Goal: Use online tool/utility: Utilize a website feature to perform a specific function

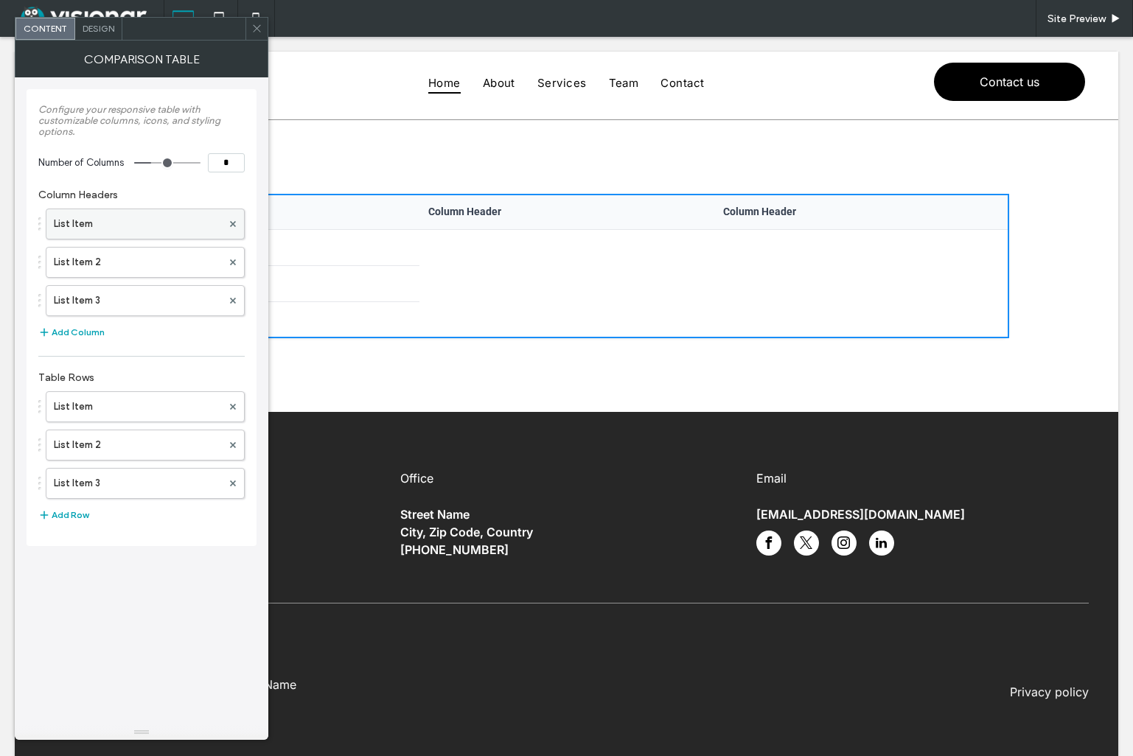
click at [135, 216] on label "List Item" at bounding box center [138, 223] width 168 height 29
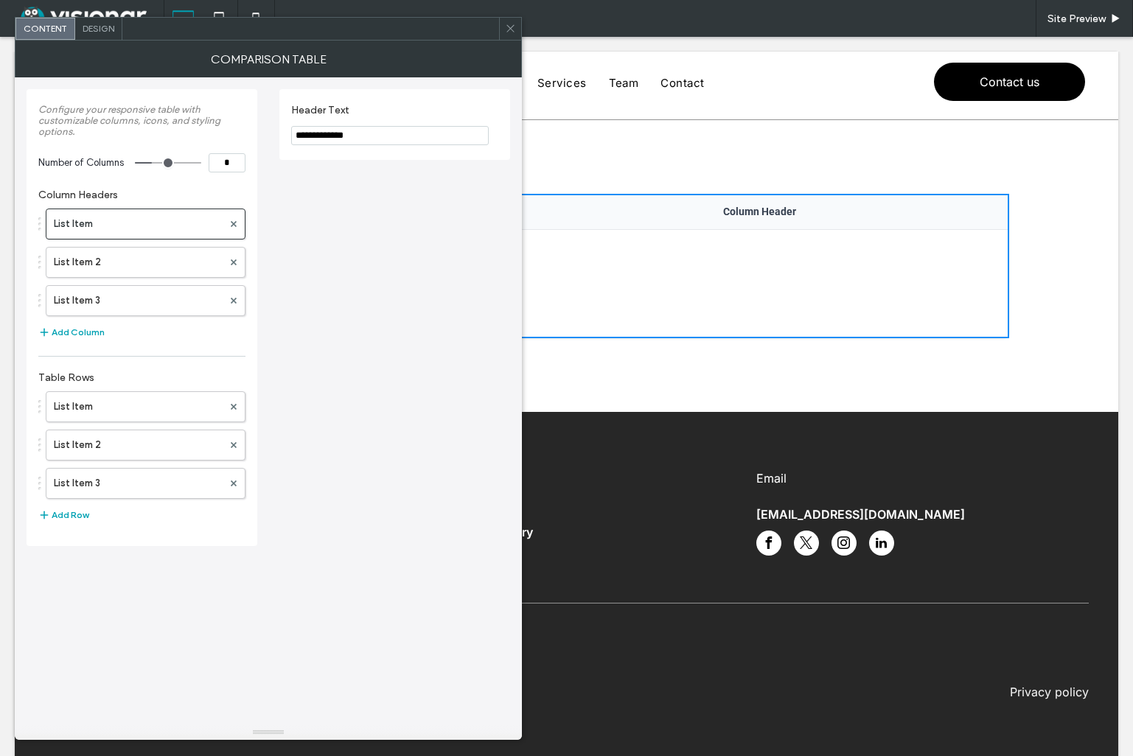
drag, startPoint x: 100, startPoint y: 27, endPoint x: 215, endPoint y: 118, distance: 147.5
click at [215, 119] on div "**********" at bounding box center [268, 378] width 507 height 723
click at [97, 29] on span "Design" at bounding box center [99, 28] width 32 height 11
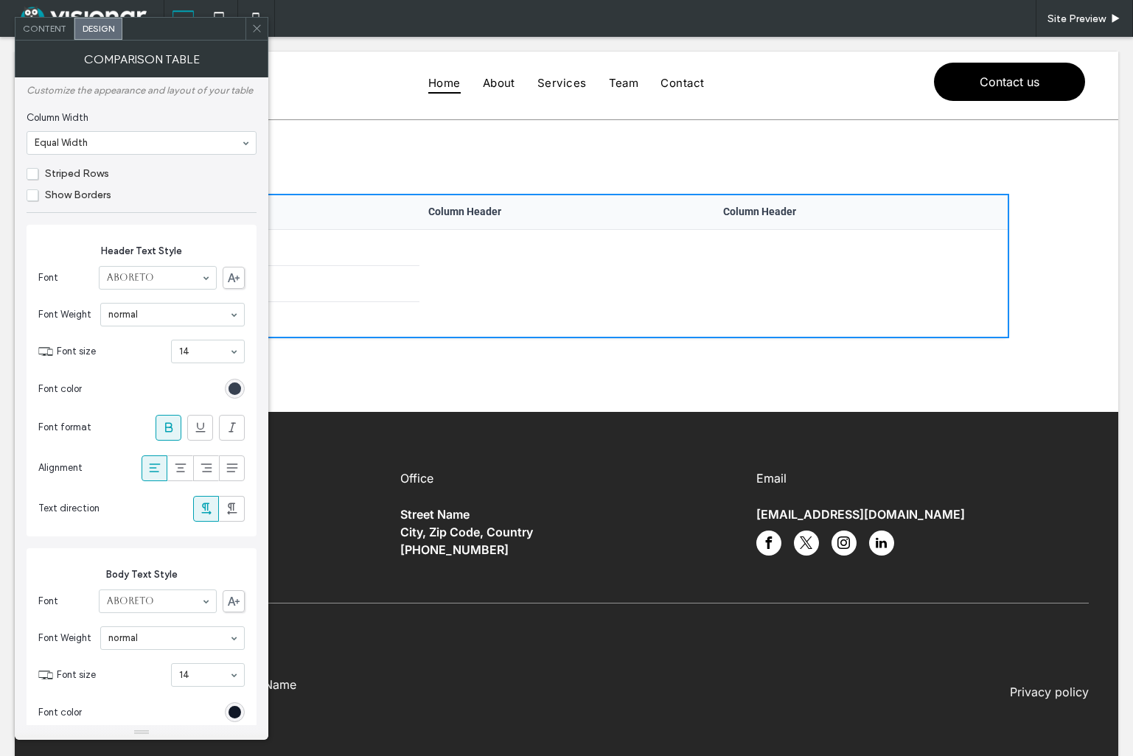
click at [256, 26] on icon at bounding box center [256, 28] width 11 height 11
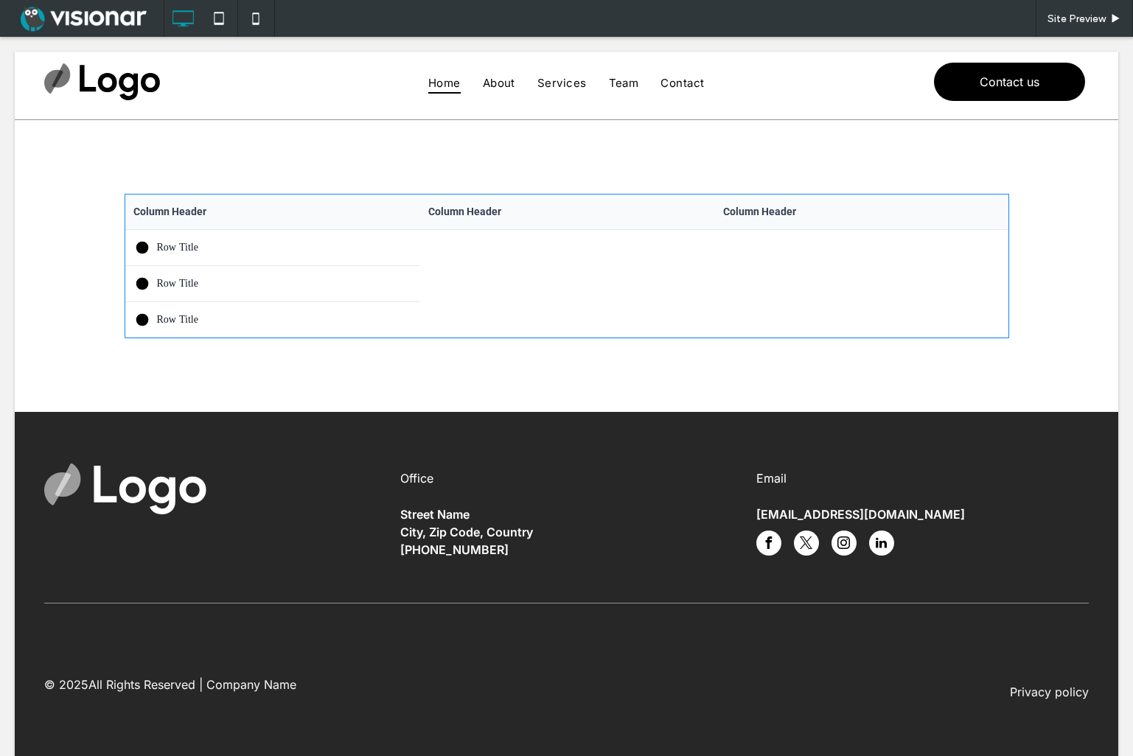
click at [217, 248] on span at bounding box center [567, 266] width 885 height 144
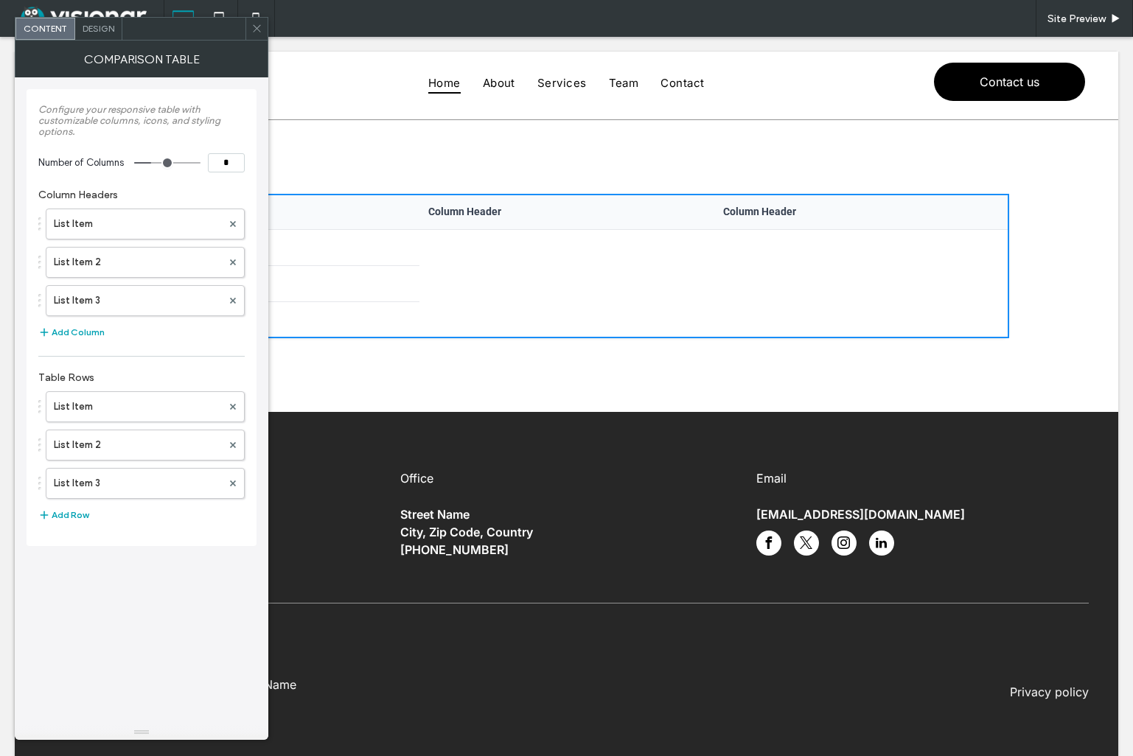
type input "*"
drag, startPoint x: 156, startPoint y: 163, endPoint x: 170, endPoint y: 163, distance: 14.7
click at [170, 163] on input "range" at bounding box center [167, 162] width 66 height 1
type input "*"
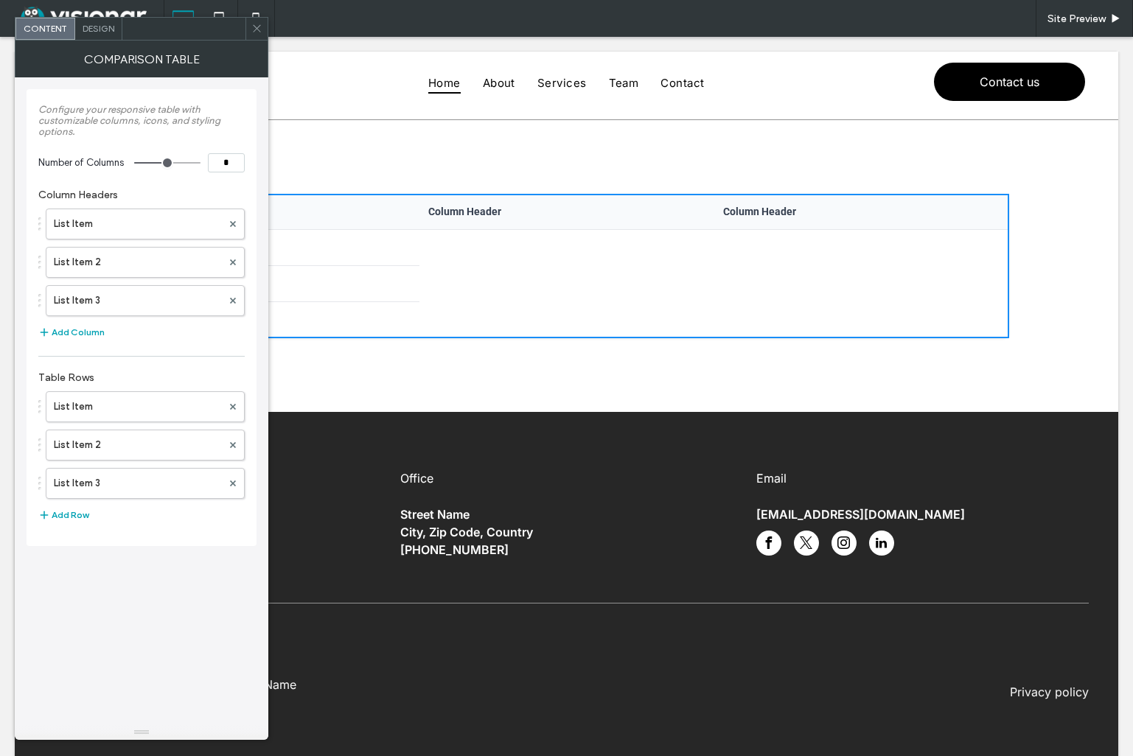
type input "*"
drag, startPoint x: 147, startPoint y: 163, endPoint x: 113, endPoint y: 161, distance: 34.7
type input "*"
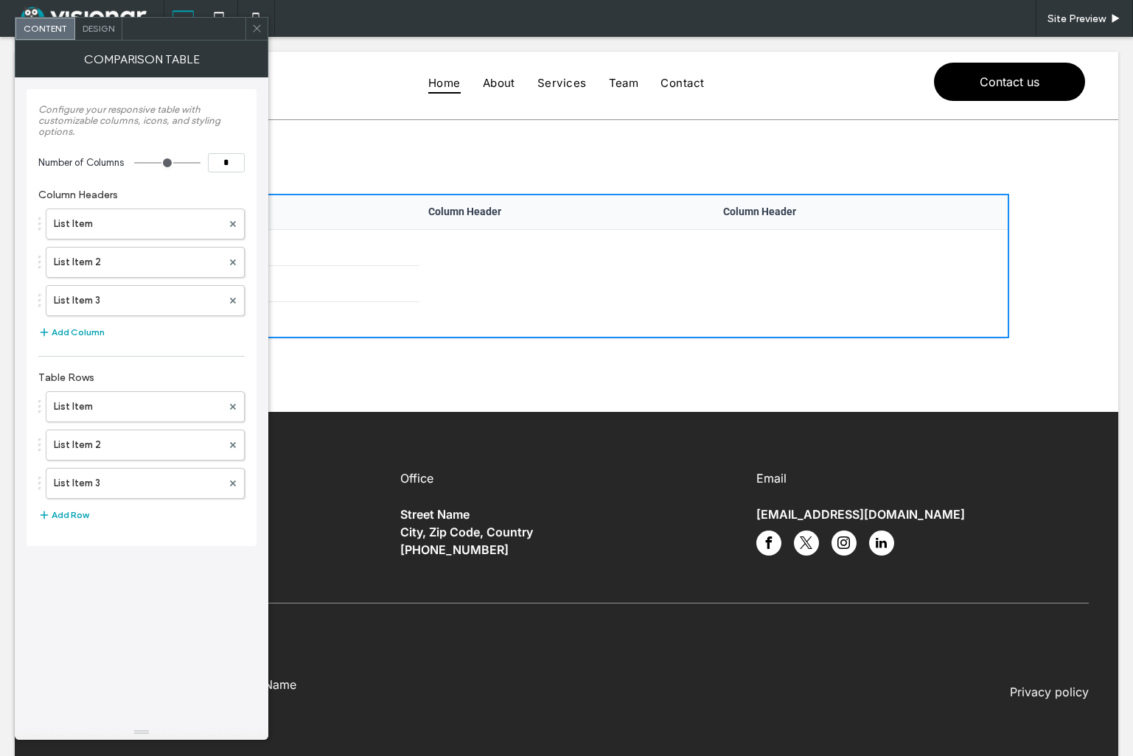
click at [134, 162] on input "range" at bounding box center [167, 162] width 66 height 1
click at [153, 220] on label "List Item" at bounding box center [138, 223] width 168 height 29
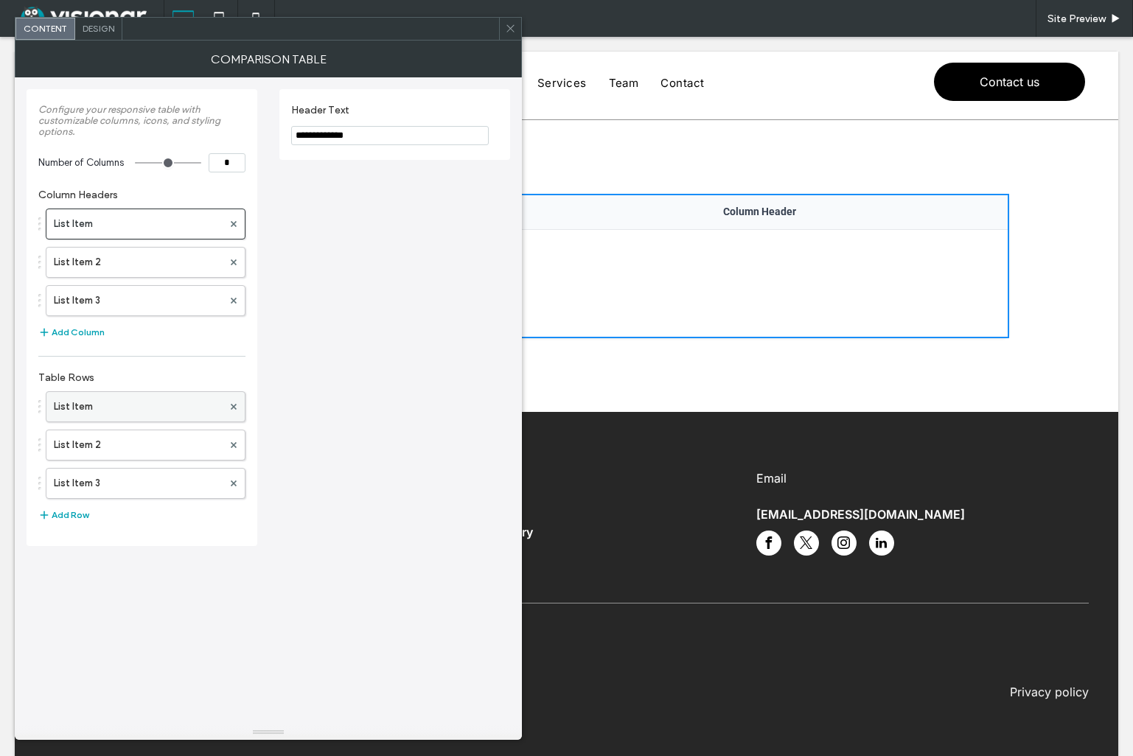
click at [146, 404] on label "List Item" at bounding box center [138, 406] width 169 height 29
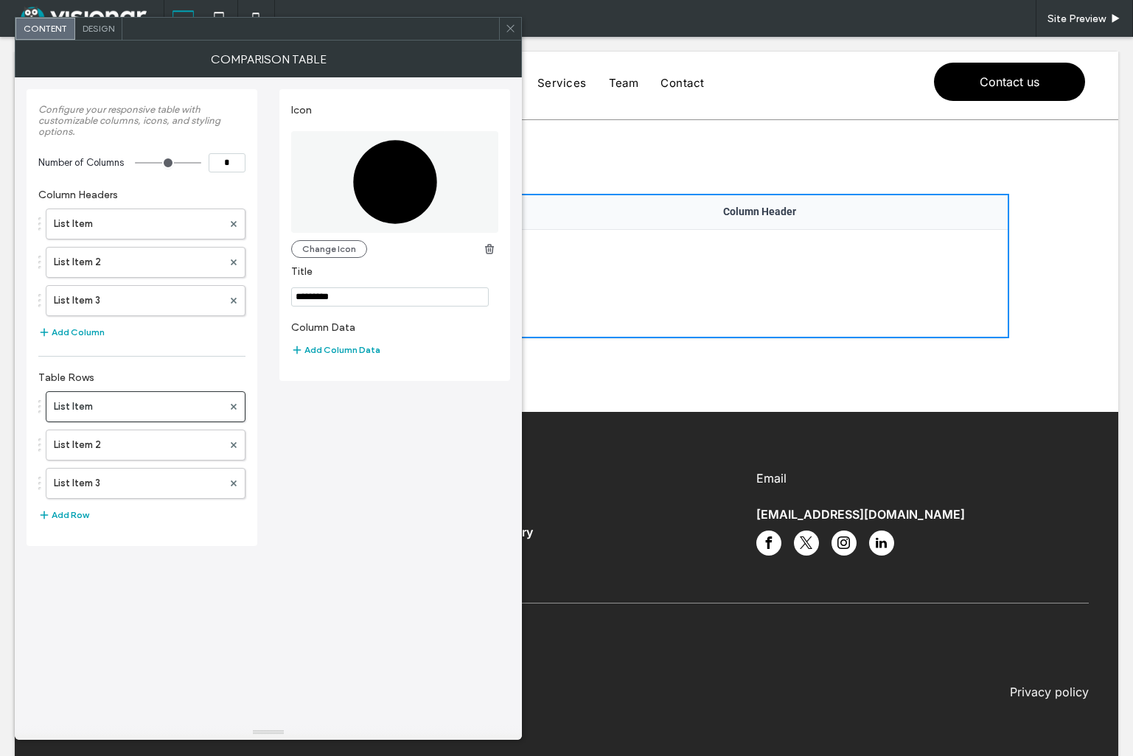
click at [512, 30] on icon at bounding box center [510, 28] width 11 height 11
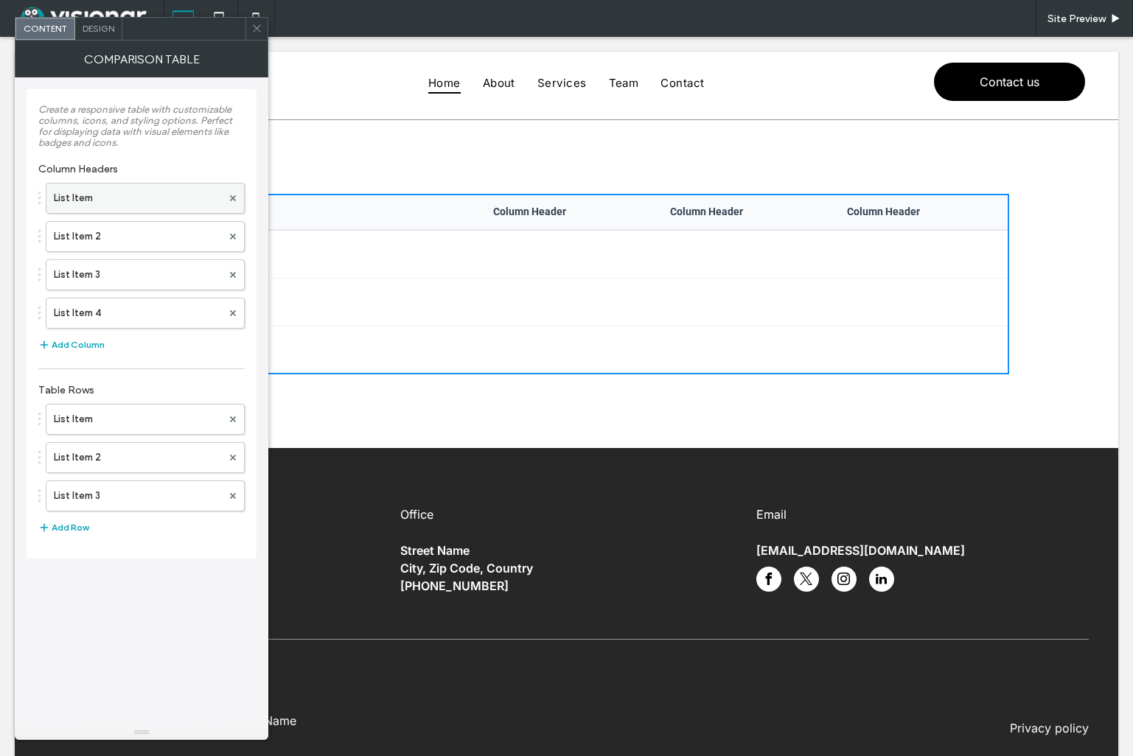
click at [134, 197] on label "List Item" at bounding box center [138, 198] width 168 height 29
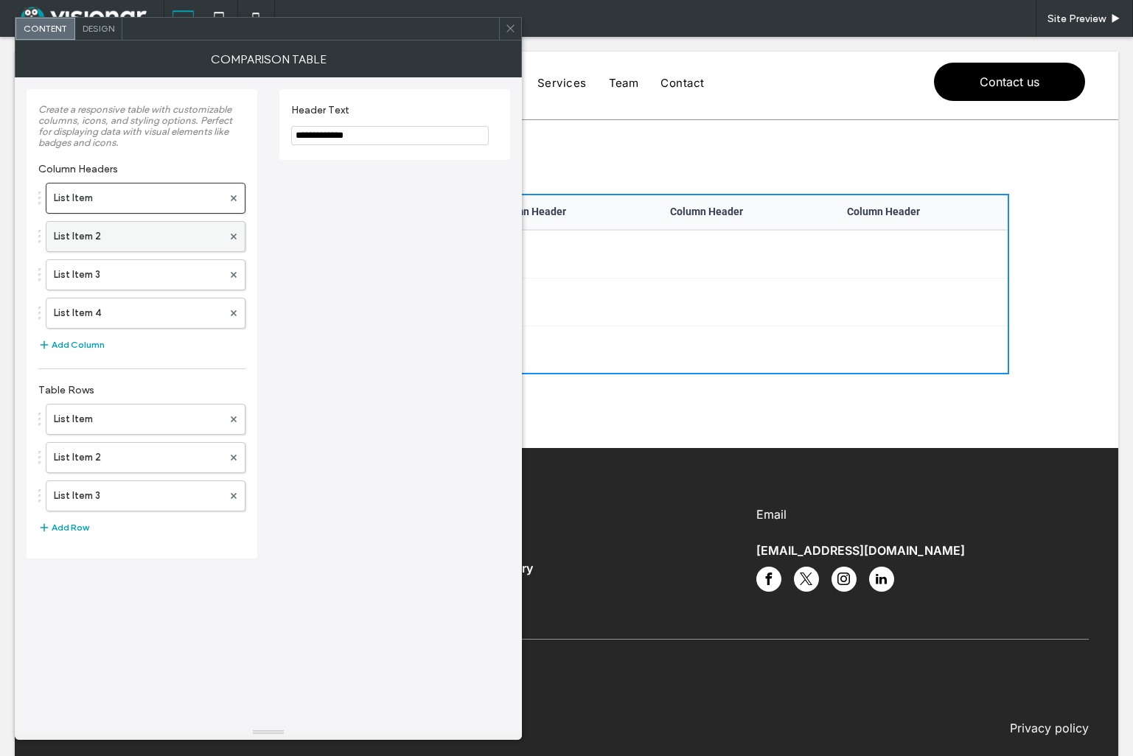
click at [142, 235] on label "List Item 2" at bounding box center [138, 236] width 169 height 29
click at [150, 268] on label "List Item 3" at bounding box center [138, 274] width 169 height 29
click at [152, 311] on label "List Item 4" at bounding box center [138, 313] width 169 height 29
click at [158, 423] on label "List Item" at bounding box center [138, 419] width 169 height 29
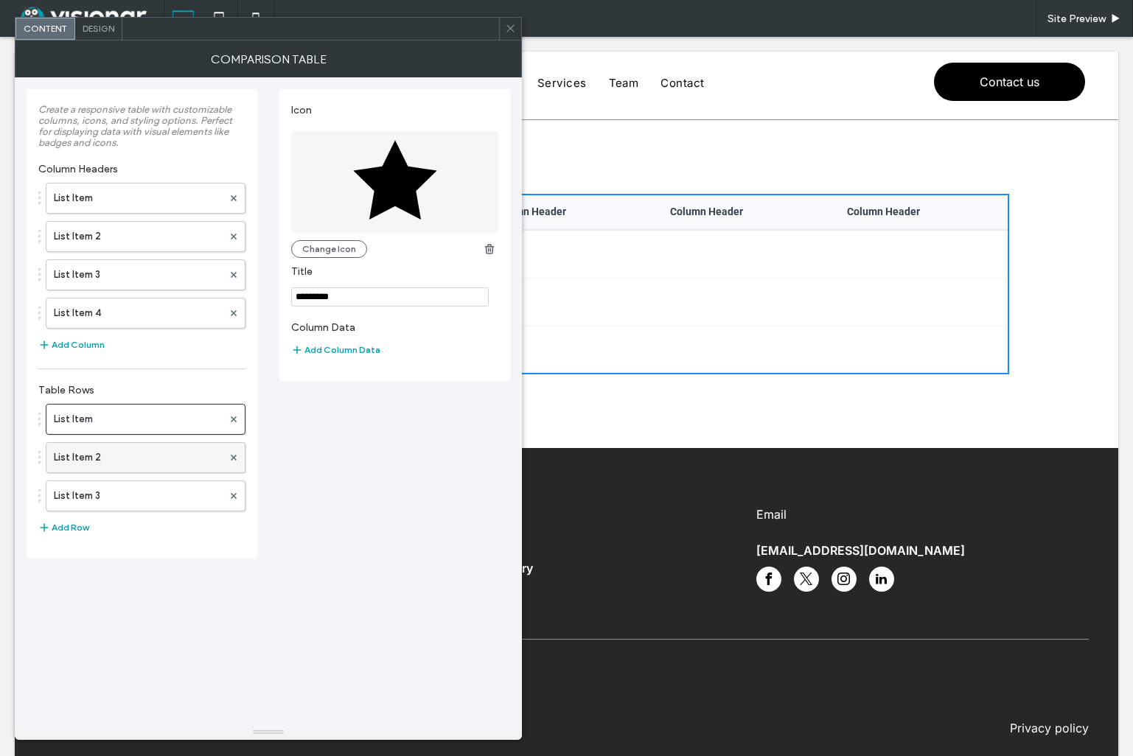
click at [159, 457] on label "List Item 2" at bounding box center [138, 457] width 169 height 29
click at [168, 492] on label "List Item 3" at bounding box center [138, 495] width 169 height 29
drag, startPoint x: 147, startPoint y: 453, endPoint x: 150, endPoint y: 434, distance: 18.7
click at [147, 452] on label "List Item 2" at bounding box center [138, 457] width 169 height 29
click at [148, 418] on label "List Item" at bounding box center [138, 419] width 169 height 29
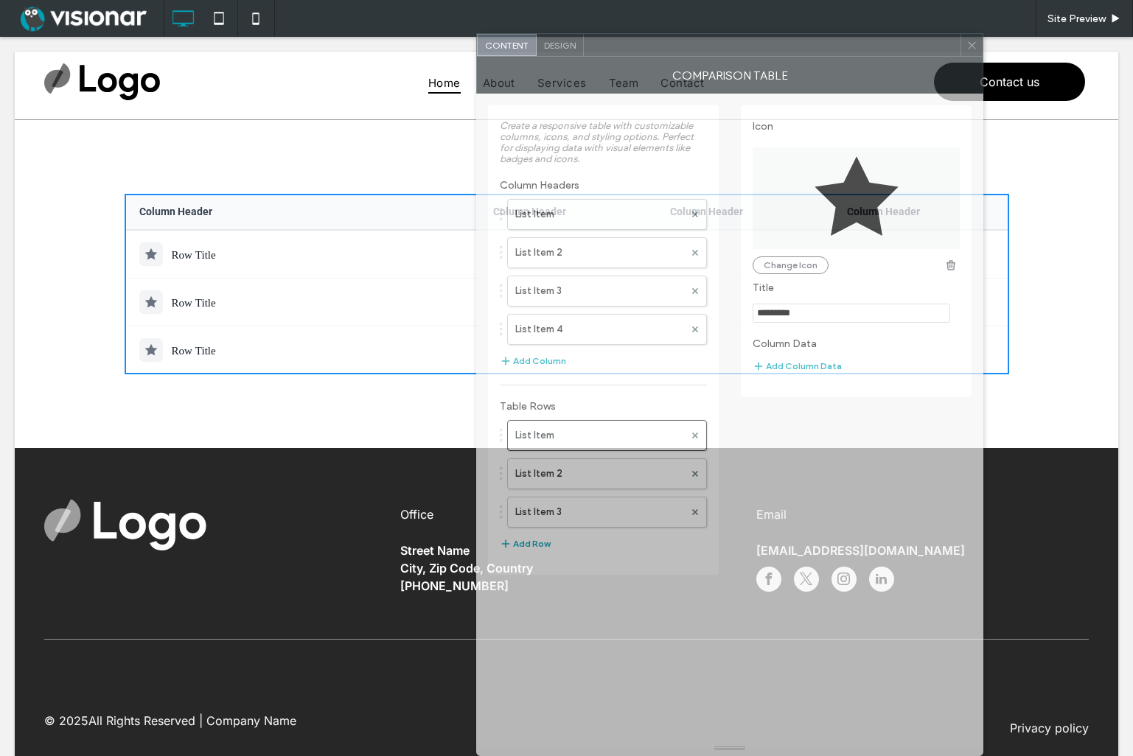
drag, startPoint x: 278, startPoint y: 37, endPoint x: 739, endPoint y: 214, distance: 494.4
click at [739, 214] on div "Content Design Comparison Table Create a responsive table with customizable col…" at bounding box center [729, 394] width 507 height 723
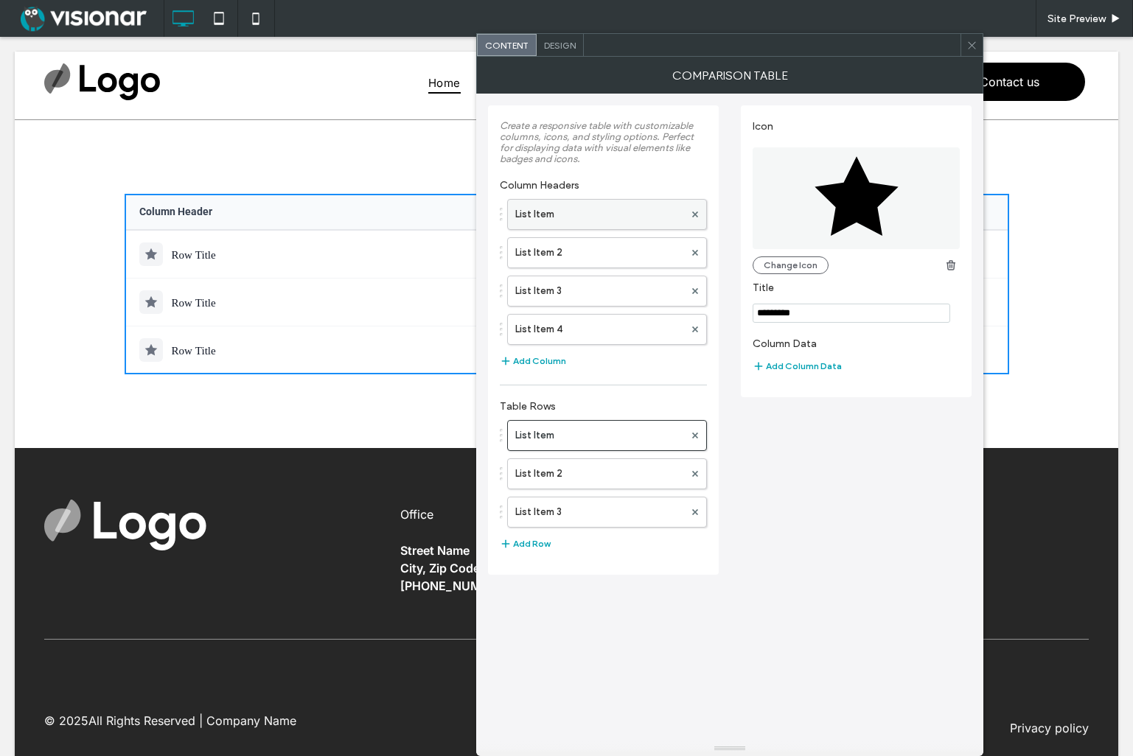
click at [596, 218] on label "List Item" at bounding box center [599, 214] width 169 height 29
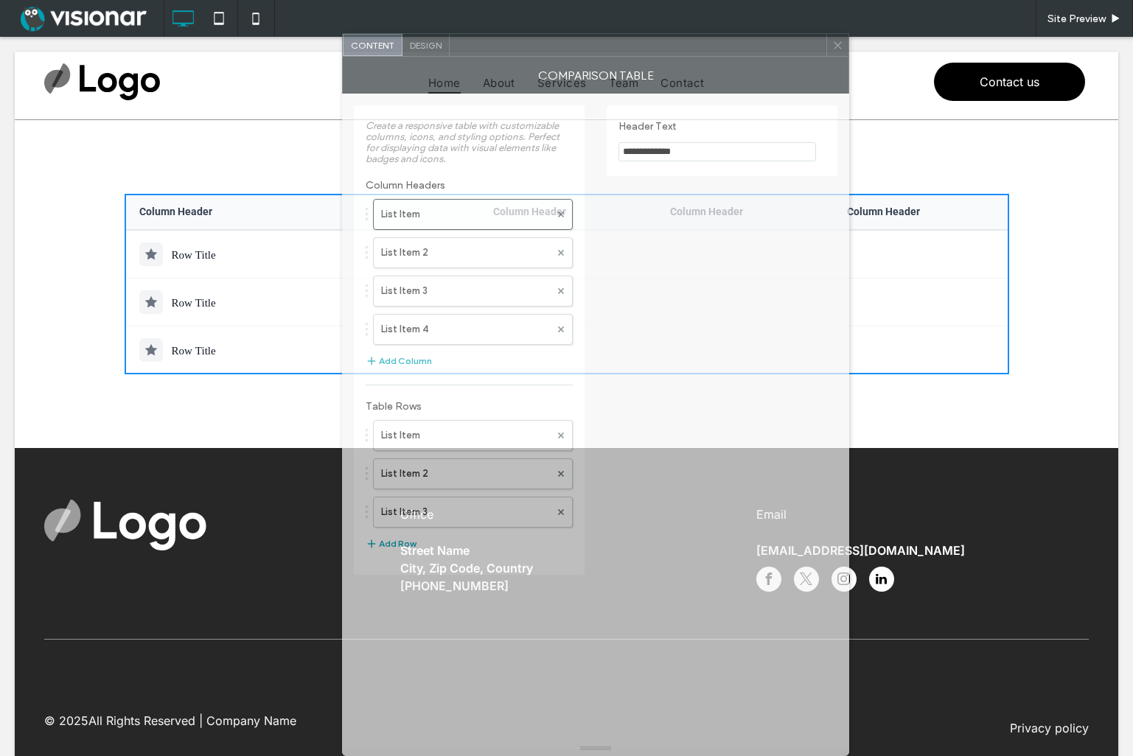
drag, startPoint x: 764, startPoint y: 48, endPoint x: 629, endPoint y: 83, distance: 139.3
click at [629, 82] on div "**********" at bounding box center [595, 394] width 507 height 723
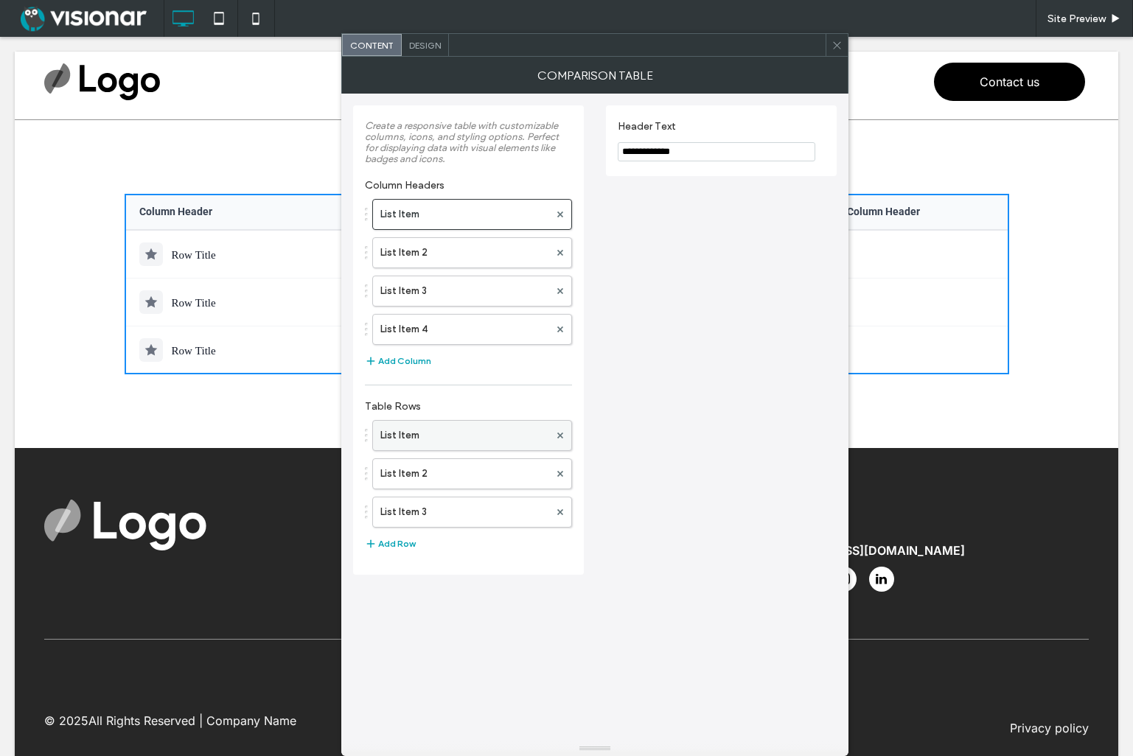
click at [442, 426] on label "List Item" at bounding box center [464, 435] width 169 height 29
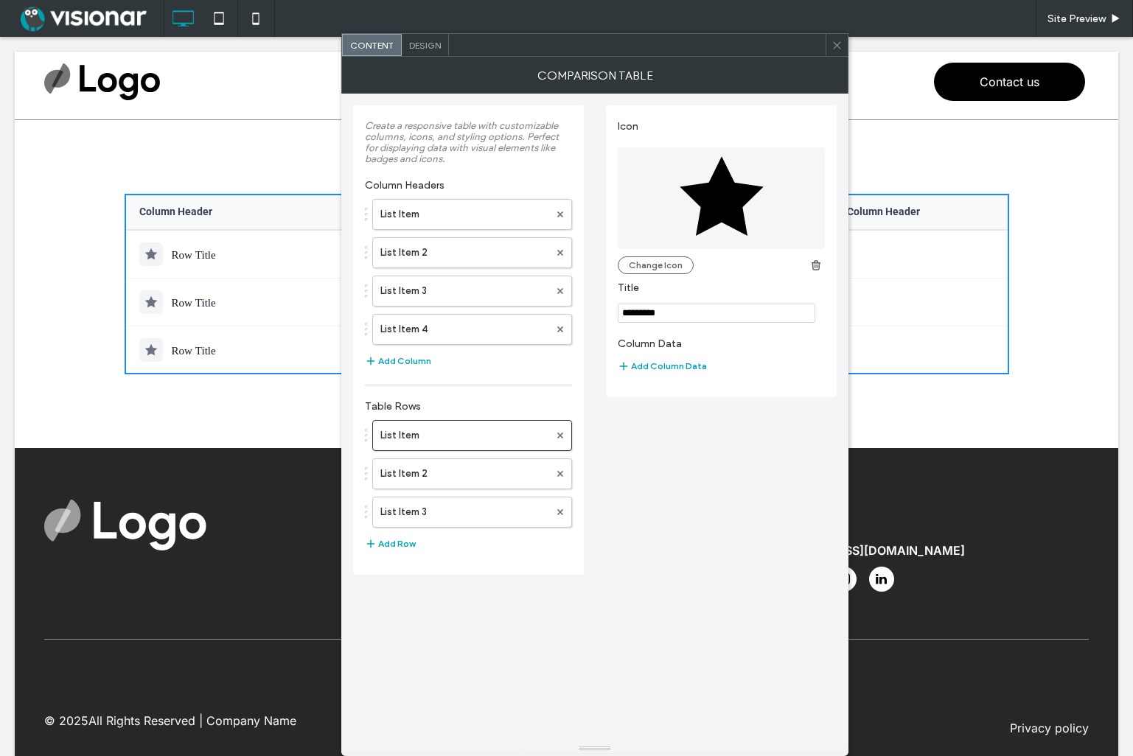
click at [833, 43] on icon at bounding box center [836, 45] width 11 height 11
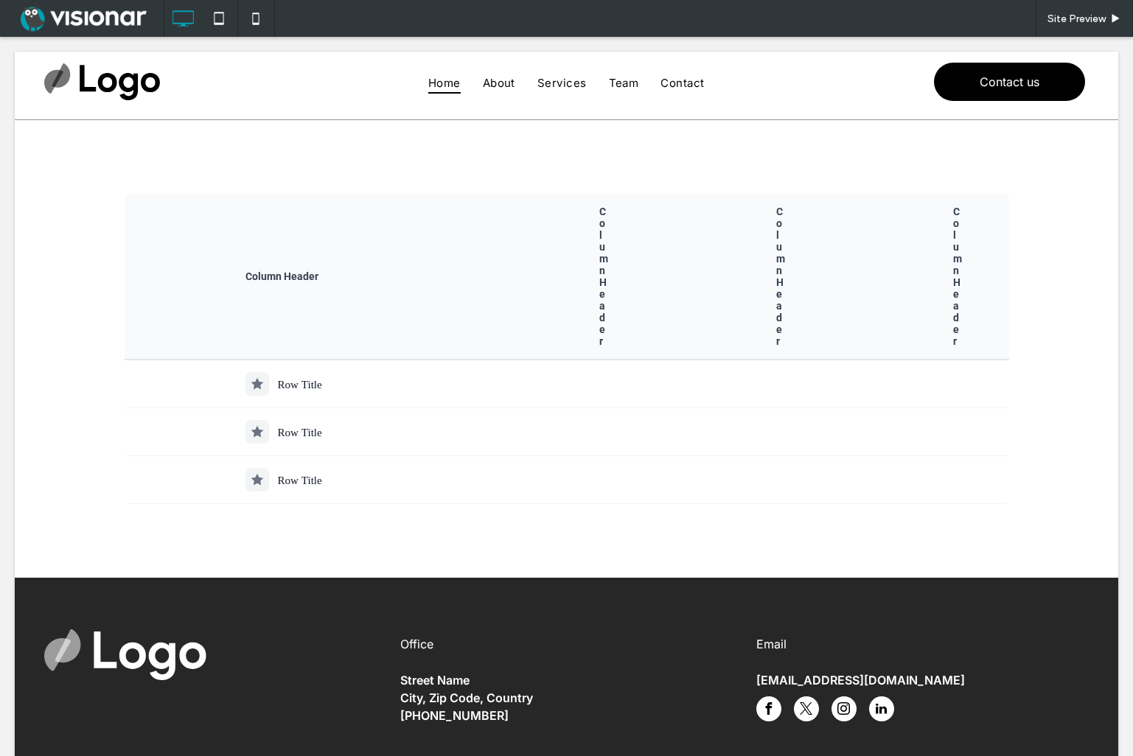
click at [521, 310] on span at bounding box center [567, 349] width 885 height 310
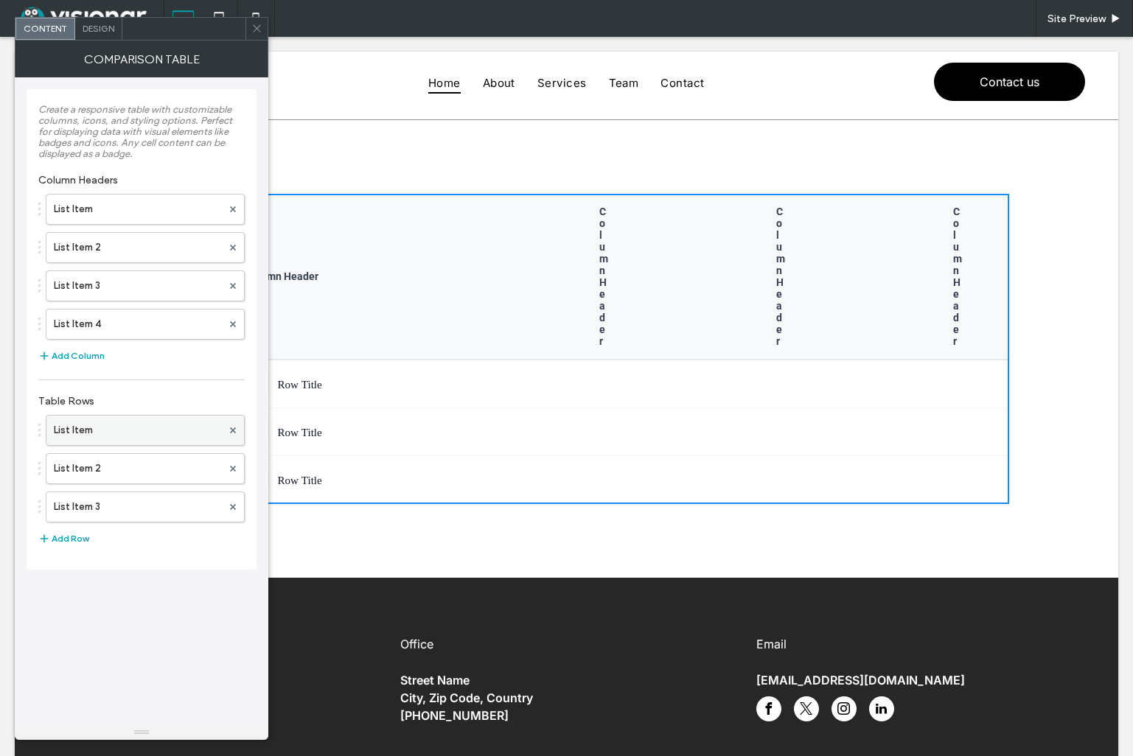
click at [133, 427] on label "List Item" at bounding box center [138, 430] width 168 height 29
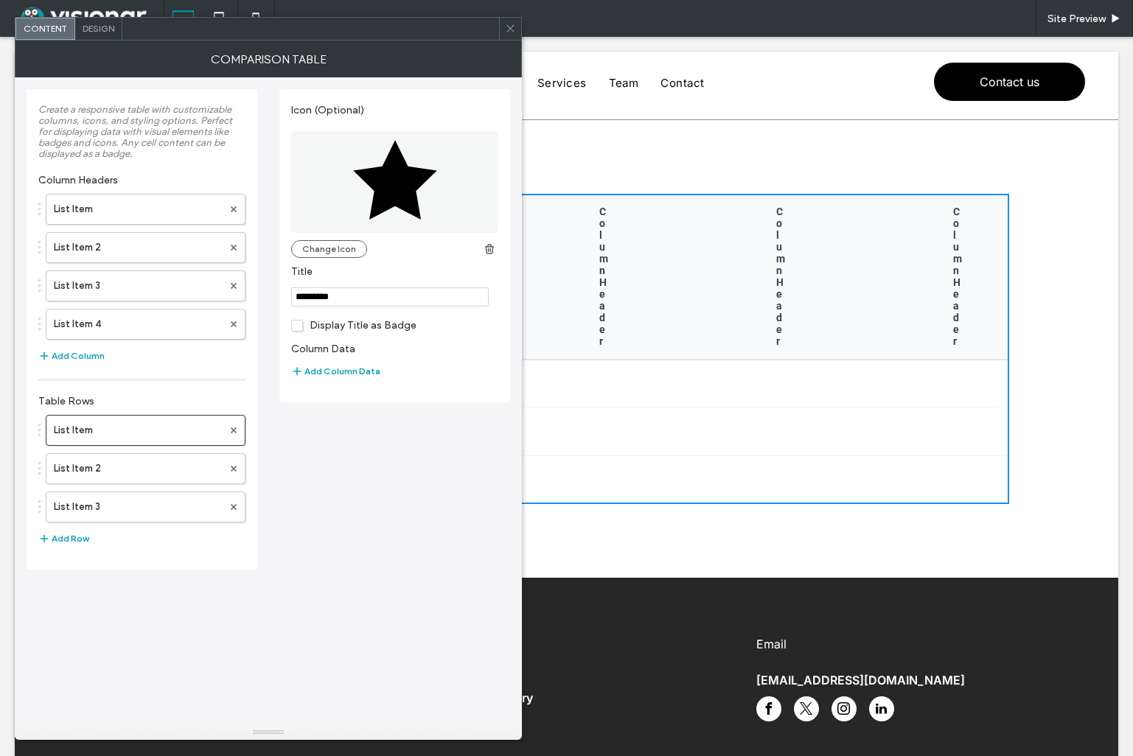
click at [298, 324] on span "Display Title as Badge" at bounding box center [353, 325] width 125 height 13
click at [339, 370] on button "Add Column Data" at bounding box center [335, 372] width 89 height 18
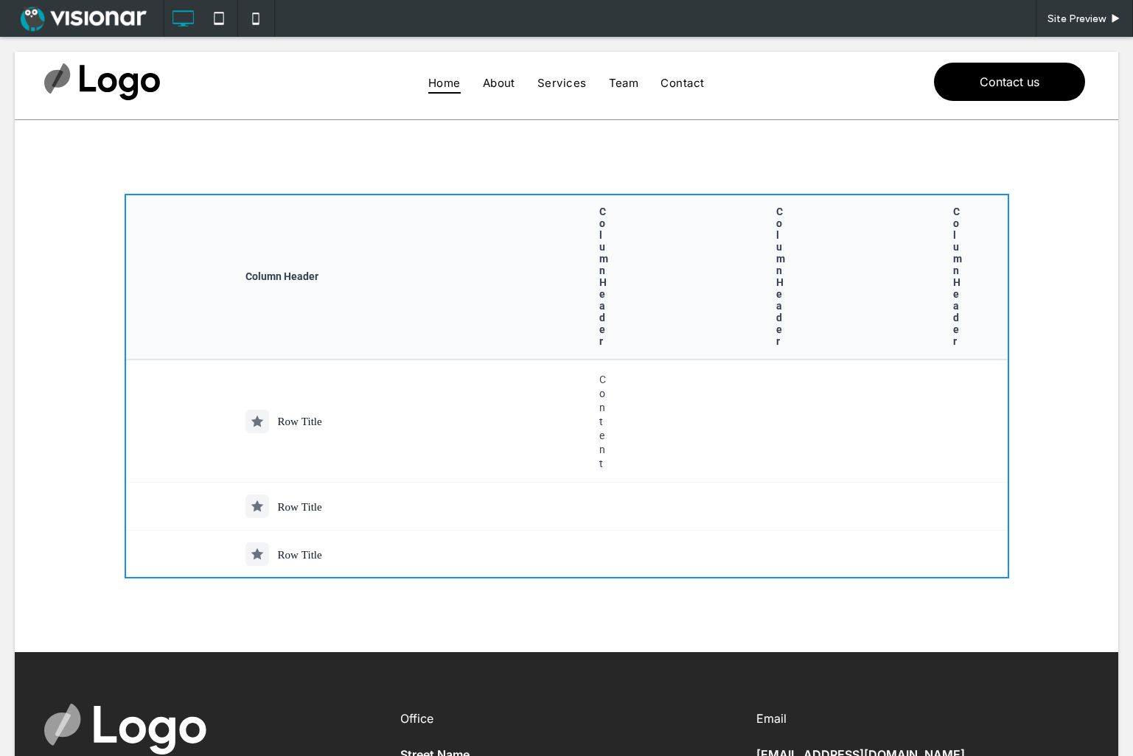
click at [557, 386] on td "Content" at bounding box center [566, 421] width 177 height 123
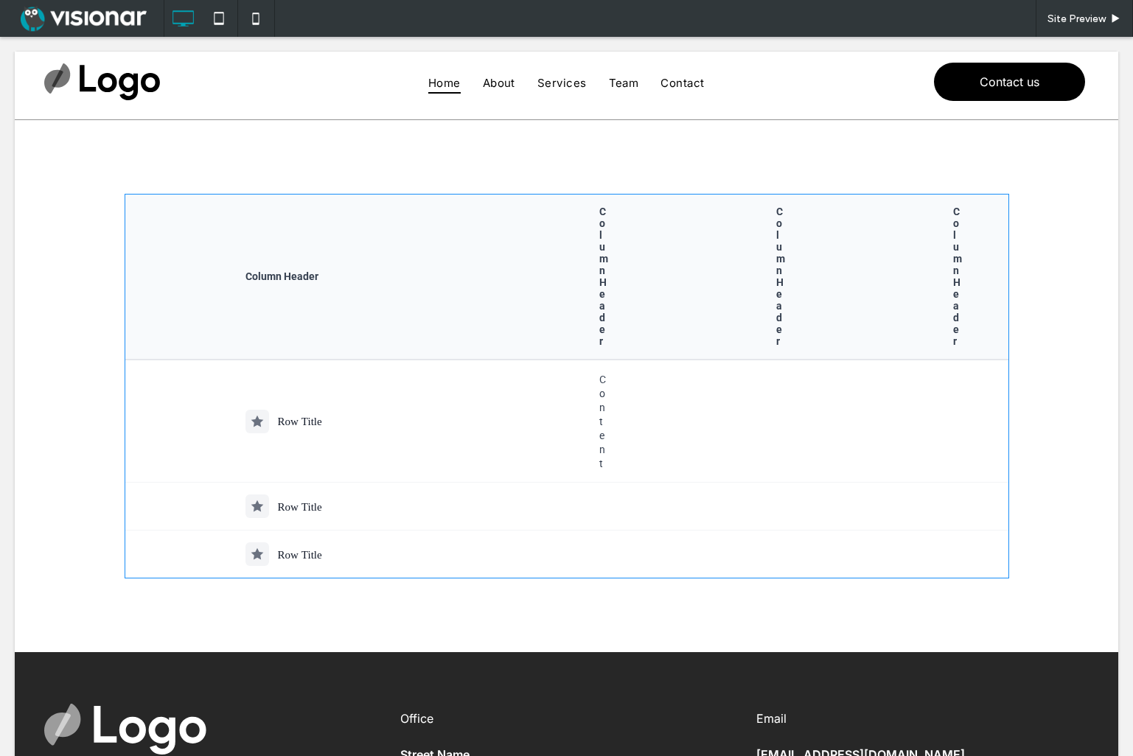
click at [503, 388] on span at bounding box center [567, 386] width 885 height 385
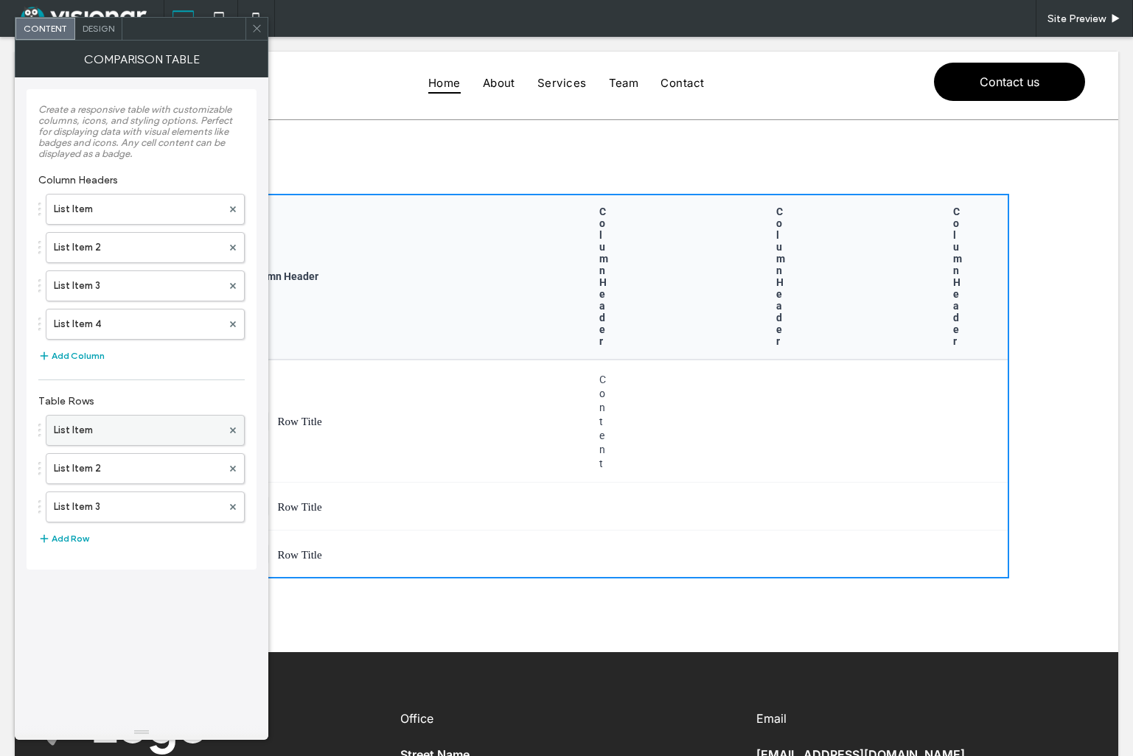
click at [158, 427] on label "List Item" at bounding box center [138, 430] width 168 height 29
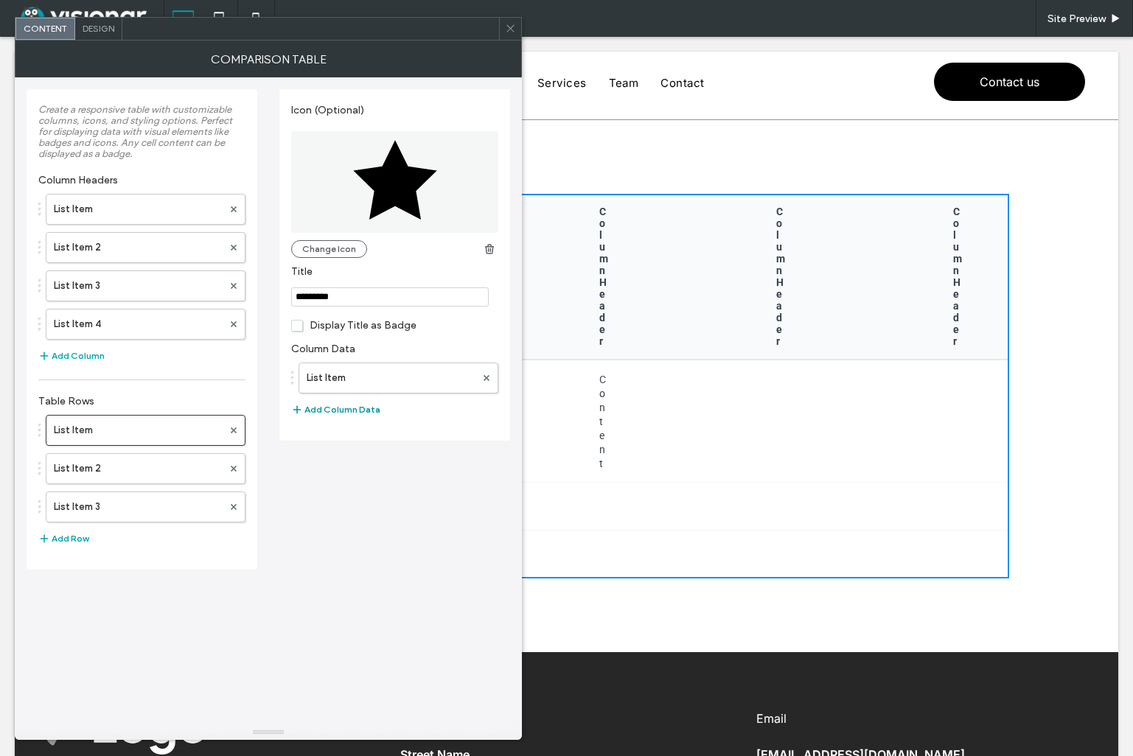
click at [346, 409] on button "Add Column Data" at bounding box center [335, 410] width 89 height 18
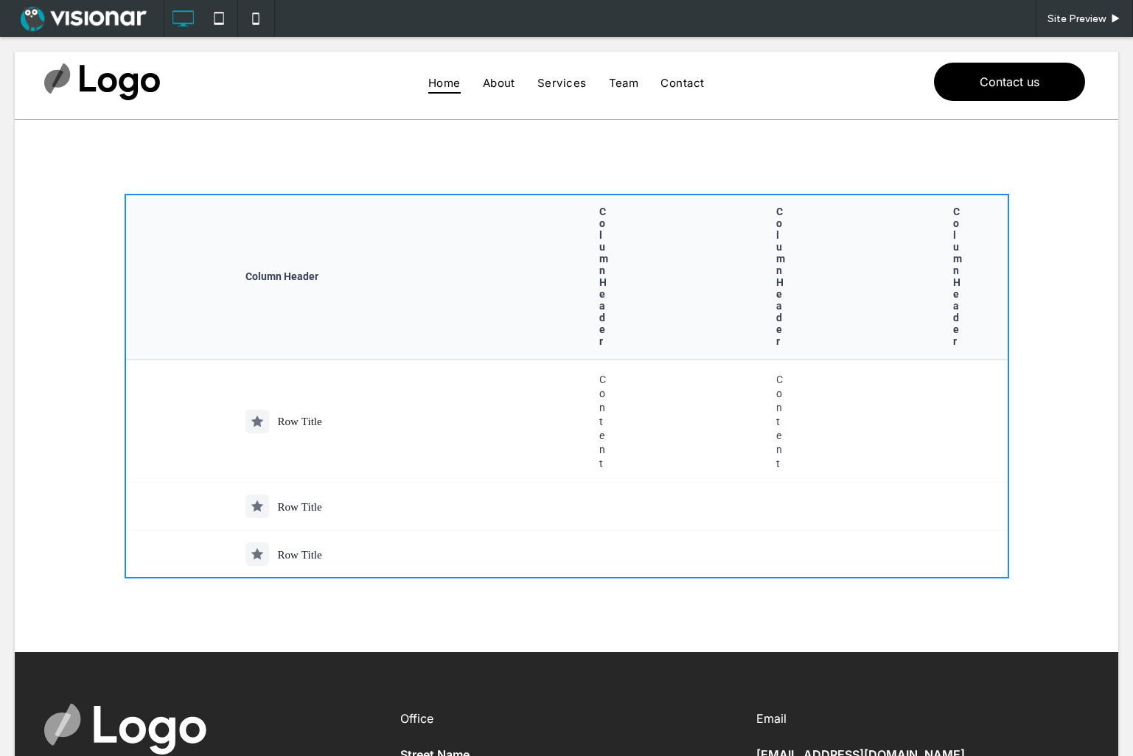
click at [506, 390] on td "Content" at bounding box center [566, 421] width 177 height 123
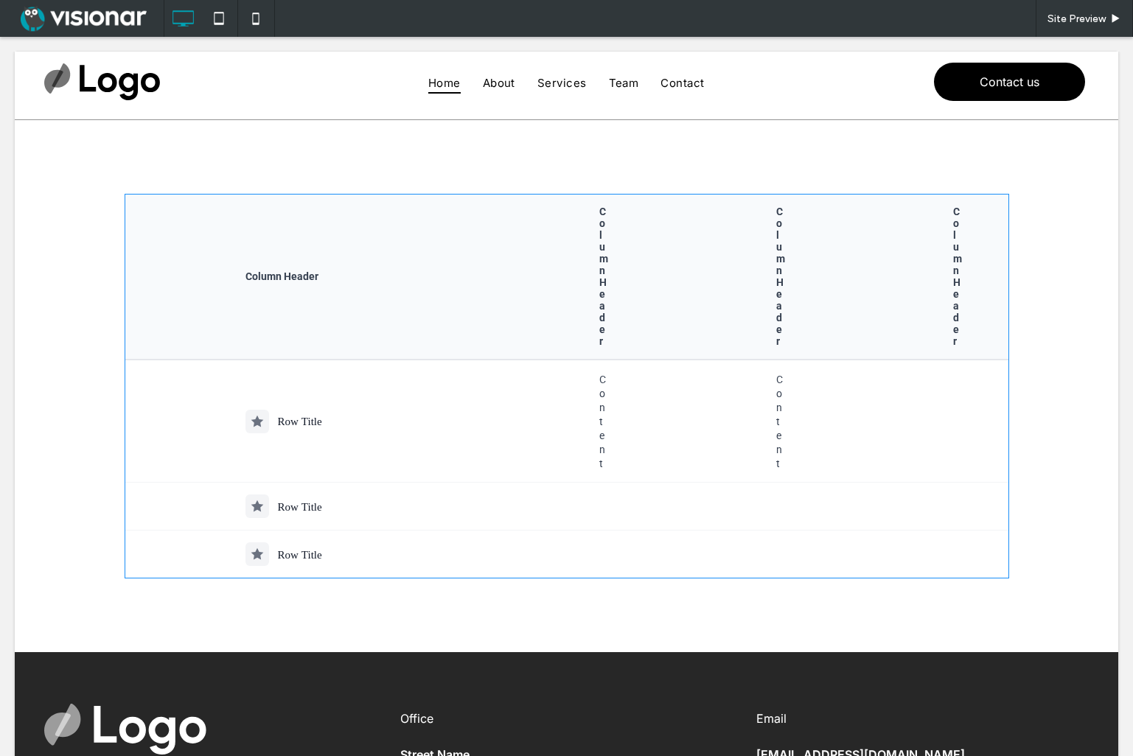
click at [498, 389] on span at bounding box center [567, 386] width 885 height 385
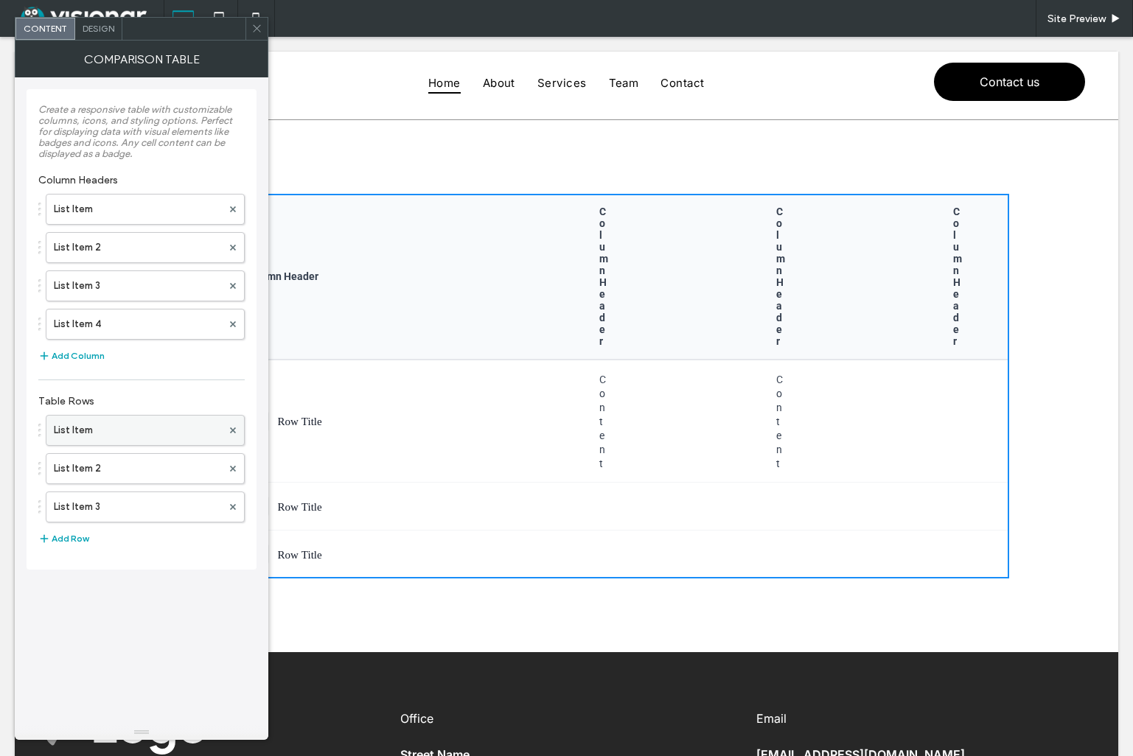
click at [167, 425] on label "List Item" at bounding box center [138, 430] width 168 height 29
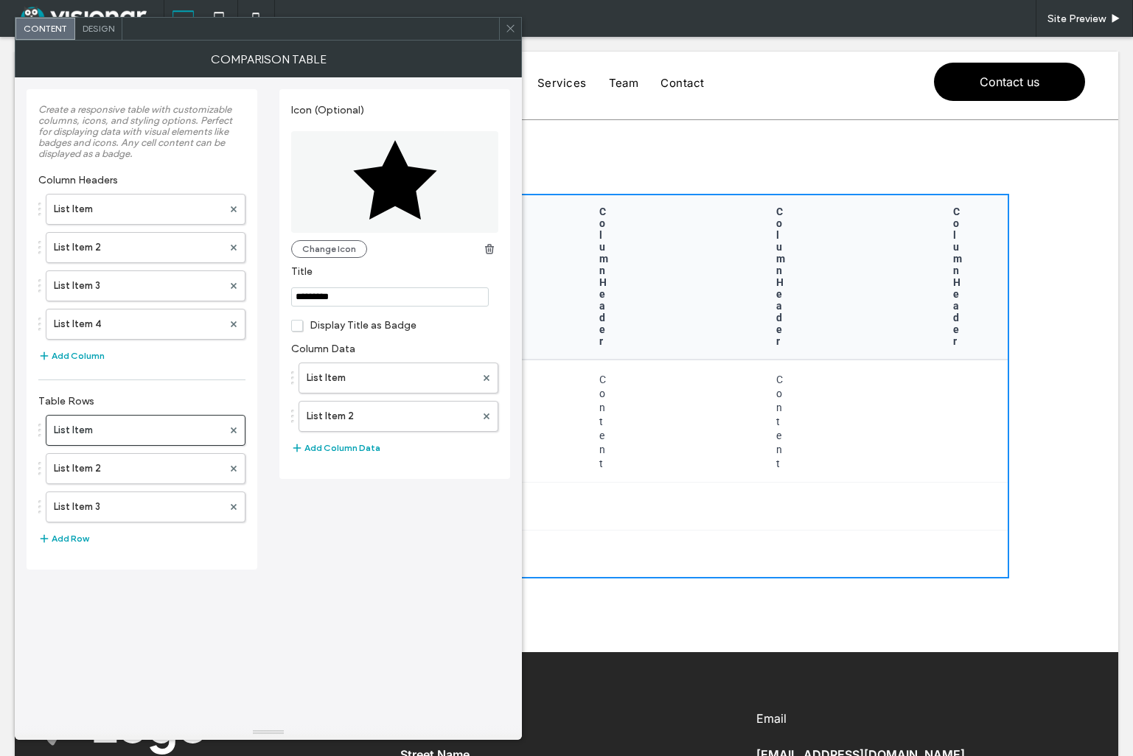
click at [296, 325] on span "Display Title as Badge" at bounding box center [353, 325] width 125 height 13
drag, startPoint x: 355, startPoint y: 300, endPoint x: 281, endPoint y: 305, distance: 73.9
click at [293, 297] on input "*********" at bounding box center [390, 296] width 198 height 19
click at [388, 374] on label "List Item" at bounding box center [391, 377] width 169 height 29
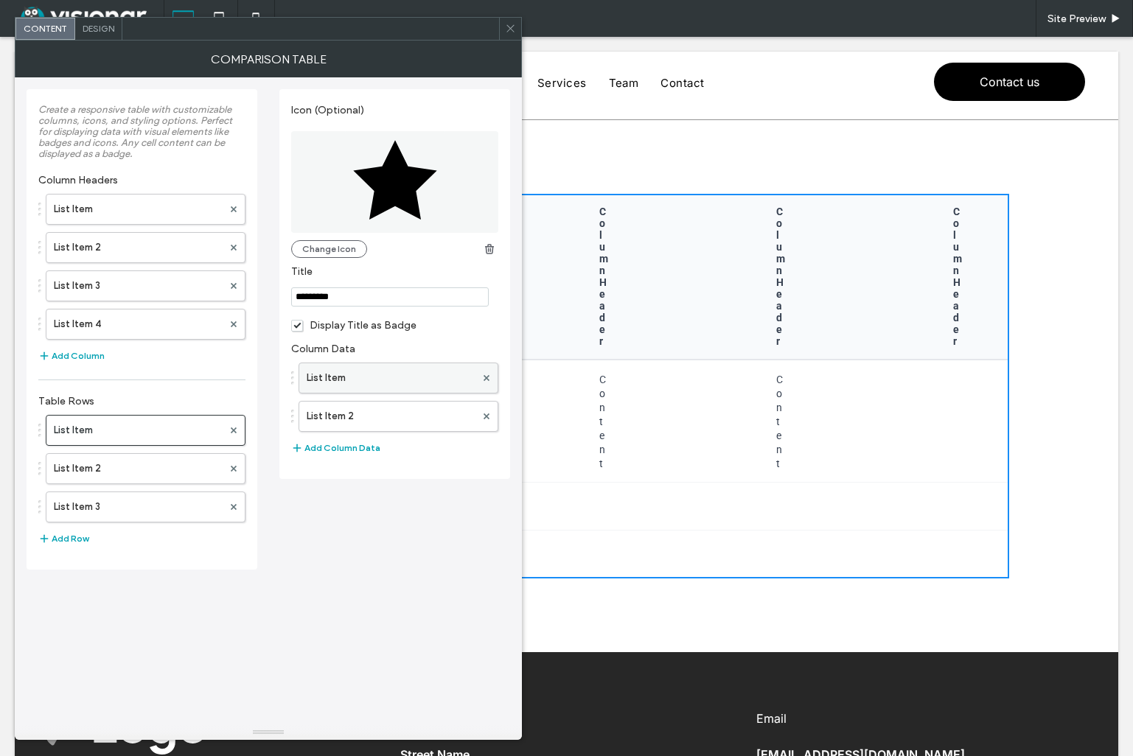
click at [332, 378] on label "List Item" at bounding box center [391, 377] width 169 height 29
click at [330, 416] on label "List Item 2" at bounding box center [391, 416] width 169 height 29
click at [182, 463] on label "List Item 2" at bounding box center [138, 468] width 169 height 29
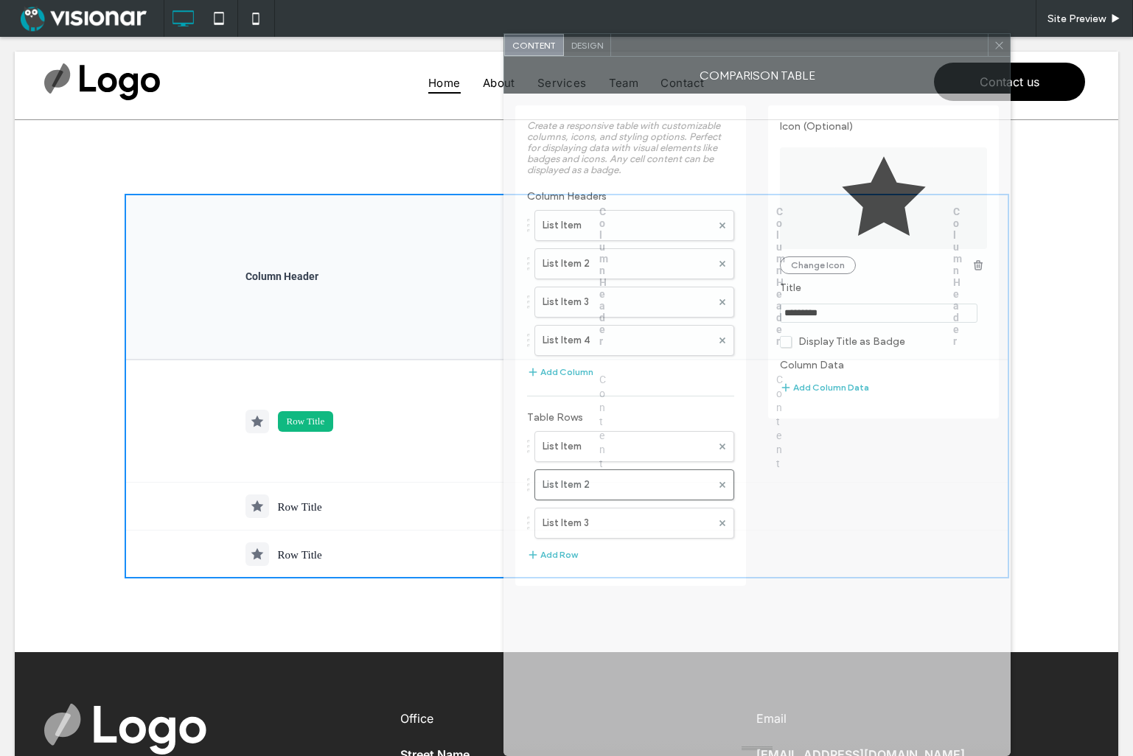
drag, startPoint x: 285, startPoint y: 35, endPoint x: 771, endPoint y: 125, distance: 494.6
click at [771, 125] on div "Content Design Comparison Table Create a responsive table with customizable col…" at bounding box center [756, 394] width 507 height 723
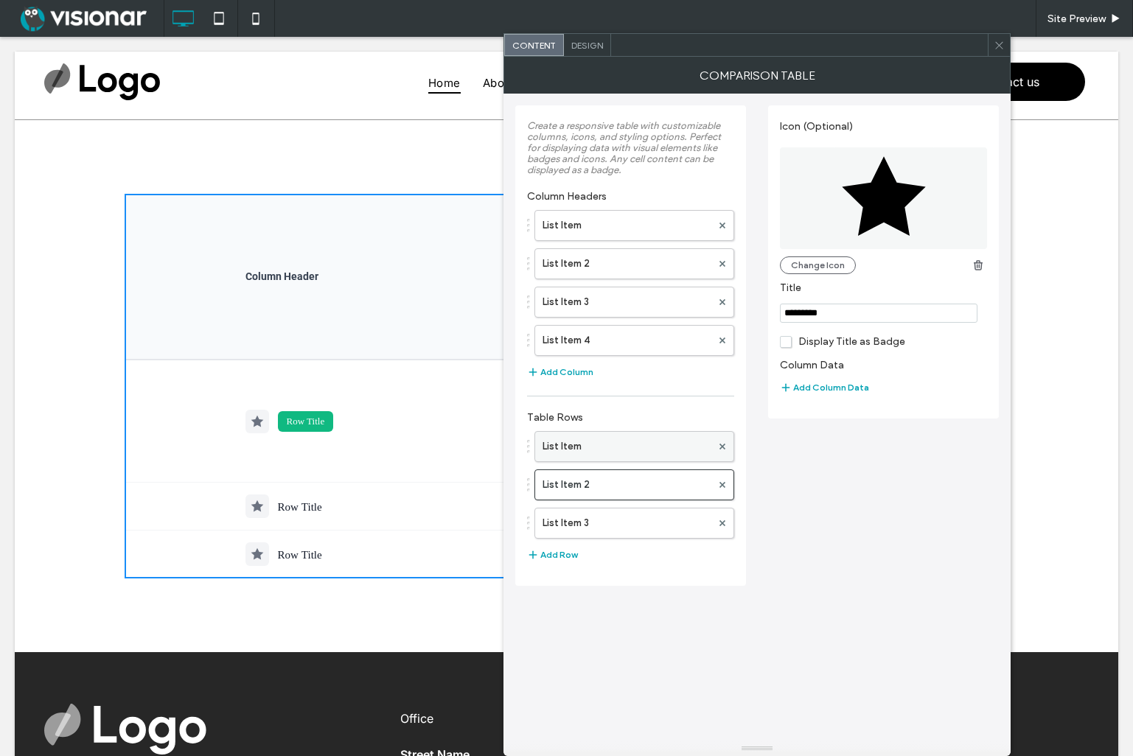
click at [595, 443] on label "List Item" at bounding box center [627, 446] width 169 height 29
click at [589, 43] on span "Design" at bounding box center [587, 45] width 32 height 11
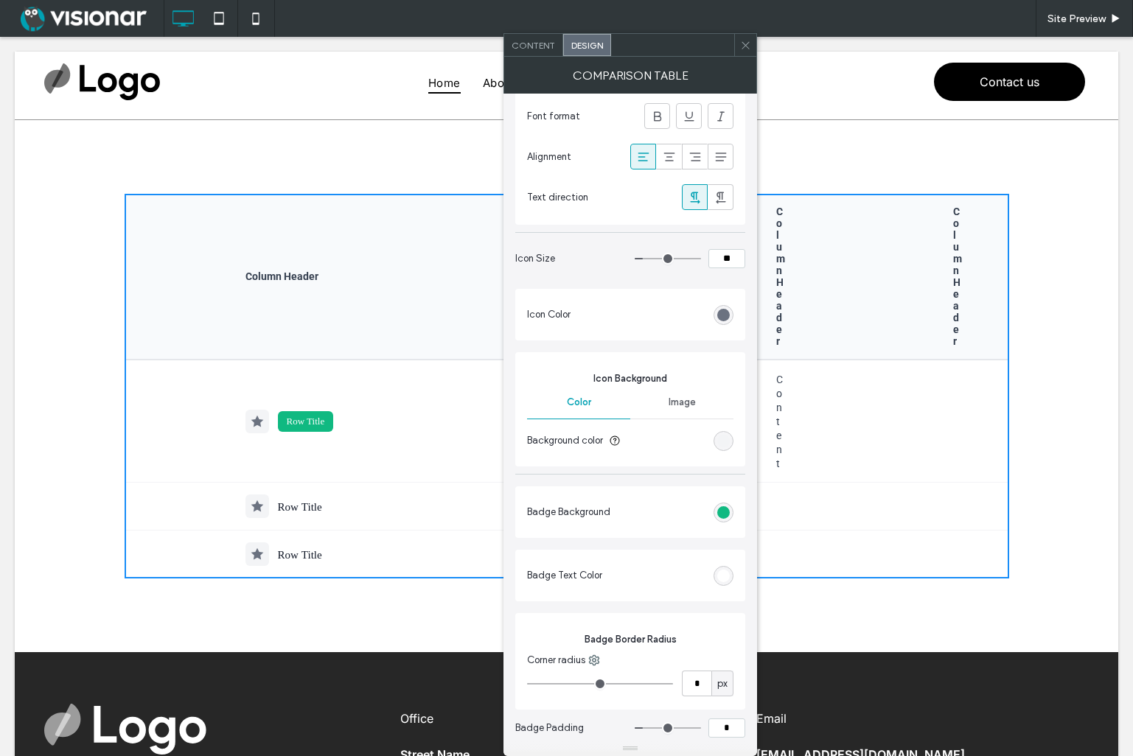
scroll to position [1232, 0]
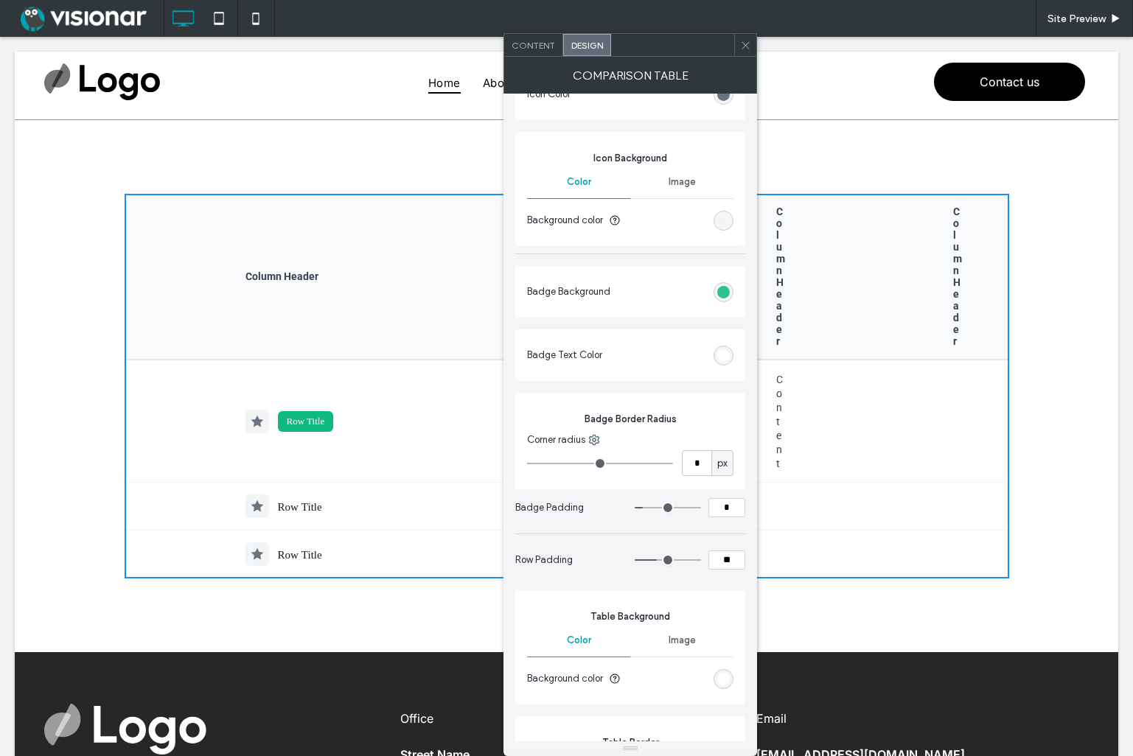
click at [722, 288] on div "rgb(16, 185, 129)" at bounding box center [723, 292] width 13 height 13
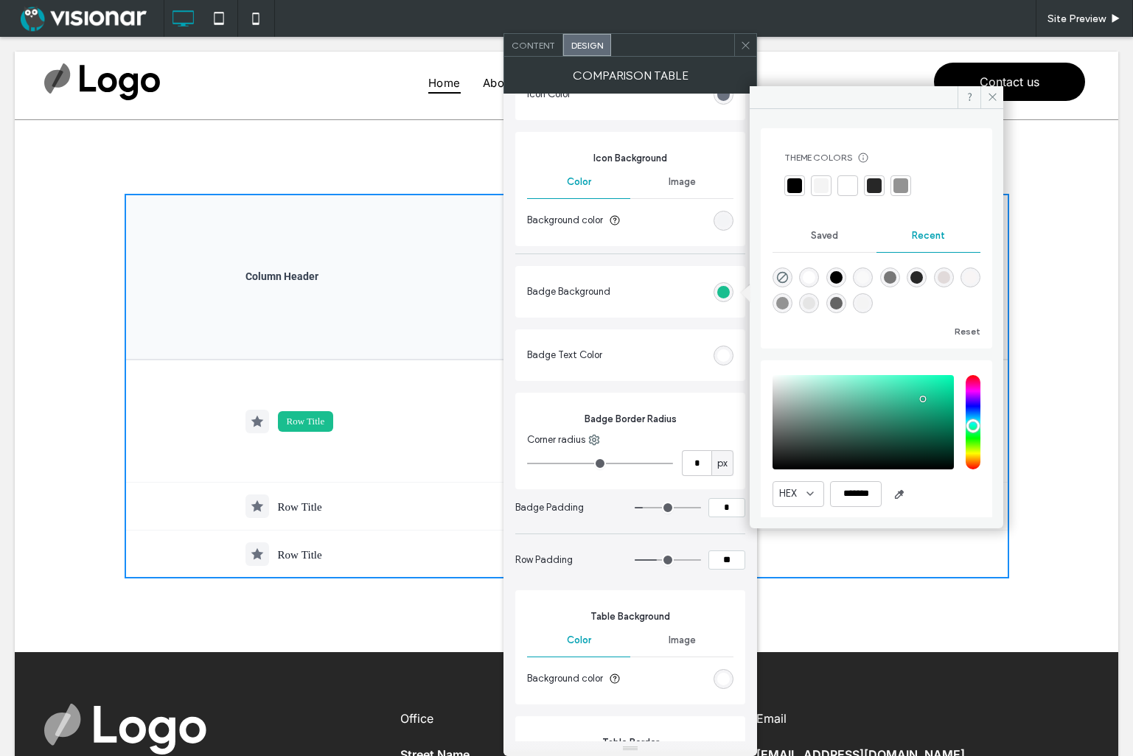
drag, startPoint x: 907, startPoint y: 419, endPoint x: 914, endPoint y: 402, distance: 18.5
click at [923, 400] on div "saturation and value" at bounding box center [862, 422] width 181 height 94
type input "*******"
type input "*"
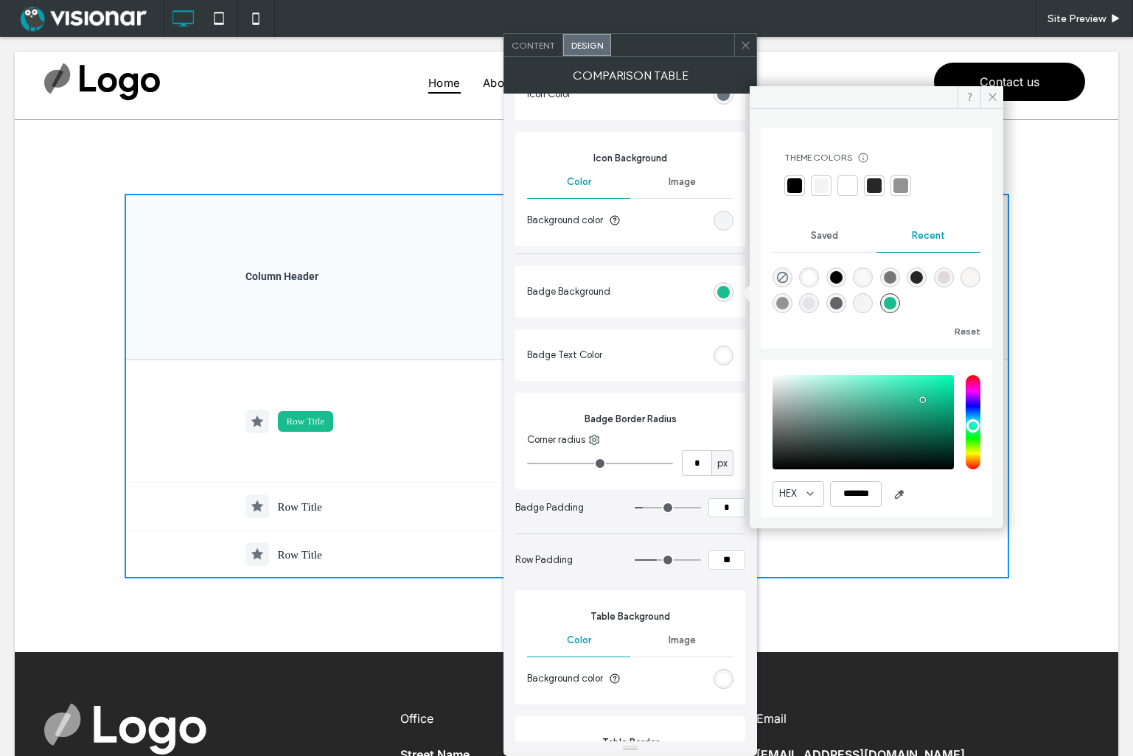
type input "*"
type input "**"
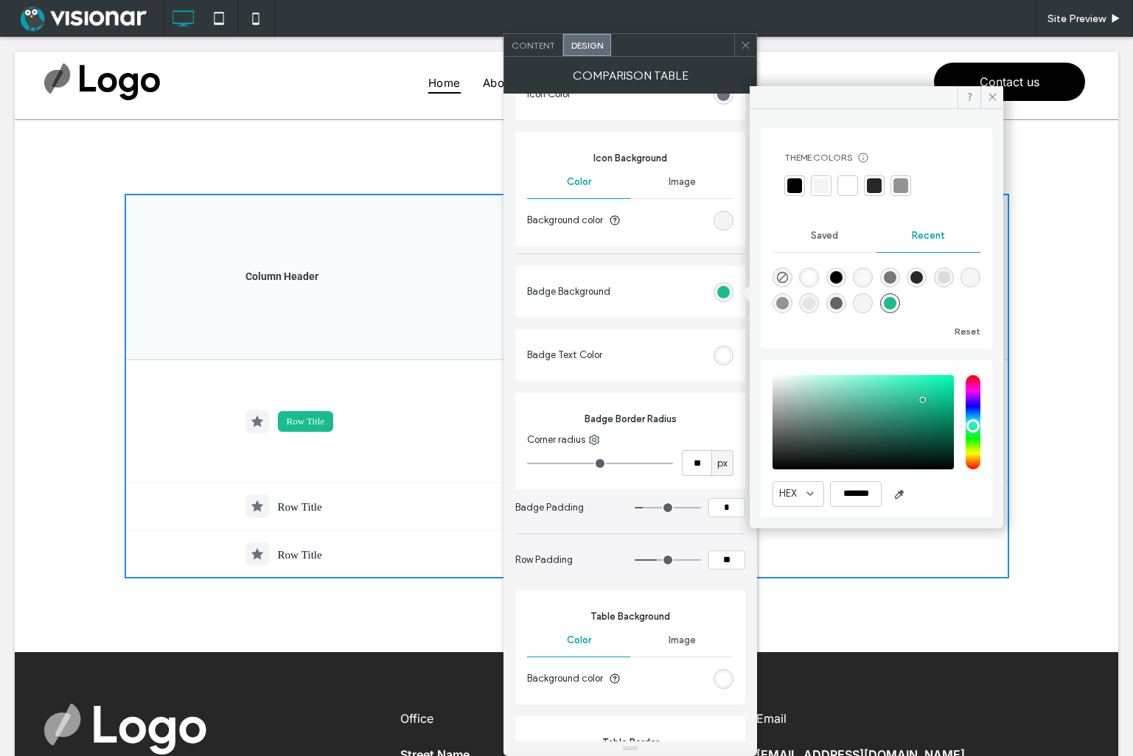
type input "**"
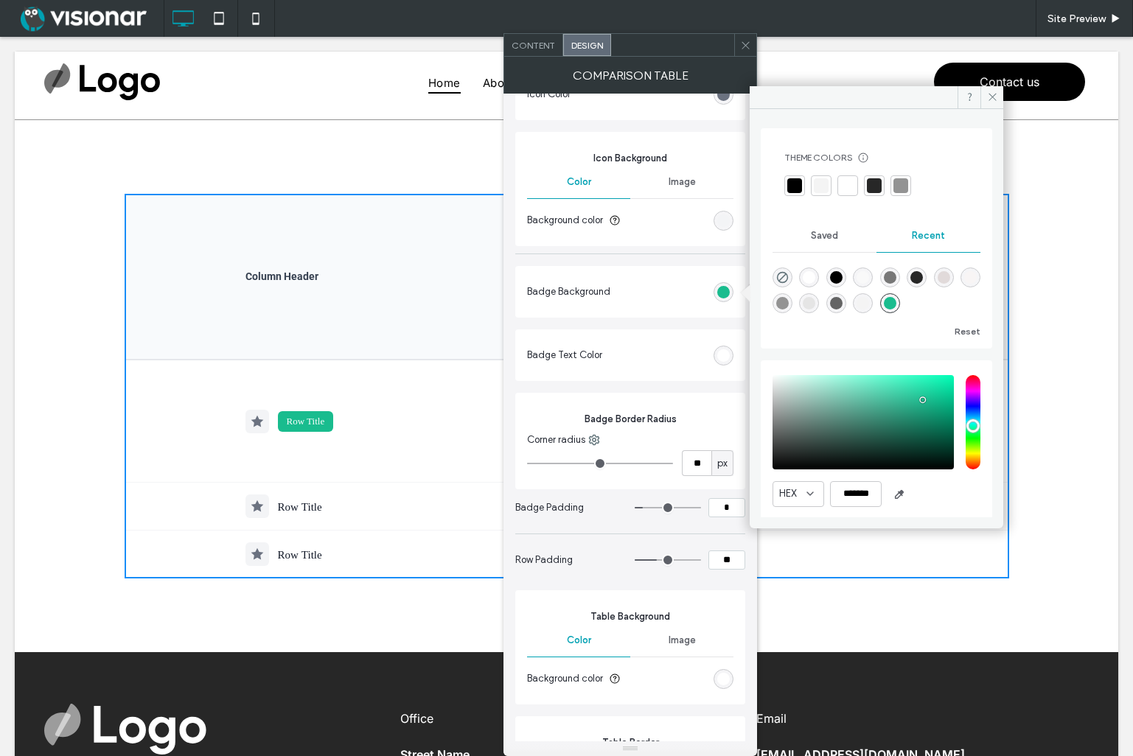
type input "**"
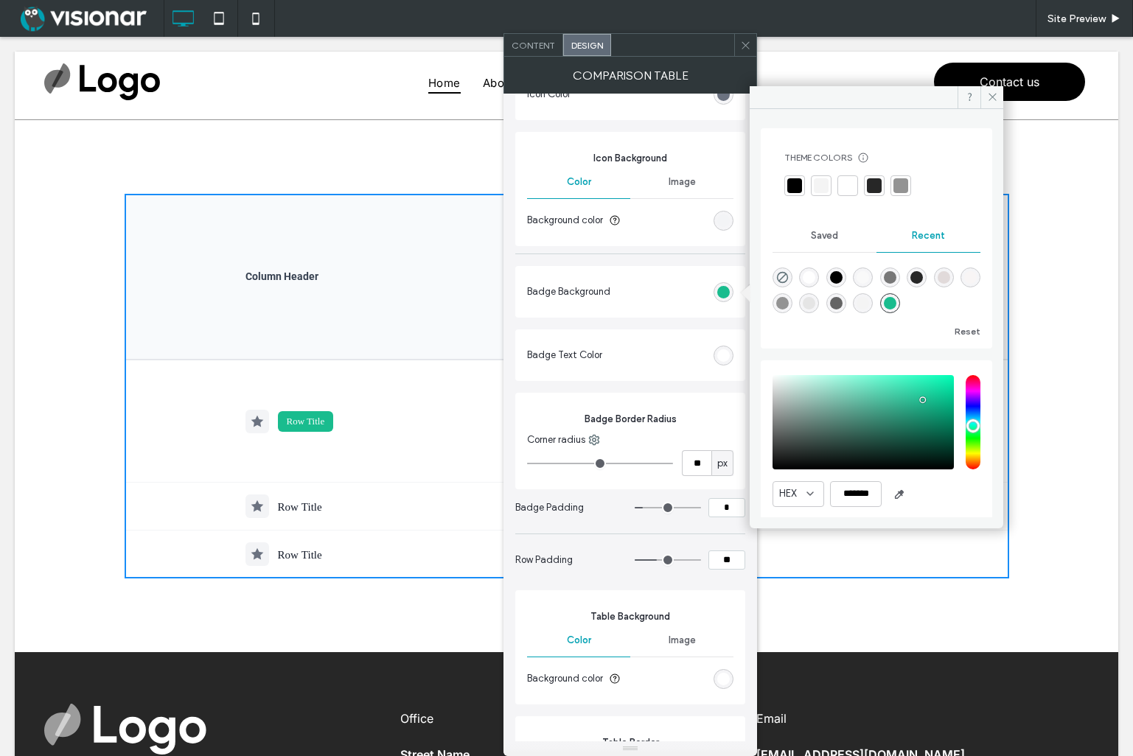
type input "**"
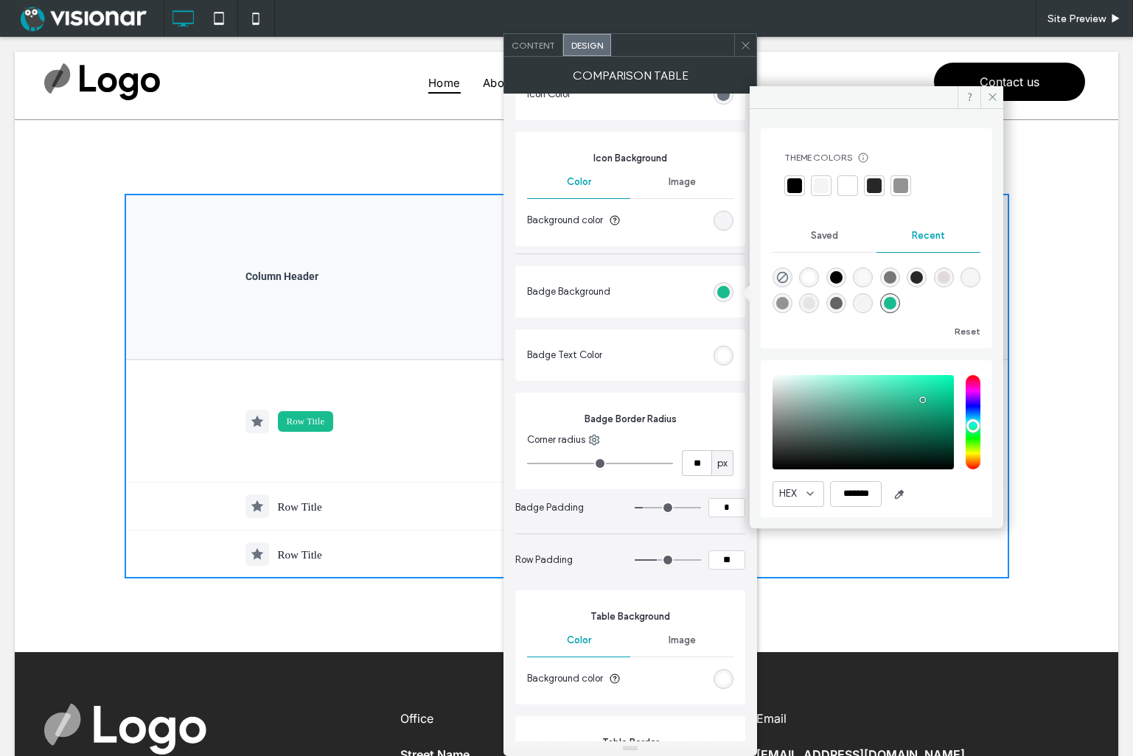
type input "**"
drag, startPoint x: 544, startPoint y: 461, endPoint x: 588, endPoint y: 457, distance: 44.4
click at [588, 463] on input "range" at bounding box center [600, 463] width 146 height 1
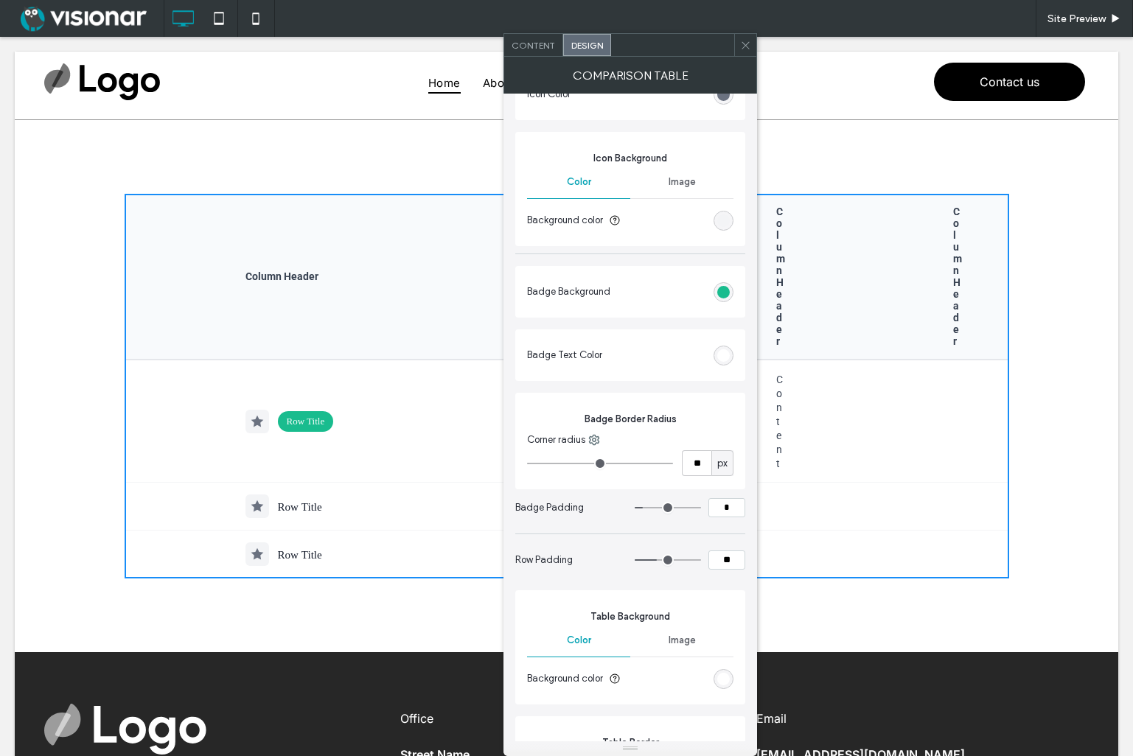
type input "**"
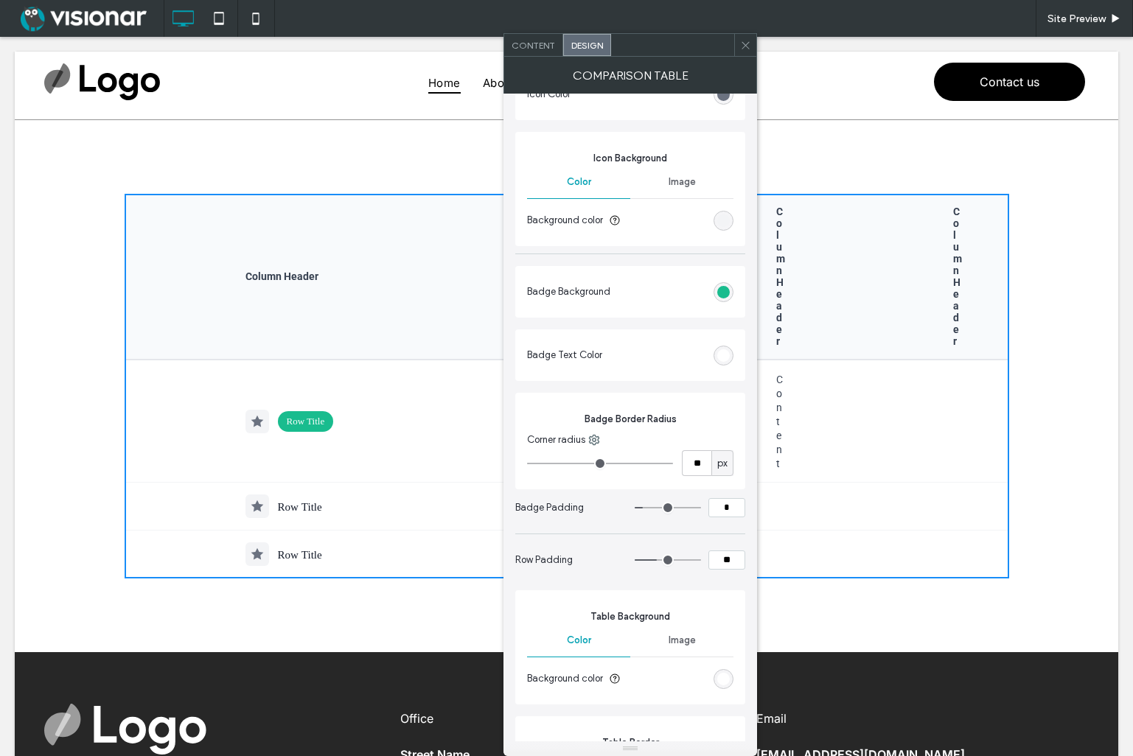
type input "**"
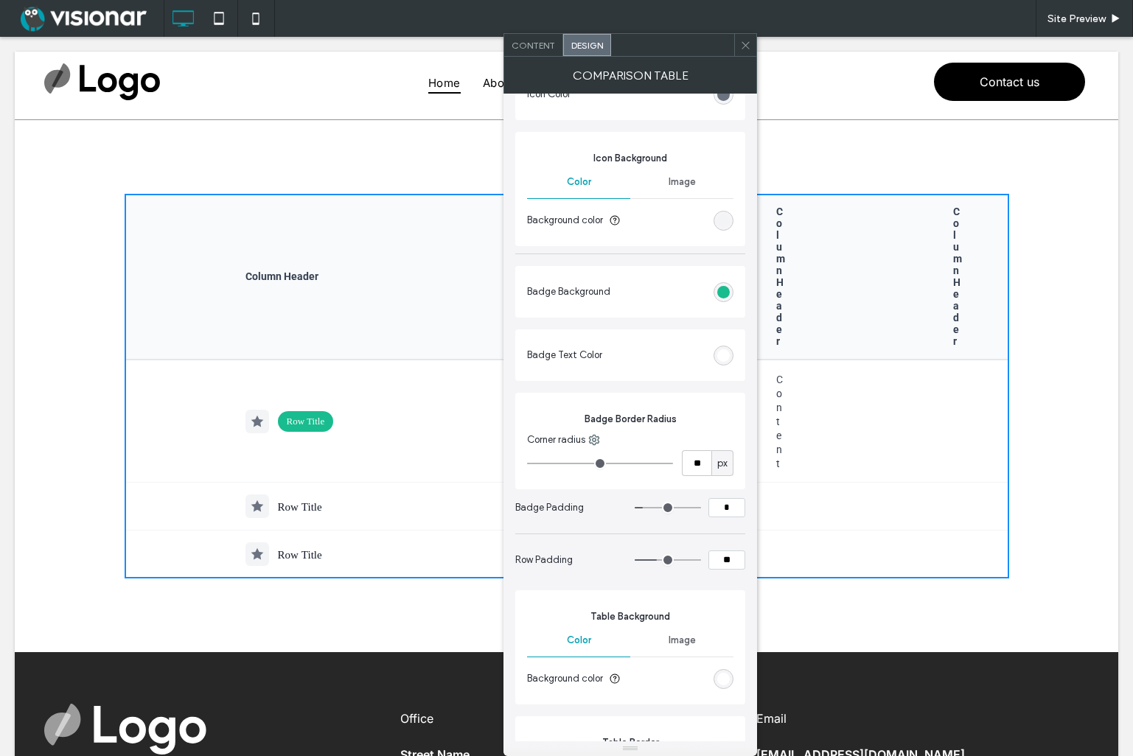
type input "**"
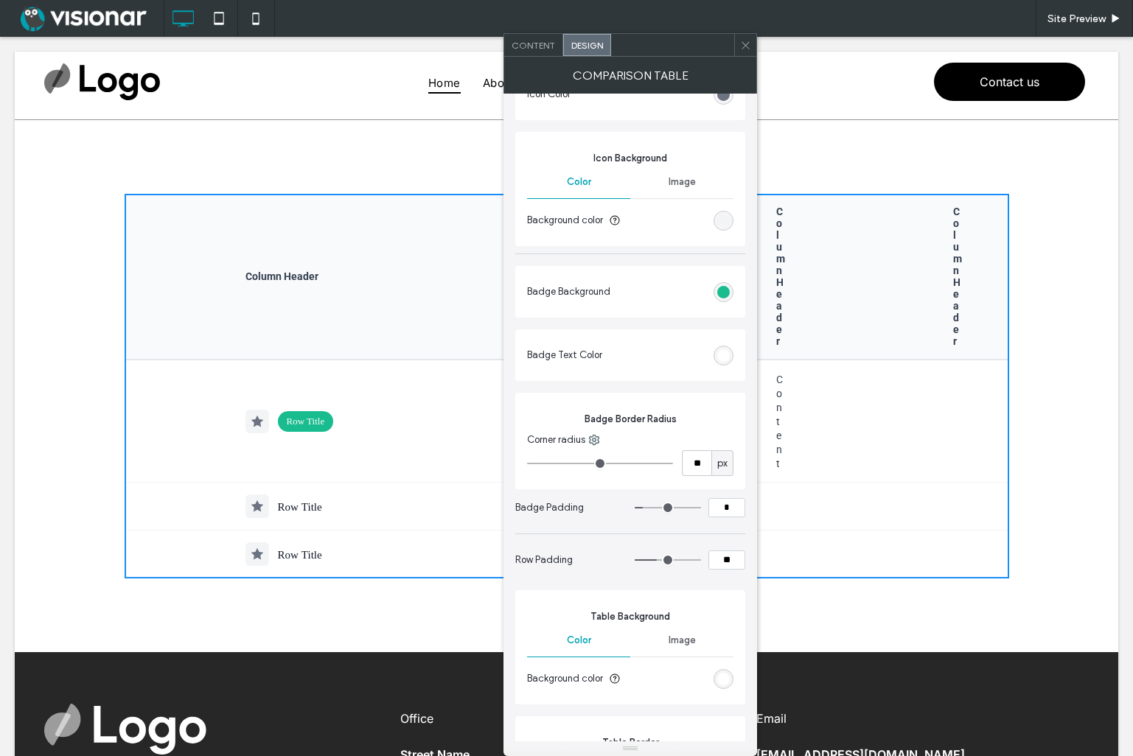
type input "**"
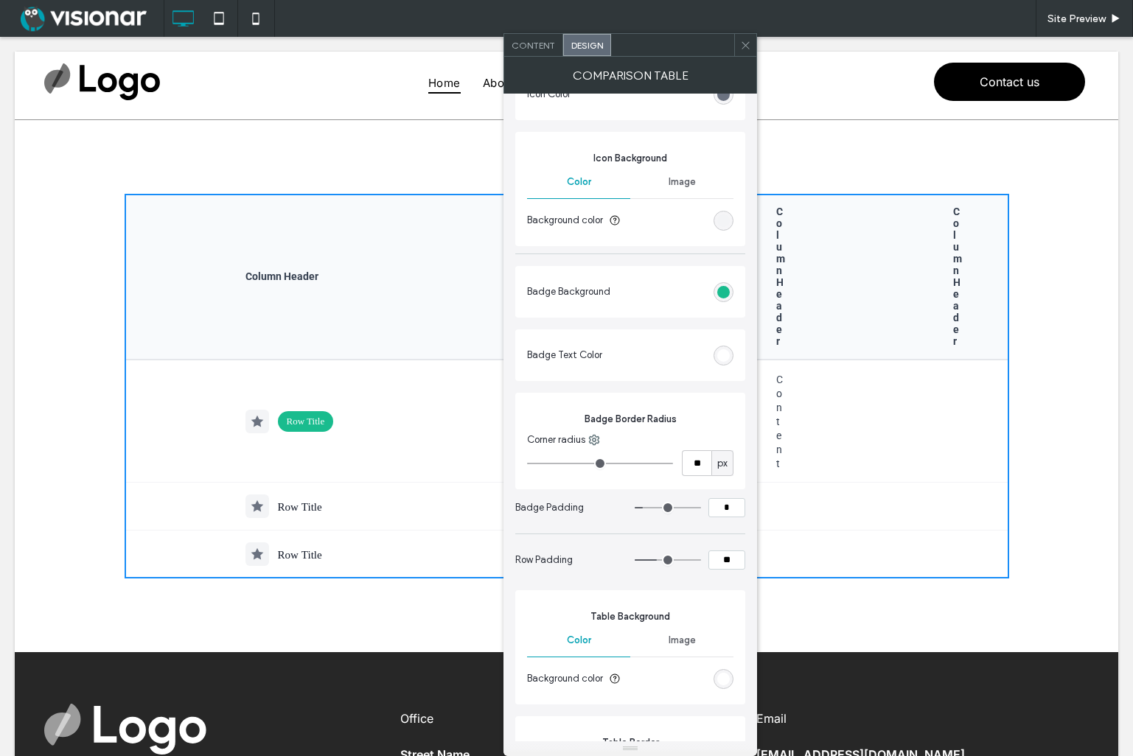
type input "**"
drag, startPoint x: 586, startPoint y: 457, endPoint x: 547, endPoint y: 458, distance: 39.1
click at [549, 463] on input "range" at bounding box center [600, 463] width 146 height 1
type input "**"
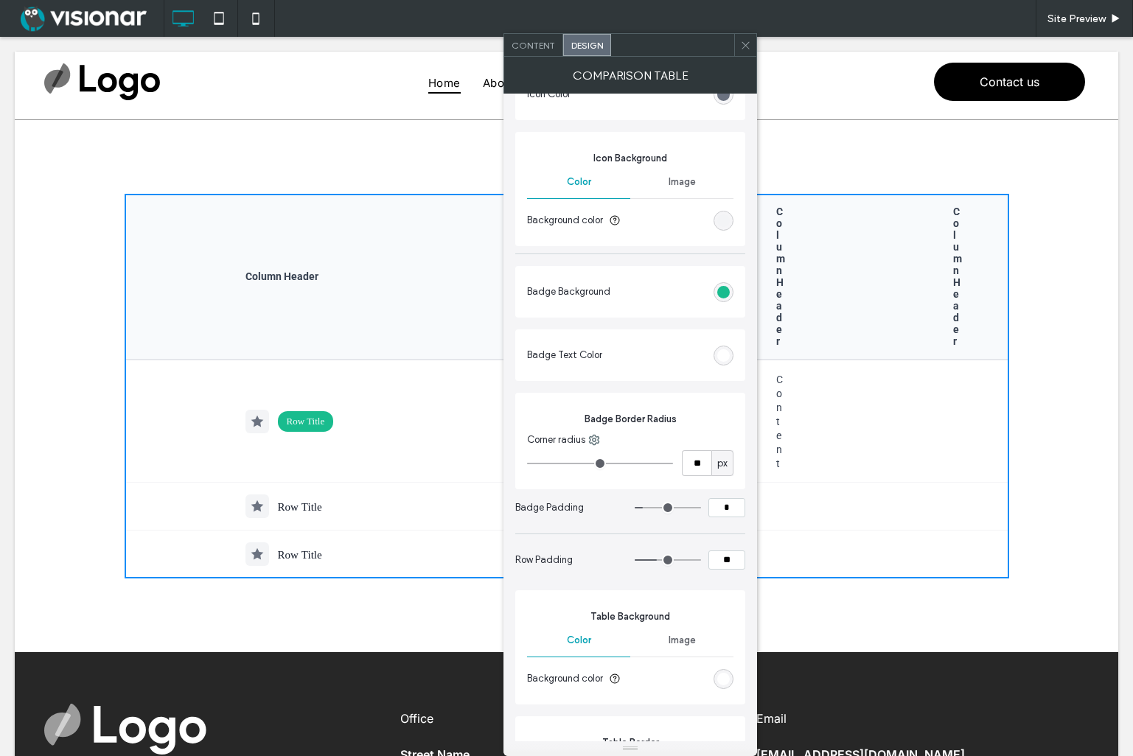
type input "**"
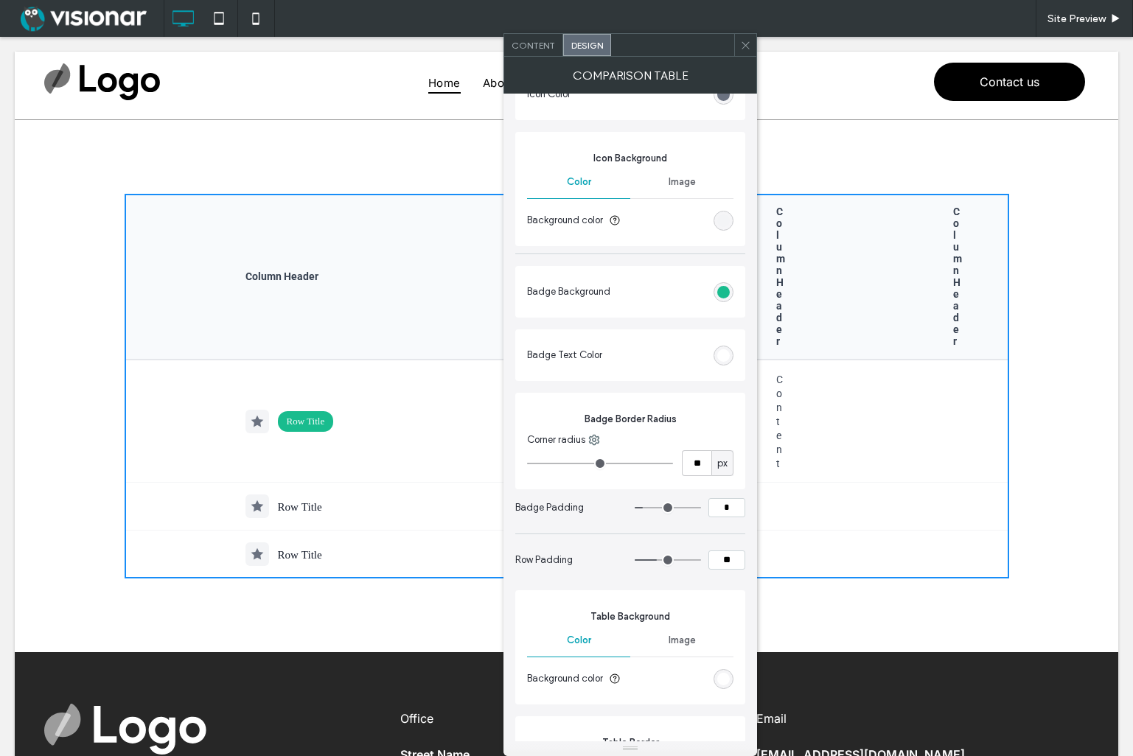
type input "**"
type input "*"
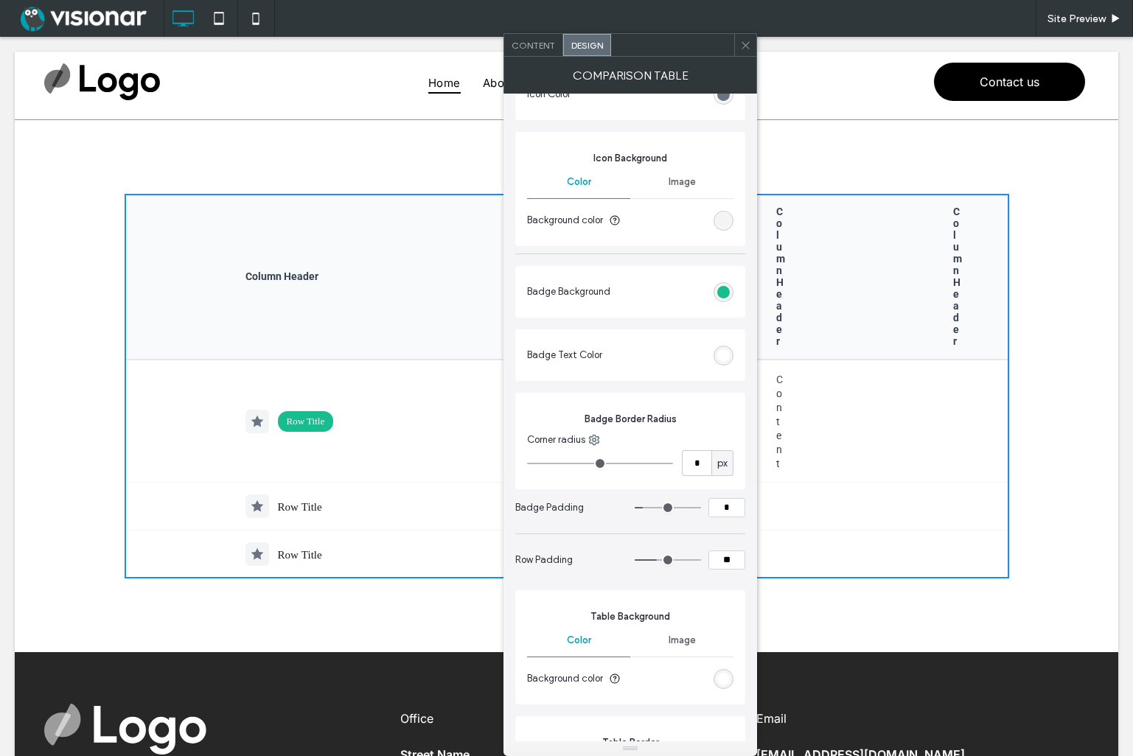
type input "*"
drag, startPoint x: 546, startPoint y: 464, endPoint x: 499, endPoint y: 468, distance: 47.3
type input "*"
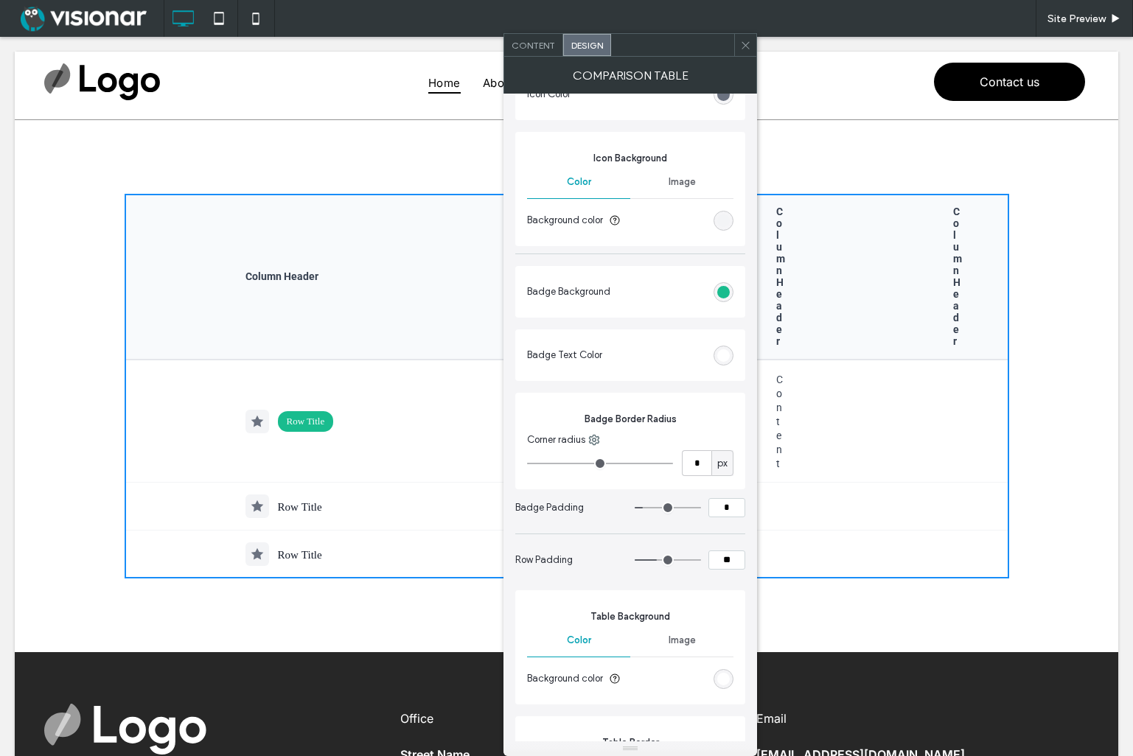
click at [527, 464] on input "range" at bounding box center [600, 463] width 146 height 1
type input "*"
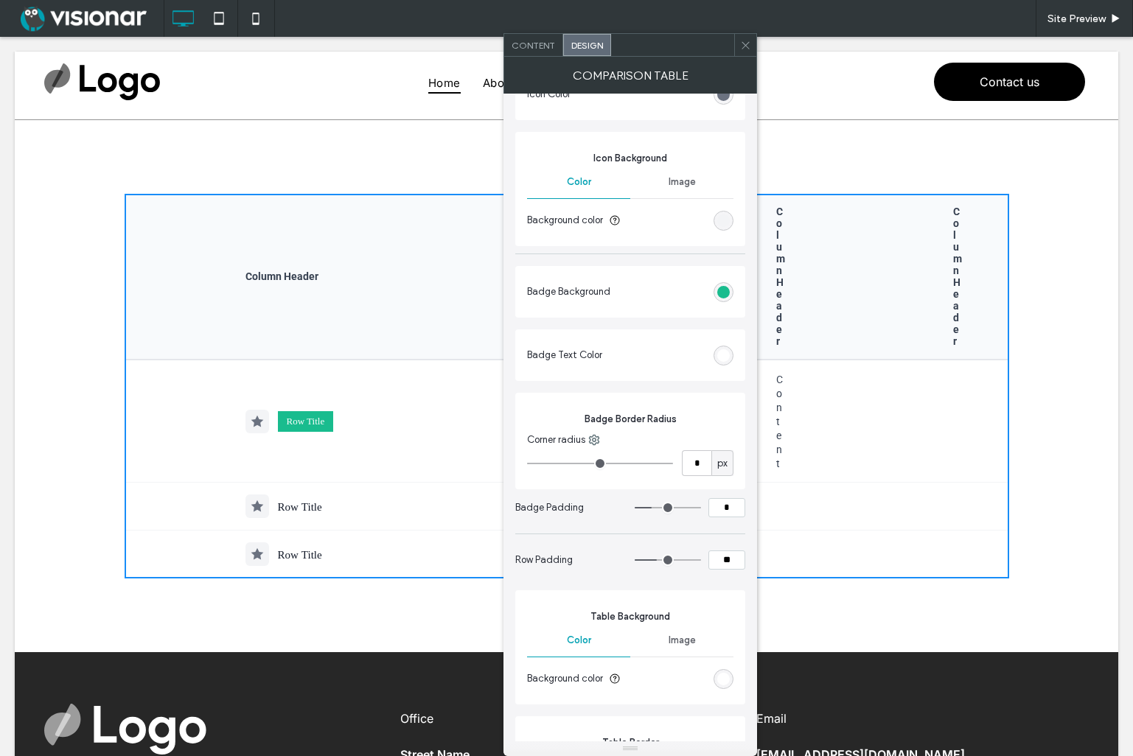
type input "*"
type input "**"
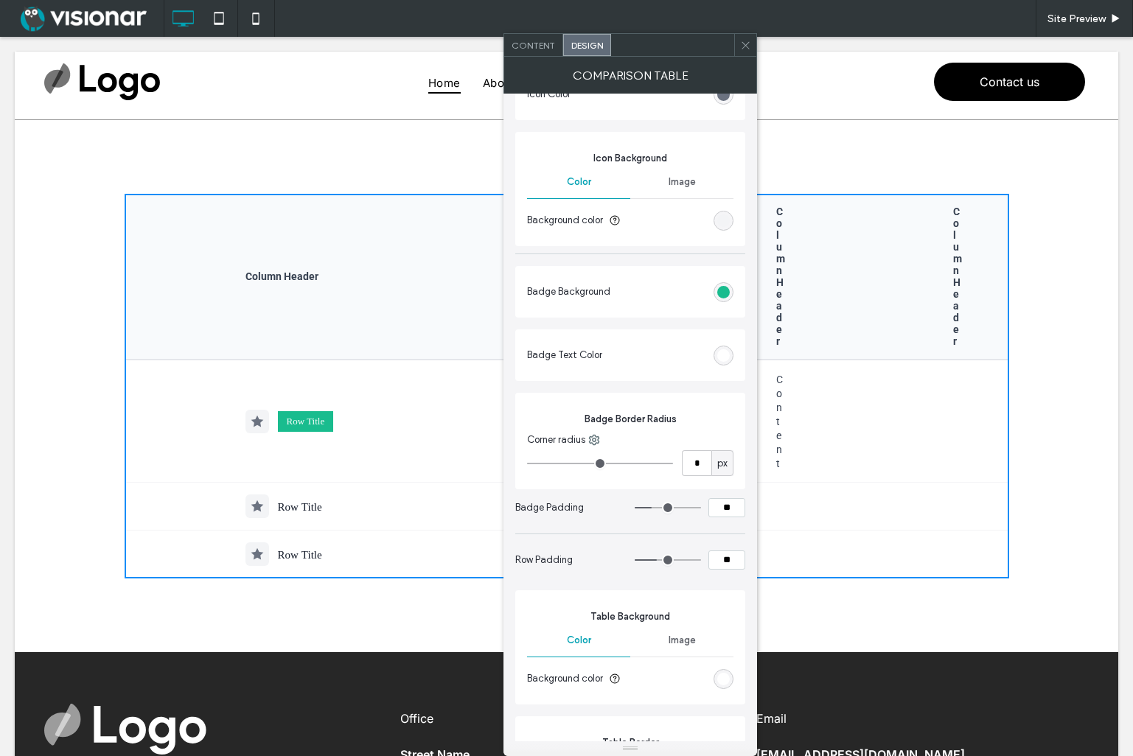
type input "**"
drag, startPoint x: 652, startPoint y: 507, endPoint x: 675, endPoint y: 506, distance: 22.9
click at [675, 507] on input "range" at bounding box center [668, 507] width 66 height 1
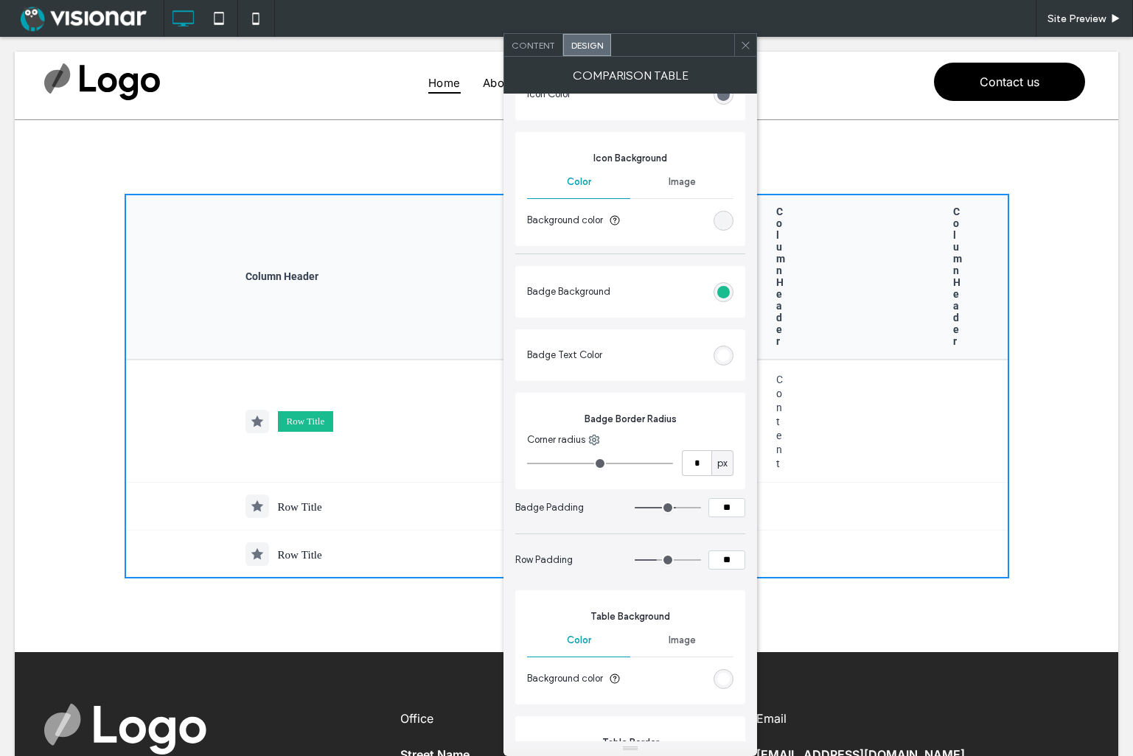
type input "**"
type input "*"
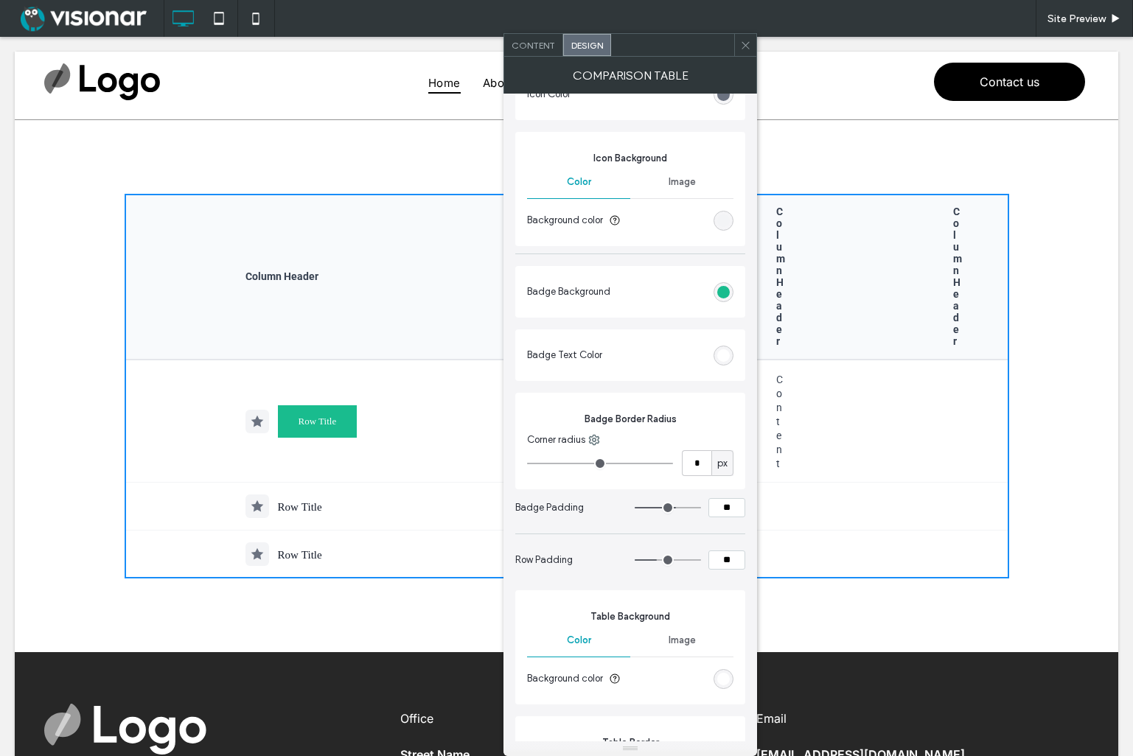
type input "*"
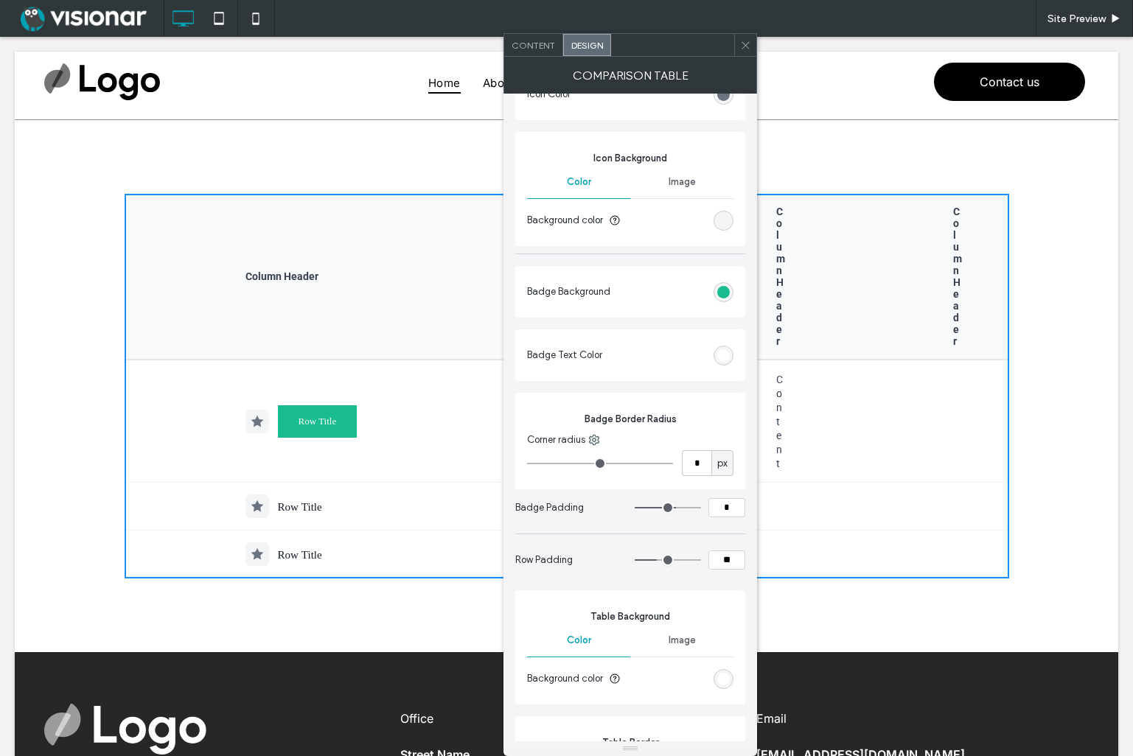
type input "*"
click at [624, 505] on section "Badge Padding *" at bounding box center [630, 507] width 230 height 37
type input "**"
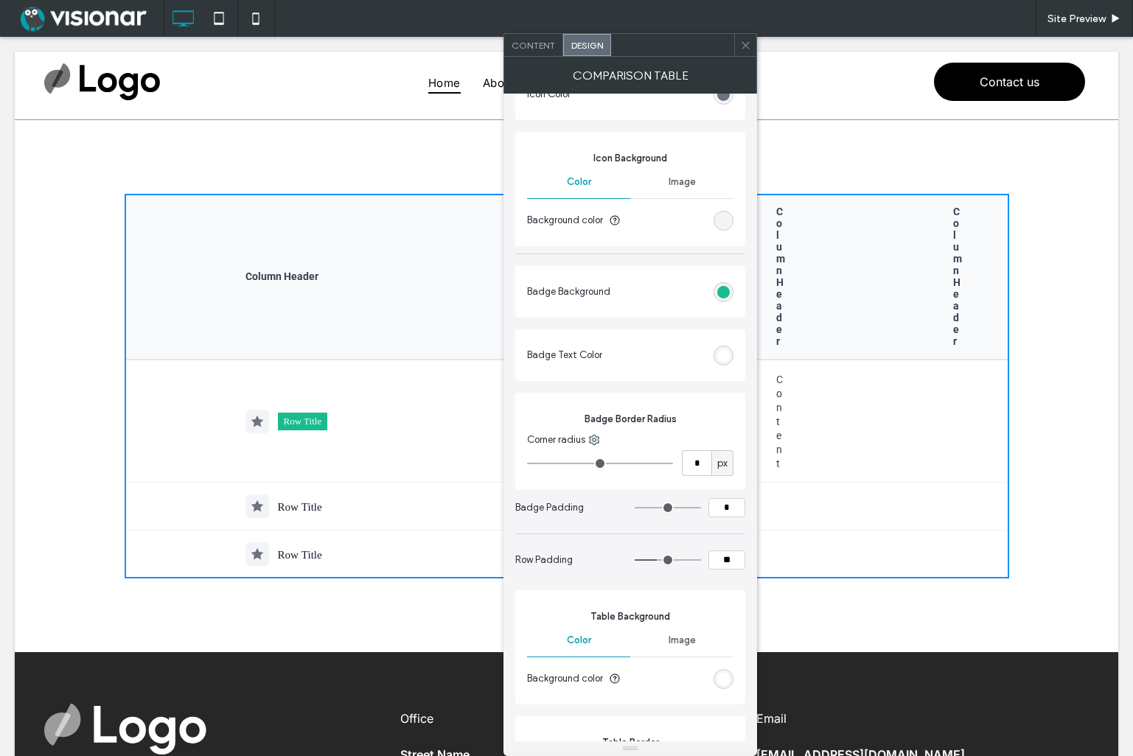
type input "**"
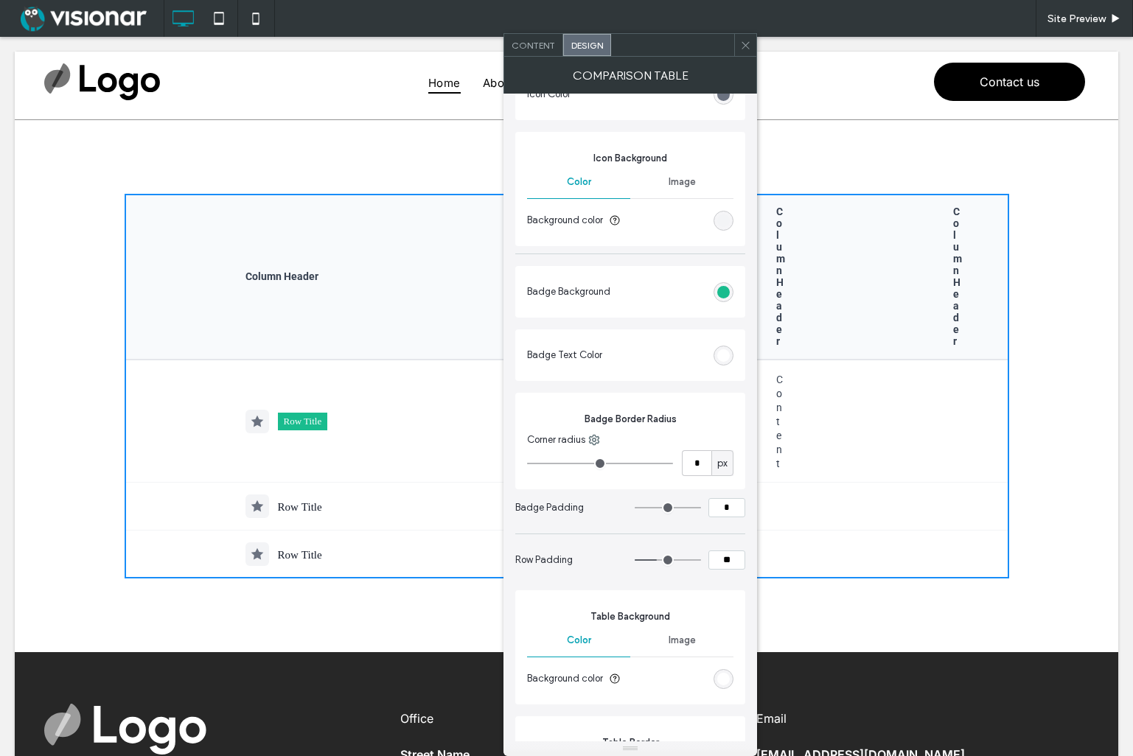
type input "**"
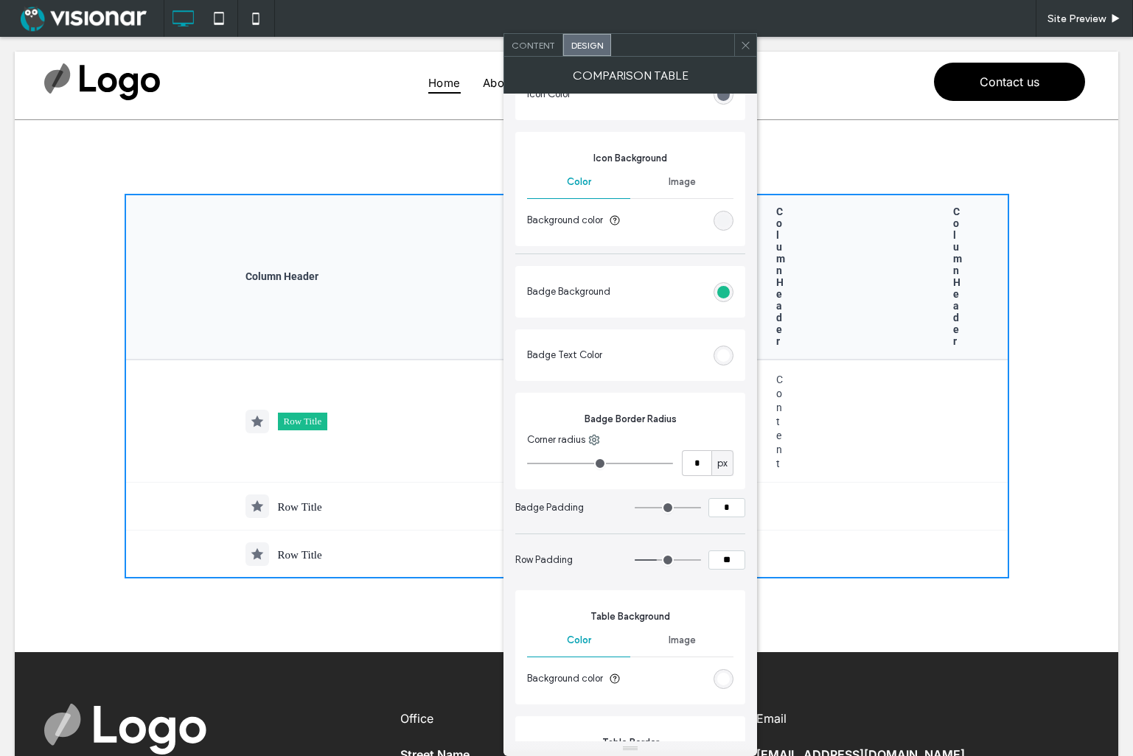
type input "**"
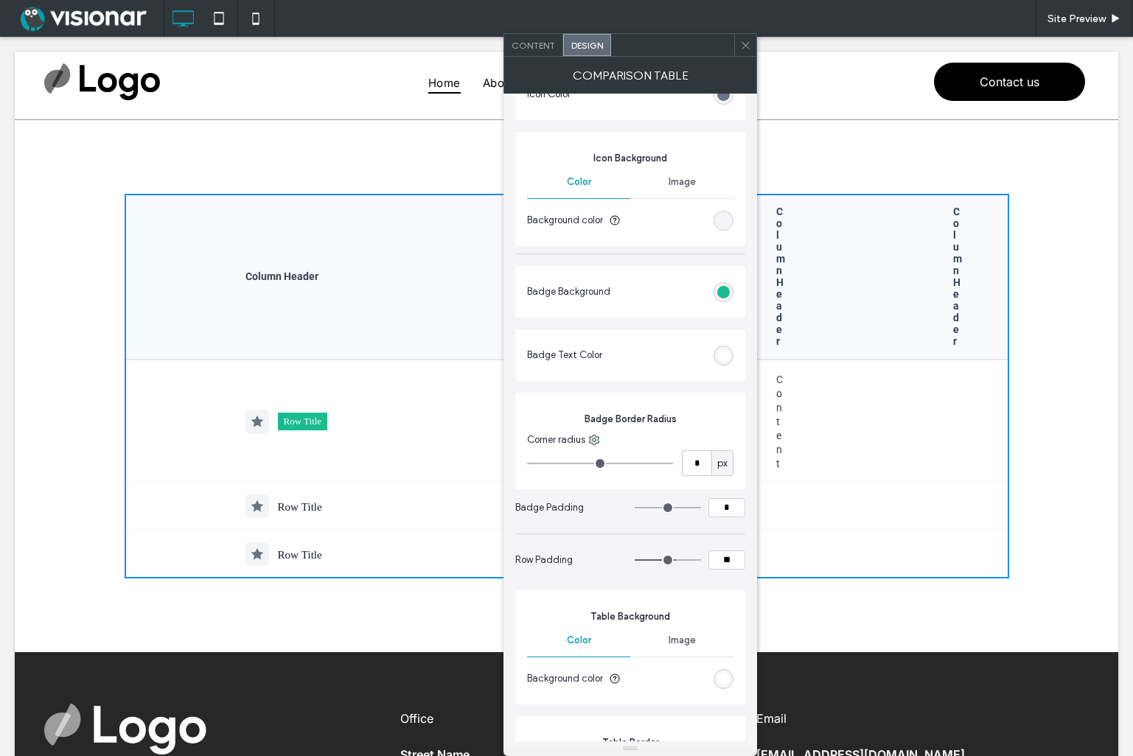
drag, startPoint x: 661, startPoint y: 557, endPoint x: 678, endPoint y: 557, distance: 17.0
click at [678, 559] on input "range" at bounding box center [668, 559] width 66 height 1
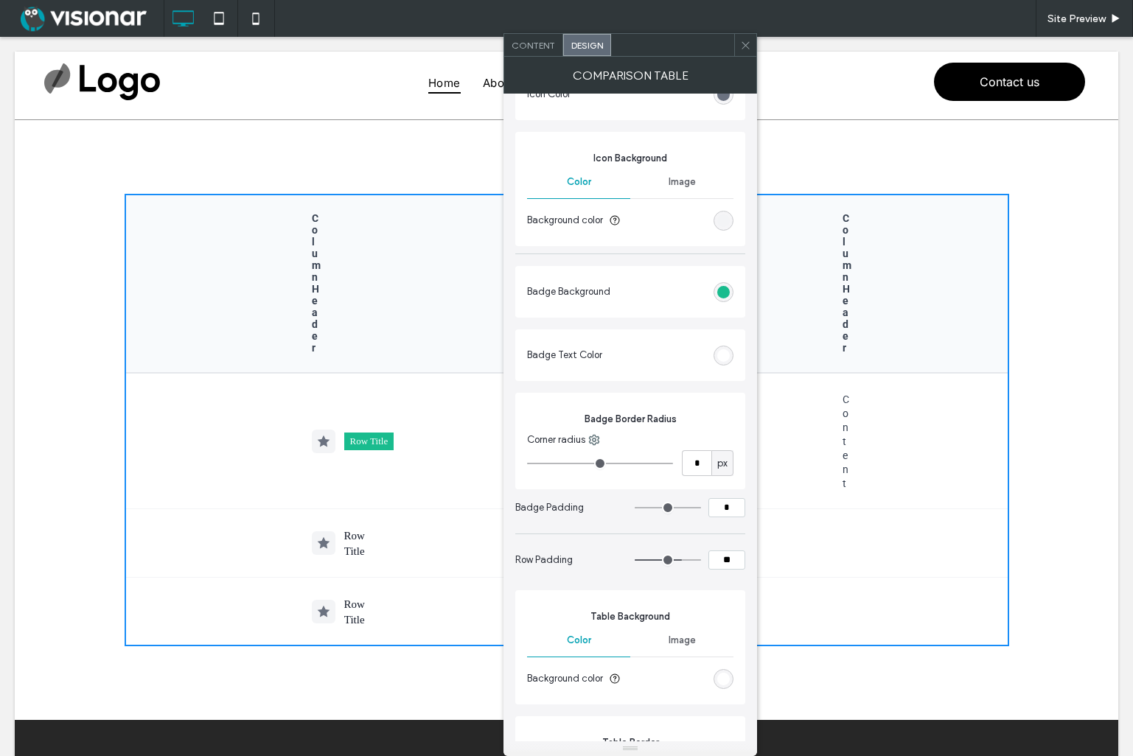
type input "**"
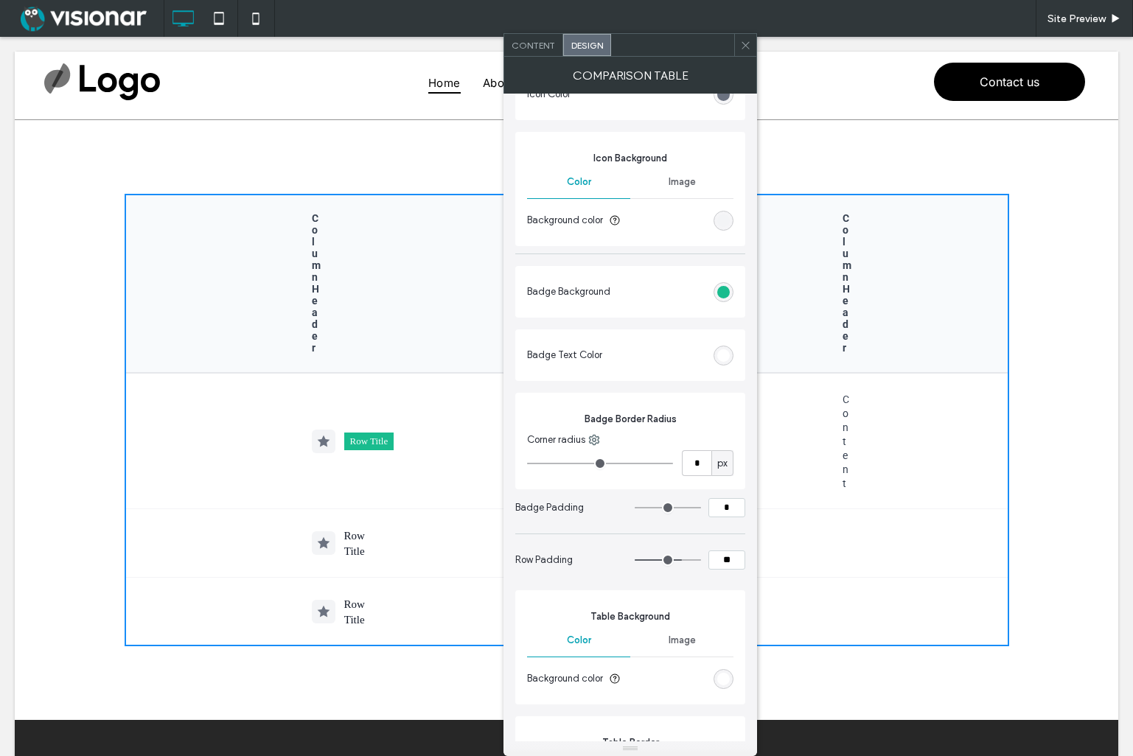
type input "**"
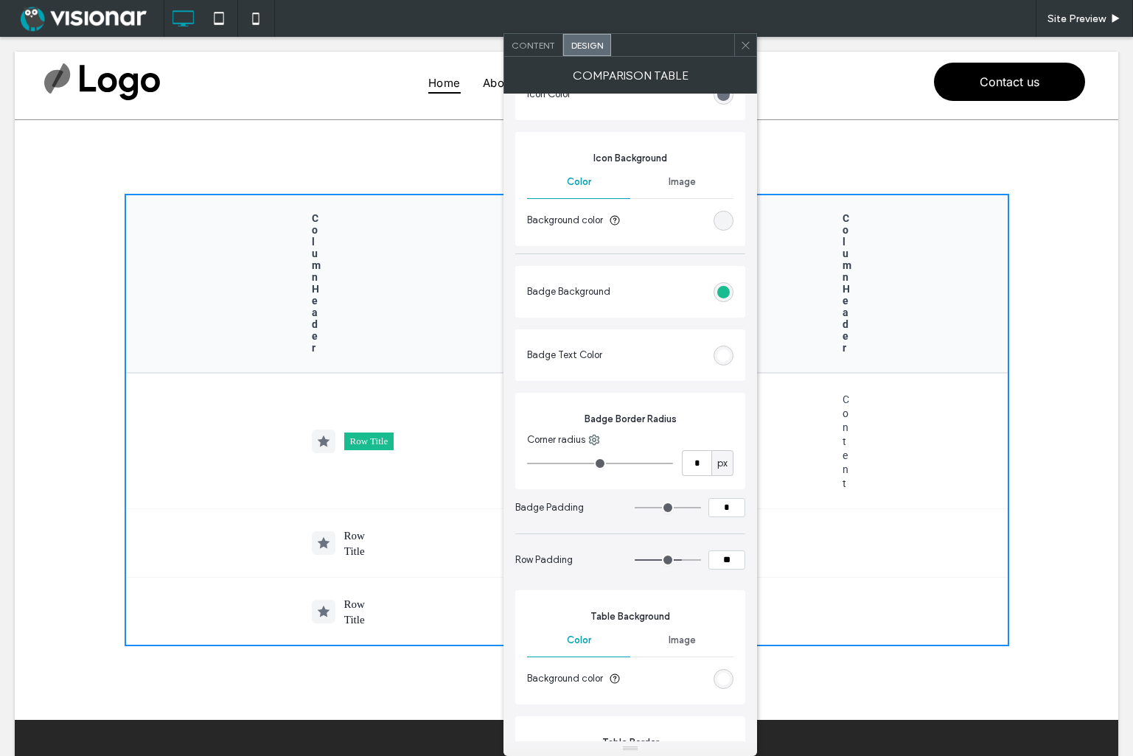
type input "**"
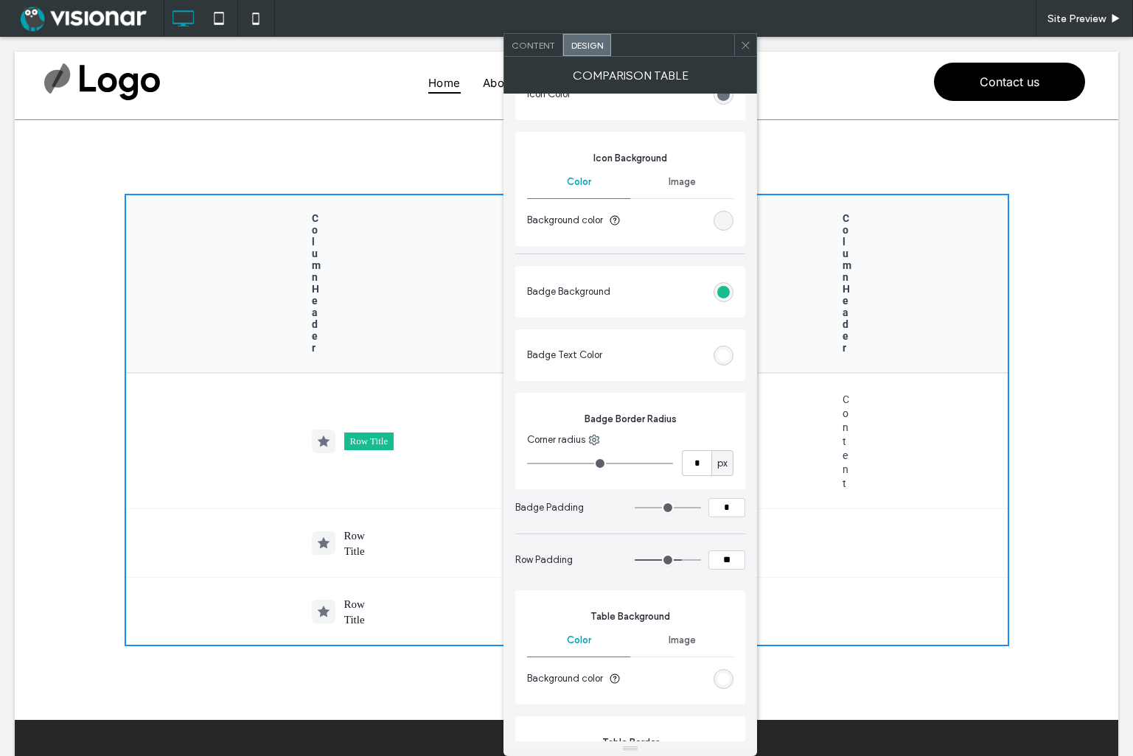
type input "**"
type input "*"
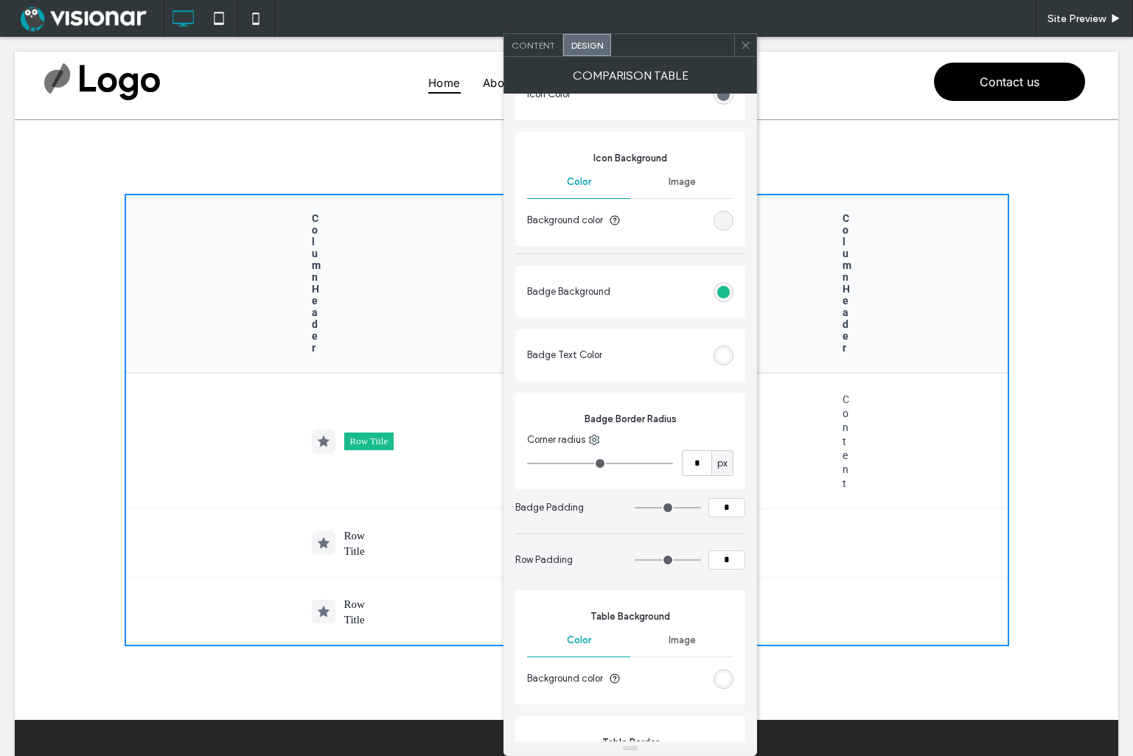
type input "*"
drag, startPoint x: 678, startPoint y: 557, endPoint x: 620, endPoint y: 557, distance: 58.2
click at [620, 557] on section "Row Padding *" at bounding box center [630, 560] width 230 height 37
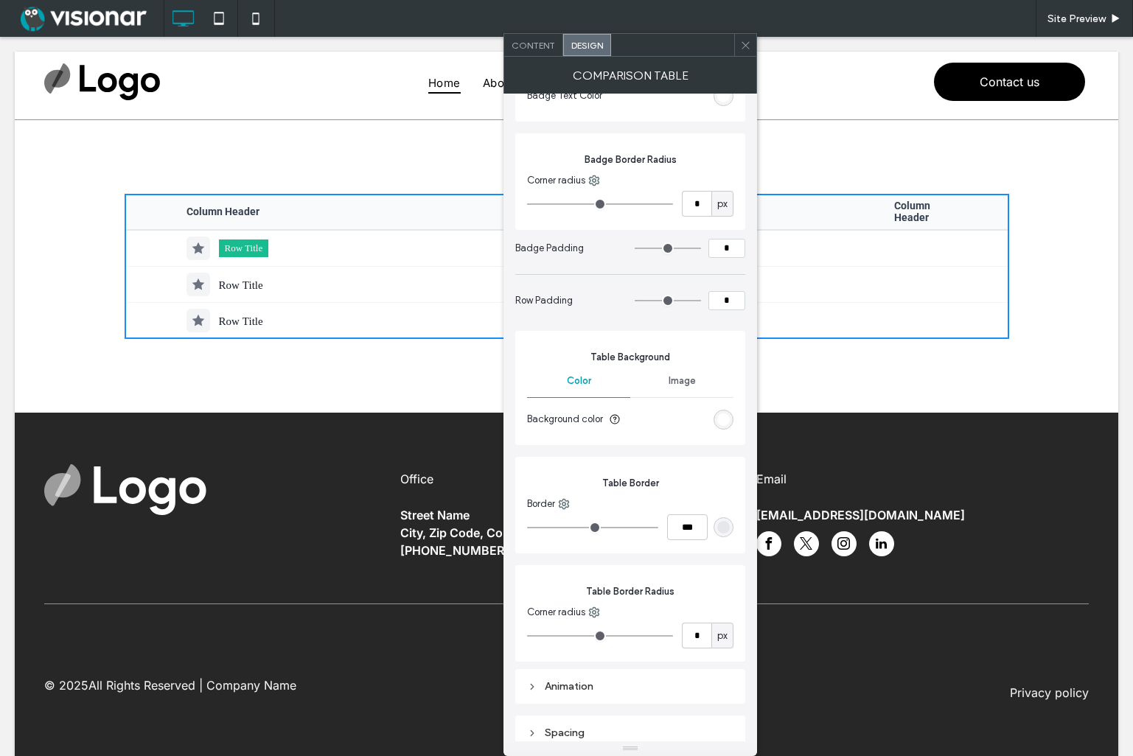
scroll to position [1501, 0]
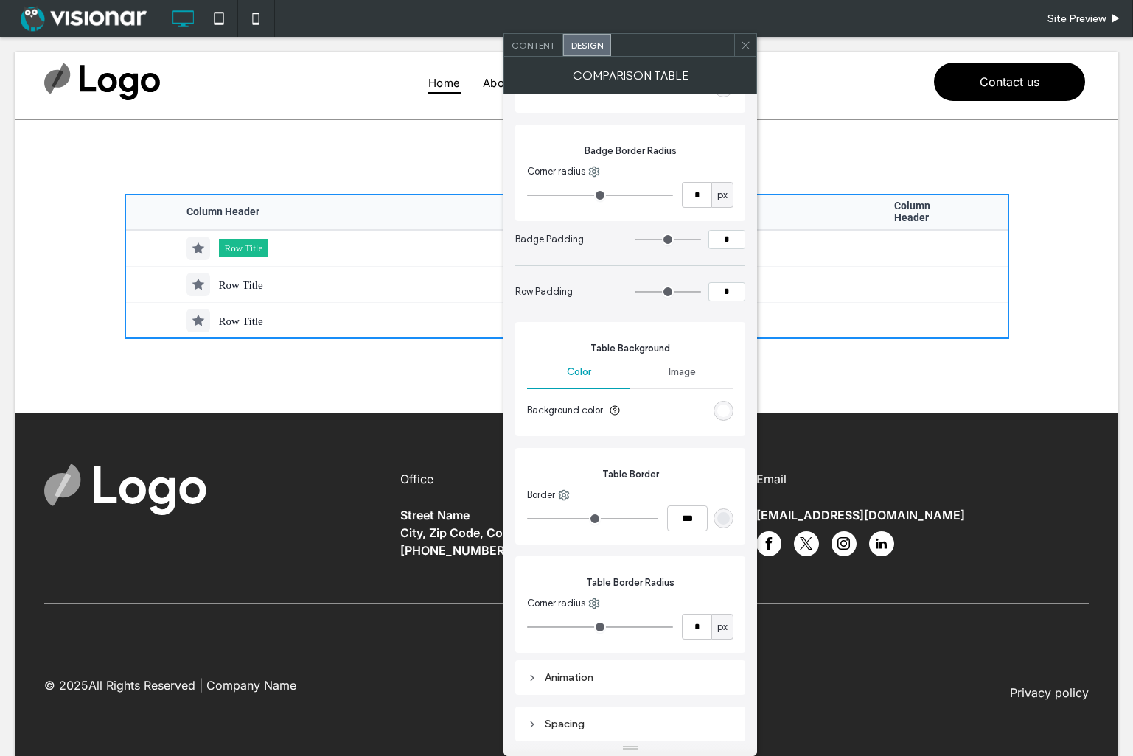
type input "*"
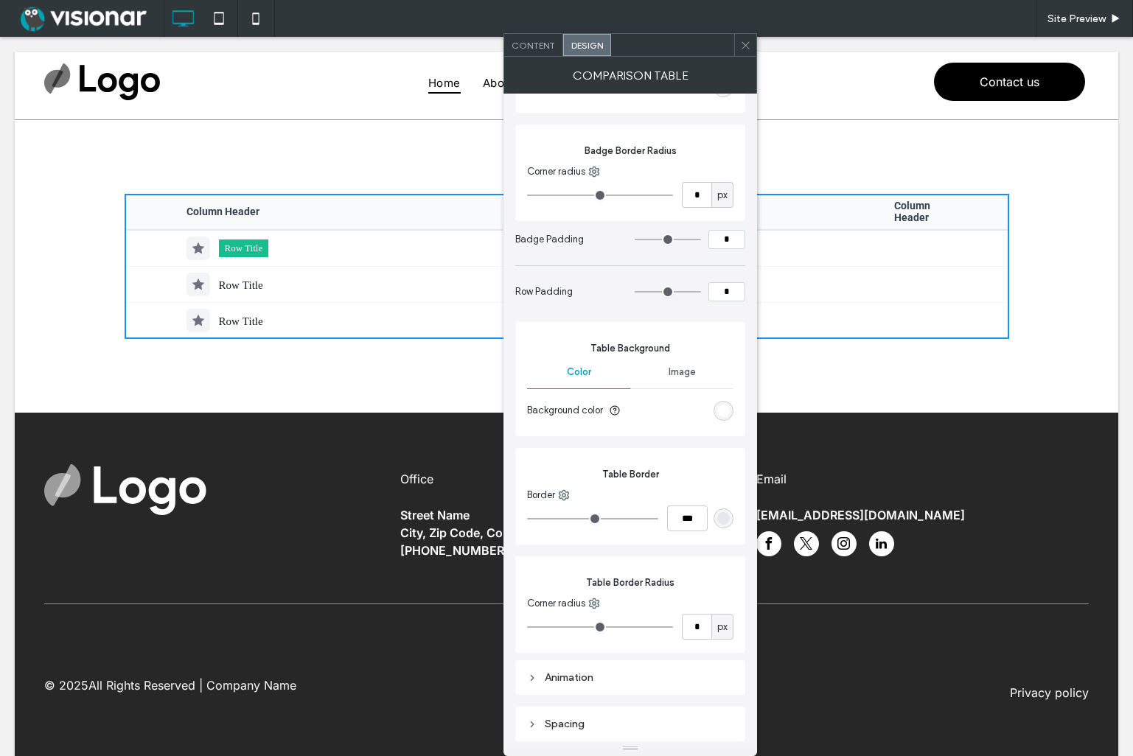
type input "*"
drag, startPoint x: 512, startPoint y: 627, endPoint x: 490, endPoint y: 591, distance: 42.3
type input "*"
click at [527, 628] on input "range" at bounding box center [600, 627] width 146 height 1
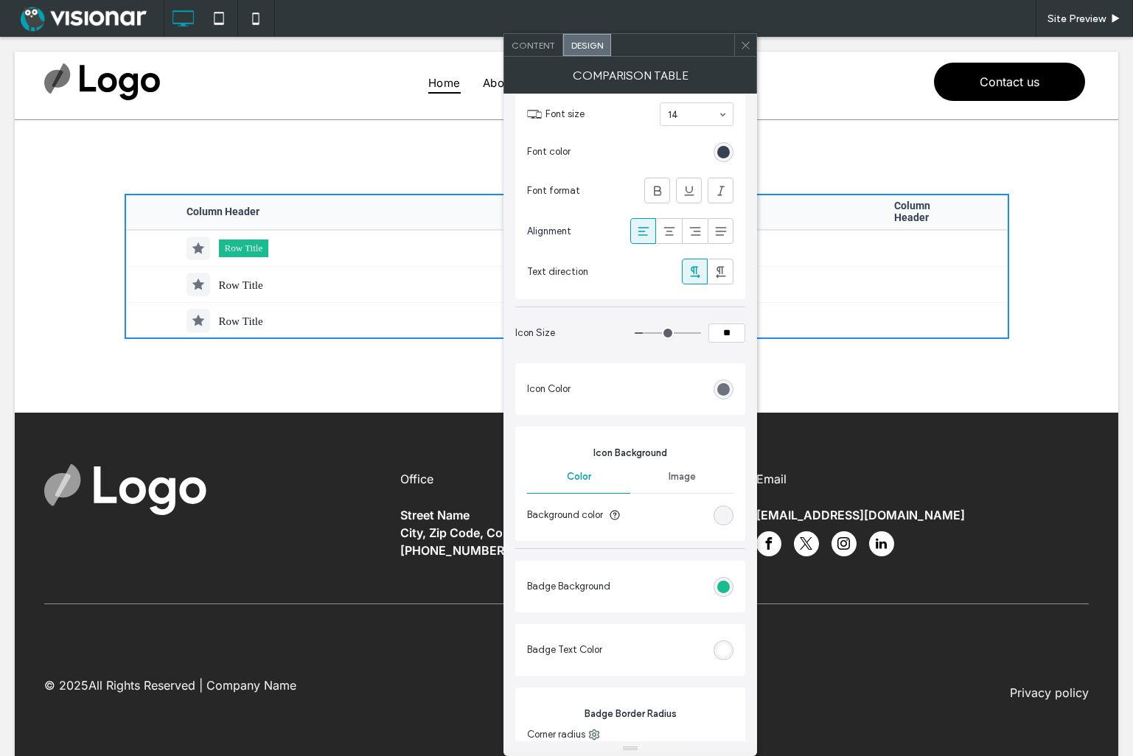
scroll to position [922, 0]
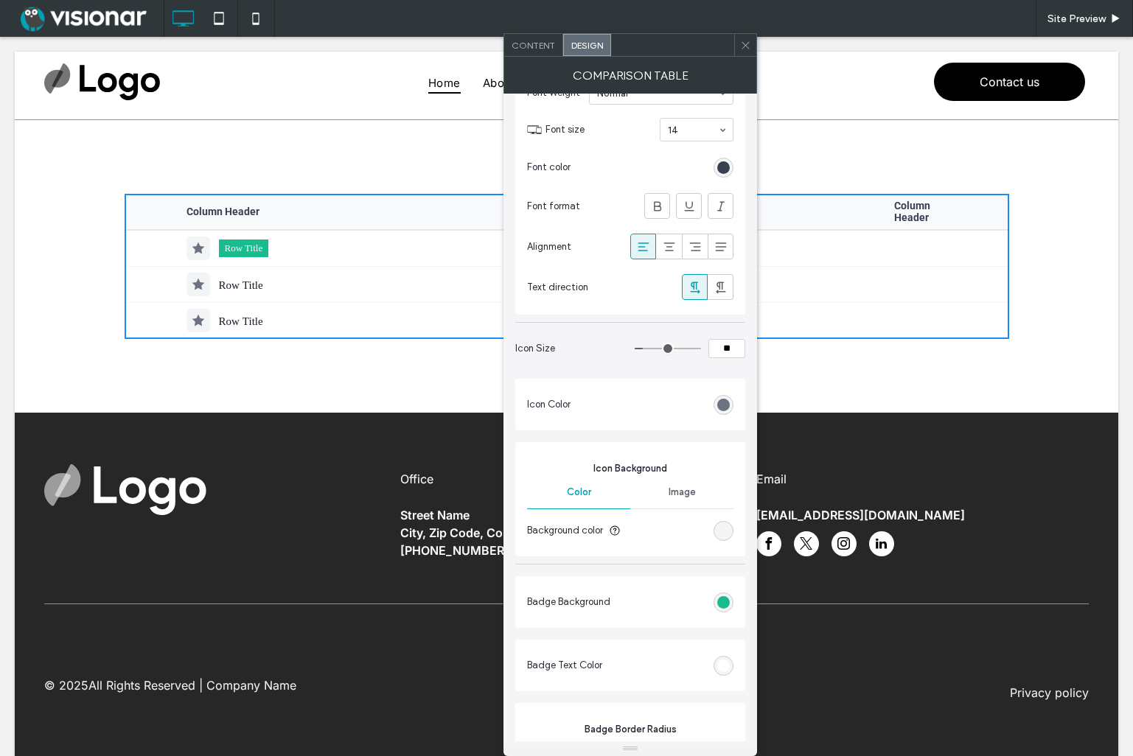
click at [723, 530] on div "rgb(243, 244, 246)" at bounding box center [723, 531] width 13 height 13
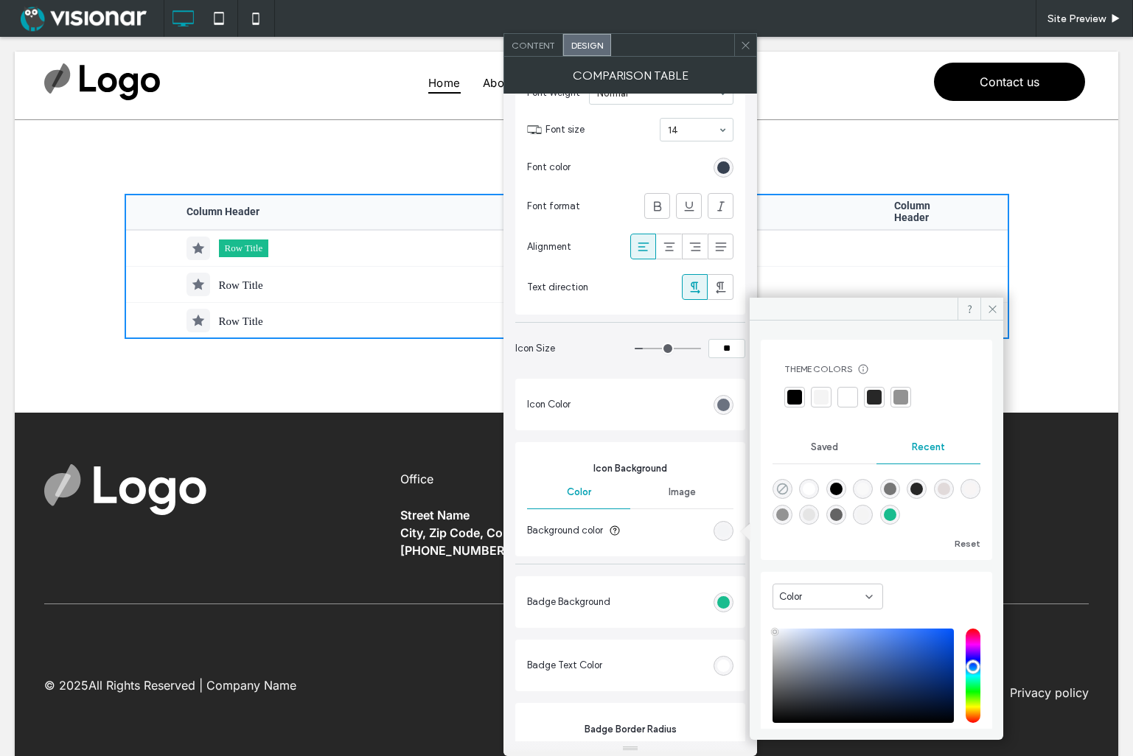
click at [784, 490] on icon "rgba(0, 0, 0, 0)" at bounding box center [782, 489] width 13 height 13
type input "*******"
type input "*"
type input "**"
click at [784, 490] on icon "rgba(0, 0, 0, 0)" at bounding box center [782, 489] width 13 height 13
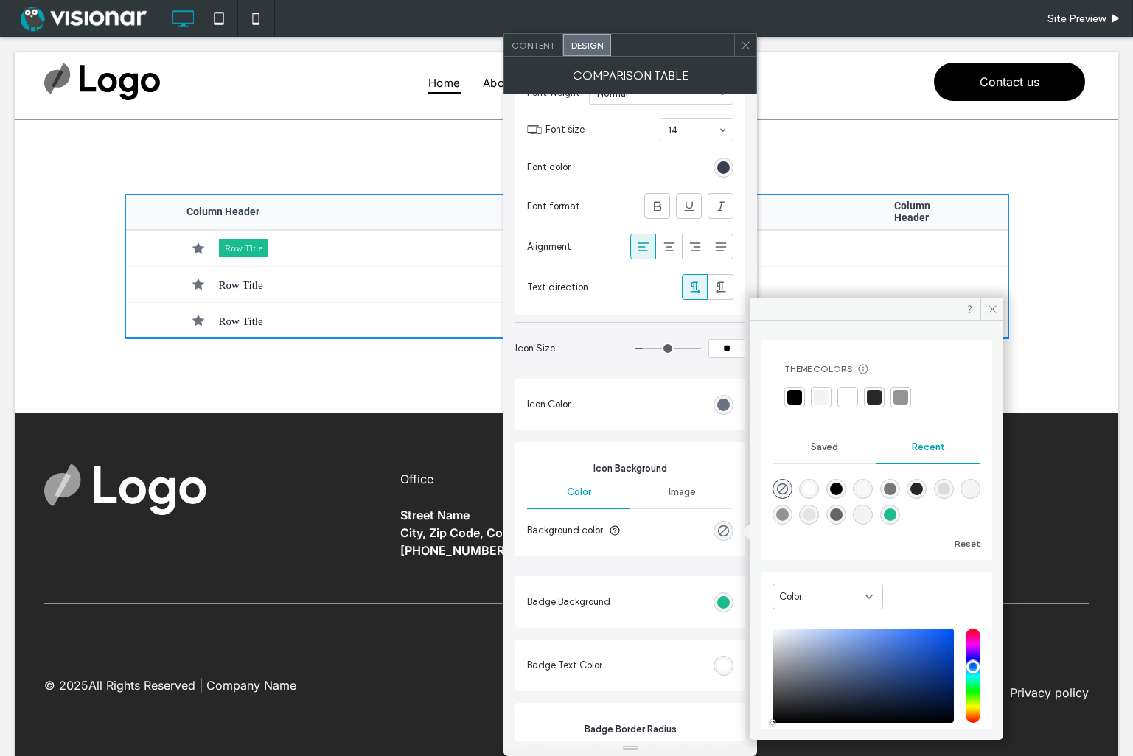
click at [843, 488] on div "rgba(0, 0, 0, 1)" at bounding box center [836, 489] width 13 height 13
type input "***"
type input "****"
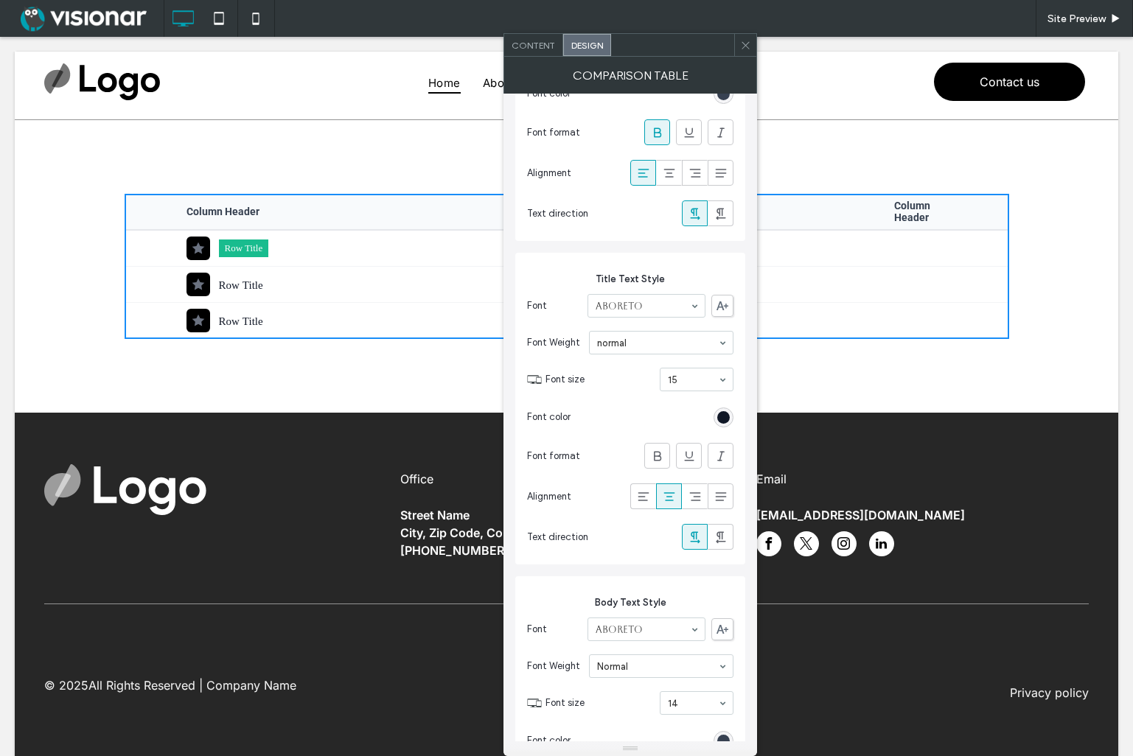
scroll to position [0, 0]
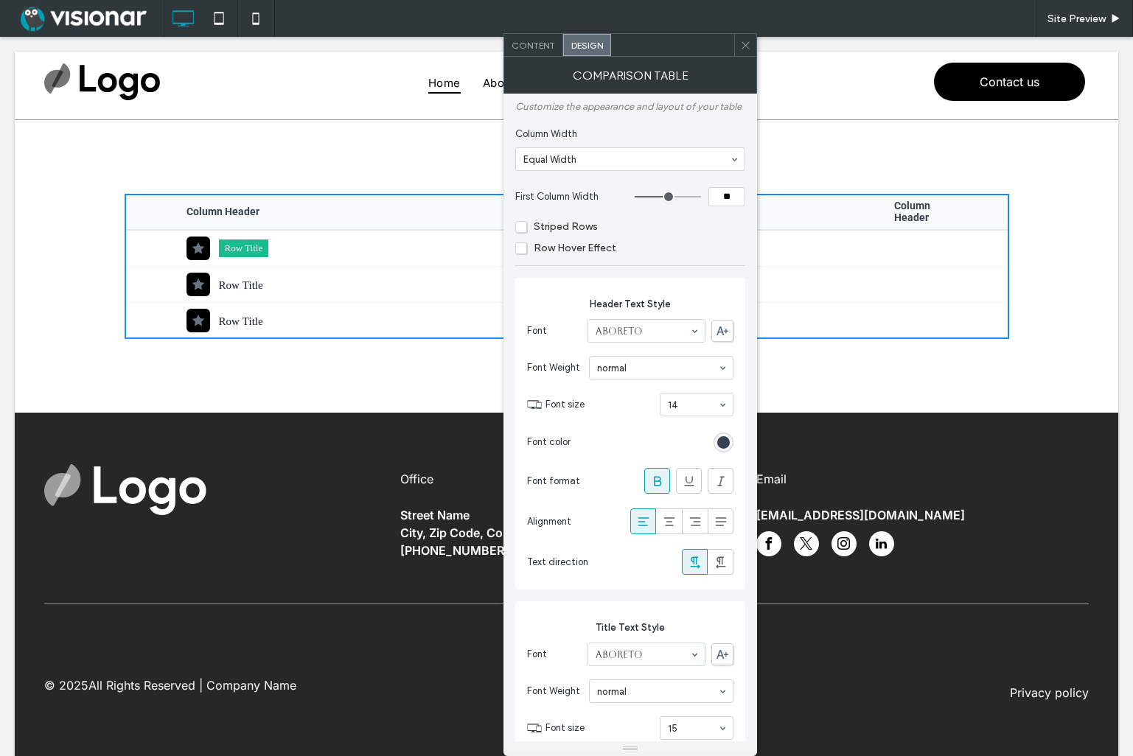
click at [524, 228] on span "Striped Rows" at bounding box center [556, 226] width 83 height 13
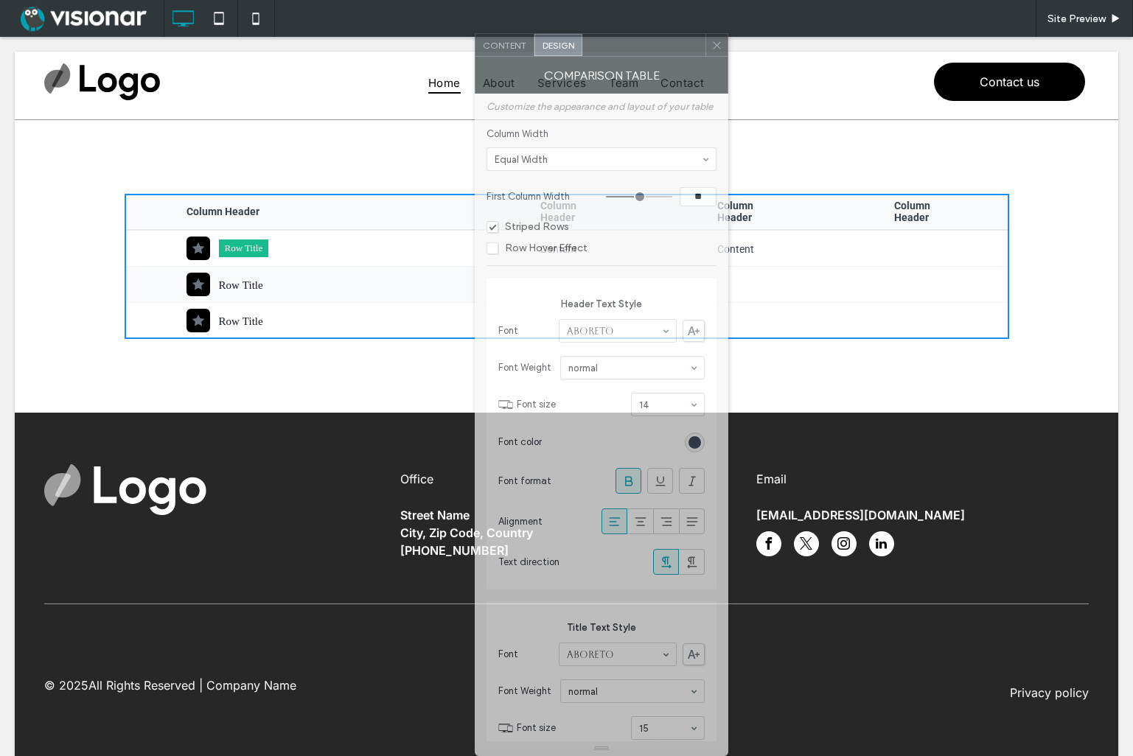
drag, startPoint x: 661, startPoint y: 50, endPoint x: 625, endPoint y: 122, distance: 80.1
click at [625, 122] on div "Content Design Comparison Table Customize the appearance and layout of your tab…" at bounding box center [602, 394] width 254 height 723
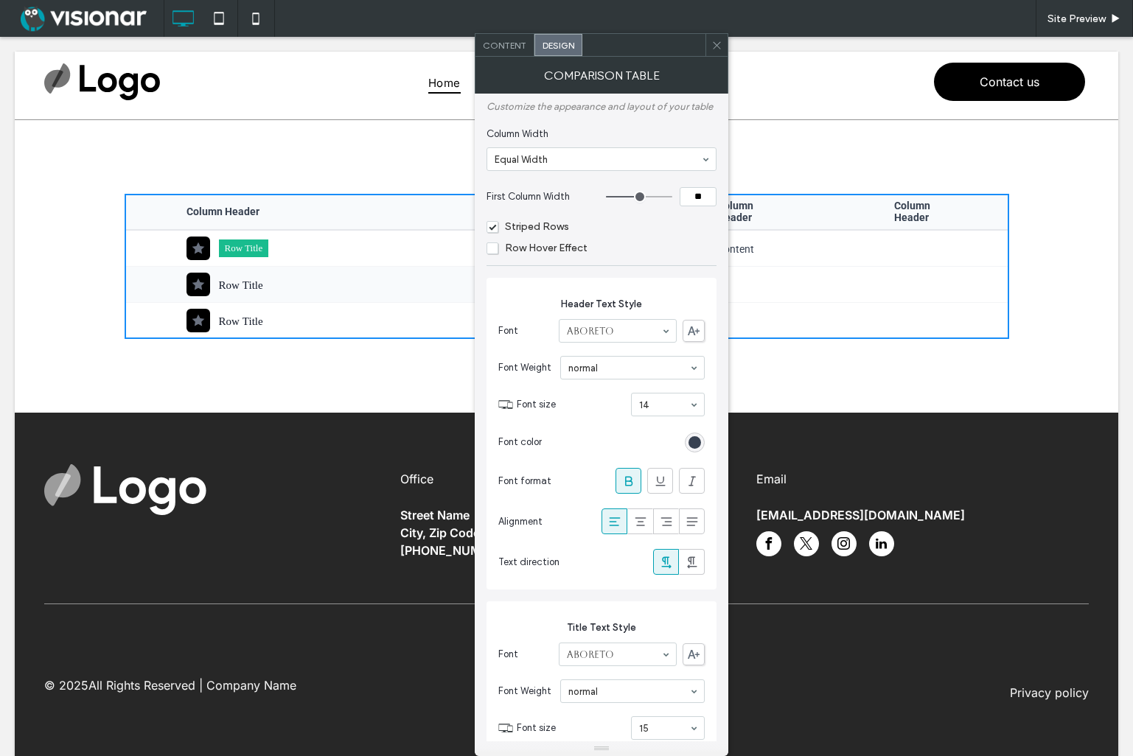
click at [717, 46] on icon at bounding box center [716, 45] width 11 height 11
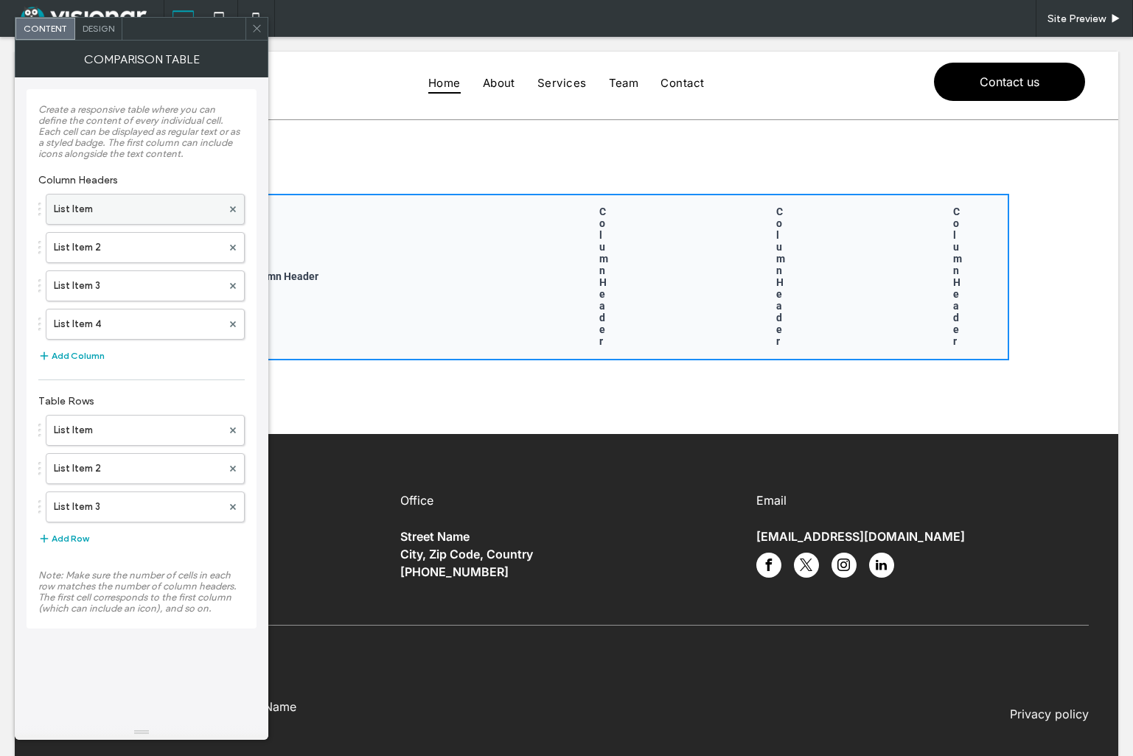
click at [151, 205] on label "List Item" at bounding box center [138, 209] width 168 height 29
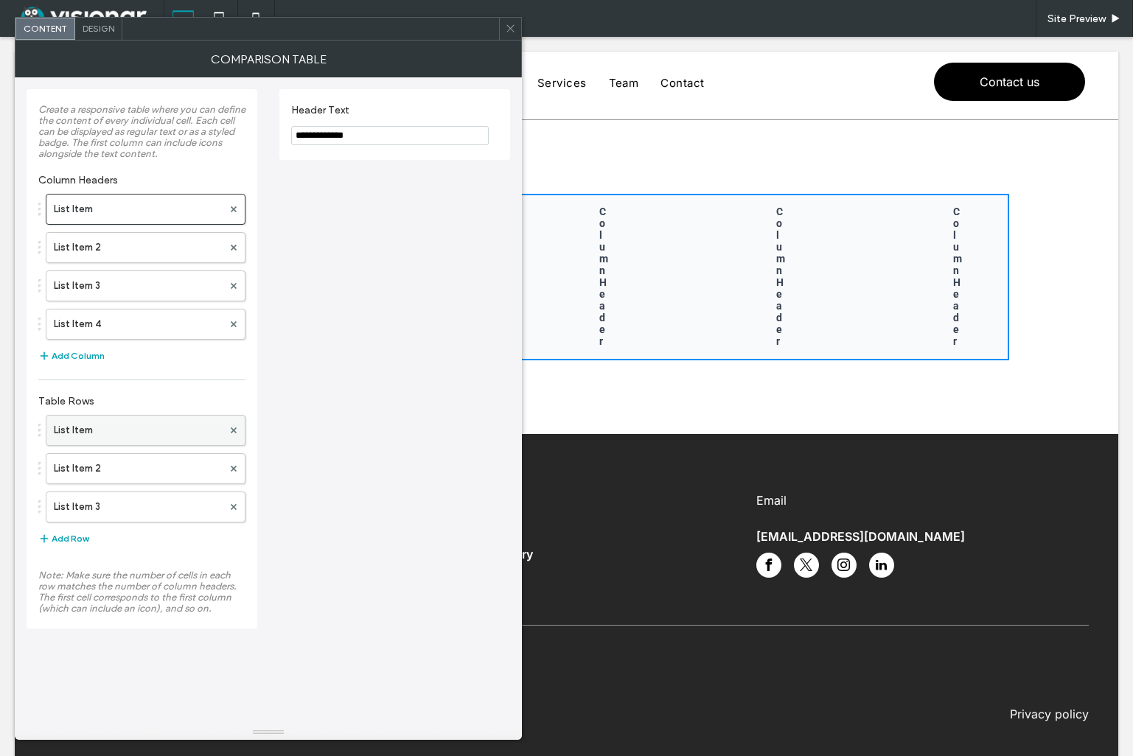
click at [145, 425] on label "List Item" at bounding box center [138, 430] width 169 height 29
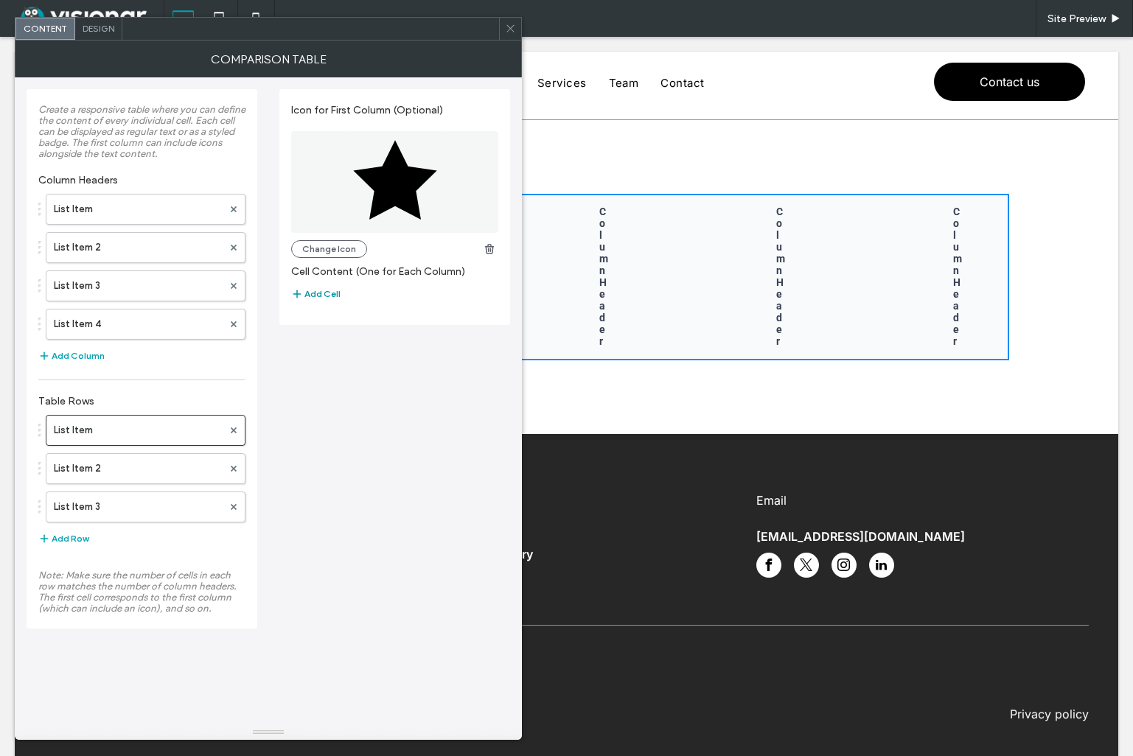
click at [318, 292] on button "Add Cell" at bounding box center [315, 294] width 49 height 18
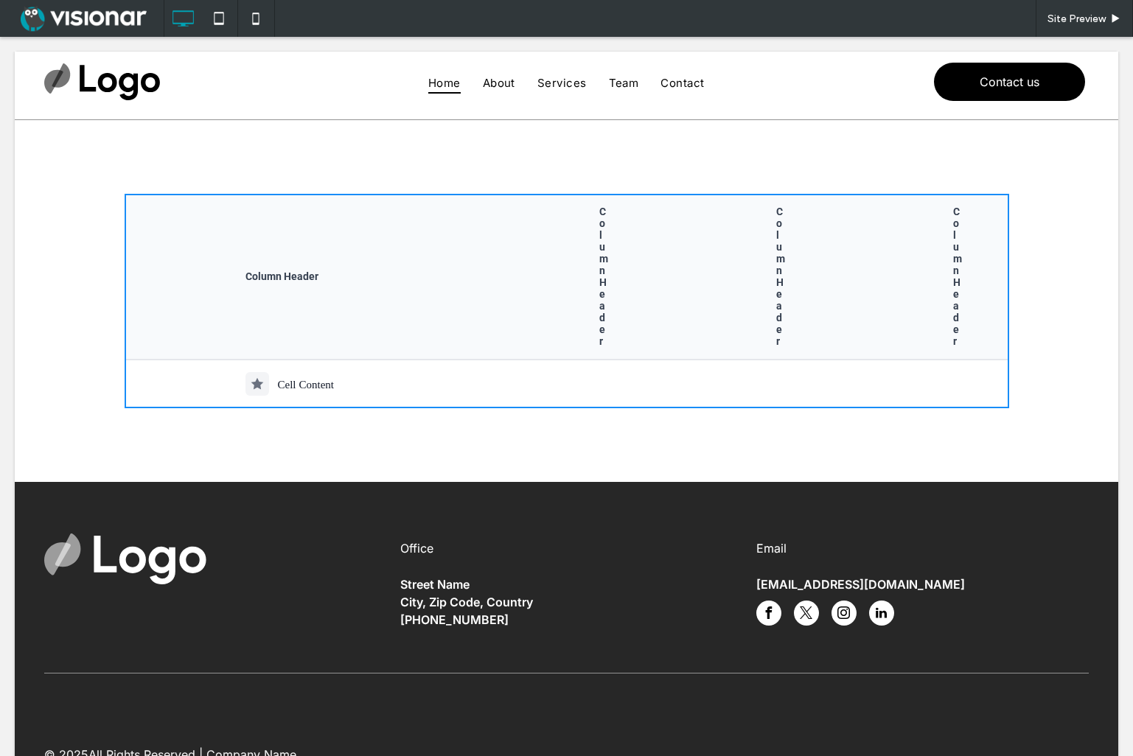
click at [405, 383] on td "Cell Content" at bounding box center [302, 384] width 354 height 49
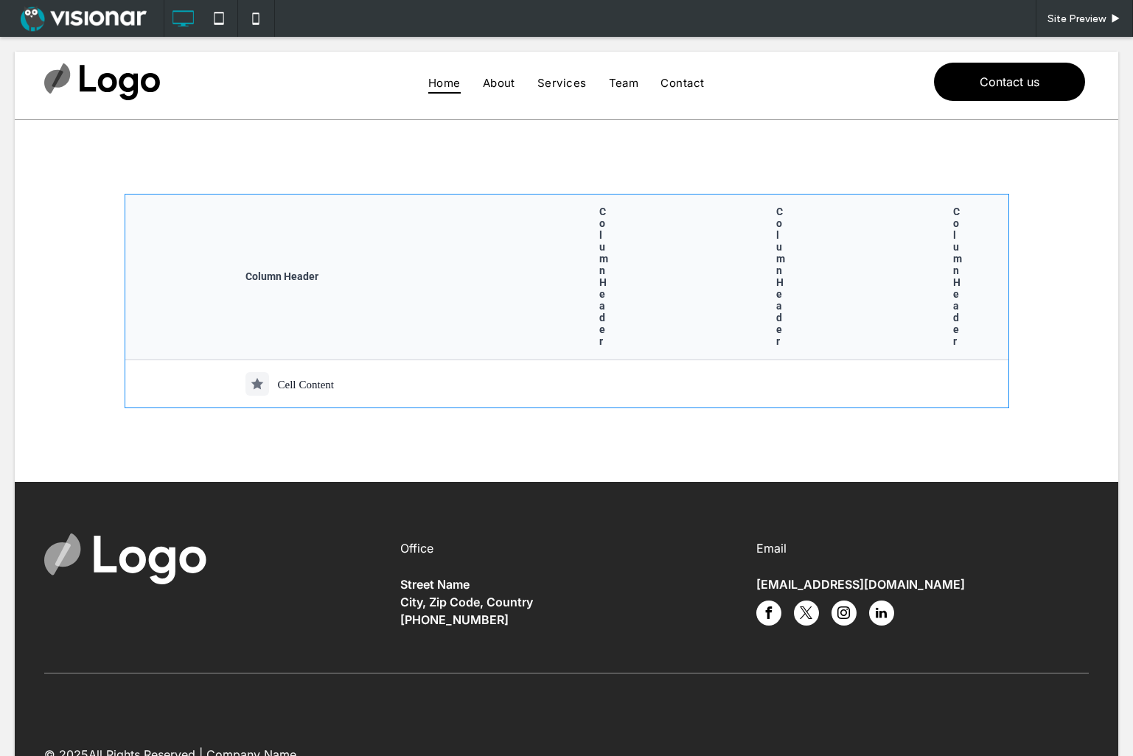
click at [406, 383] on span at bounding box center [567, 301] width 885 height 214
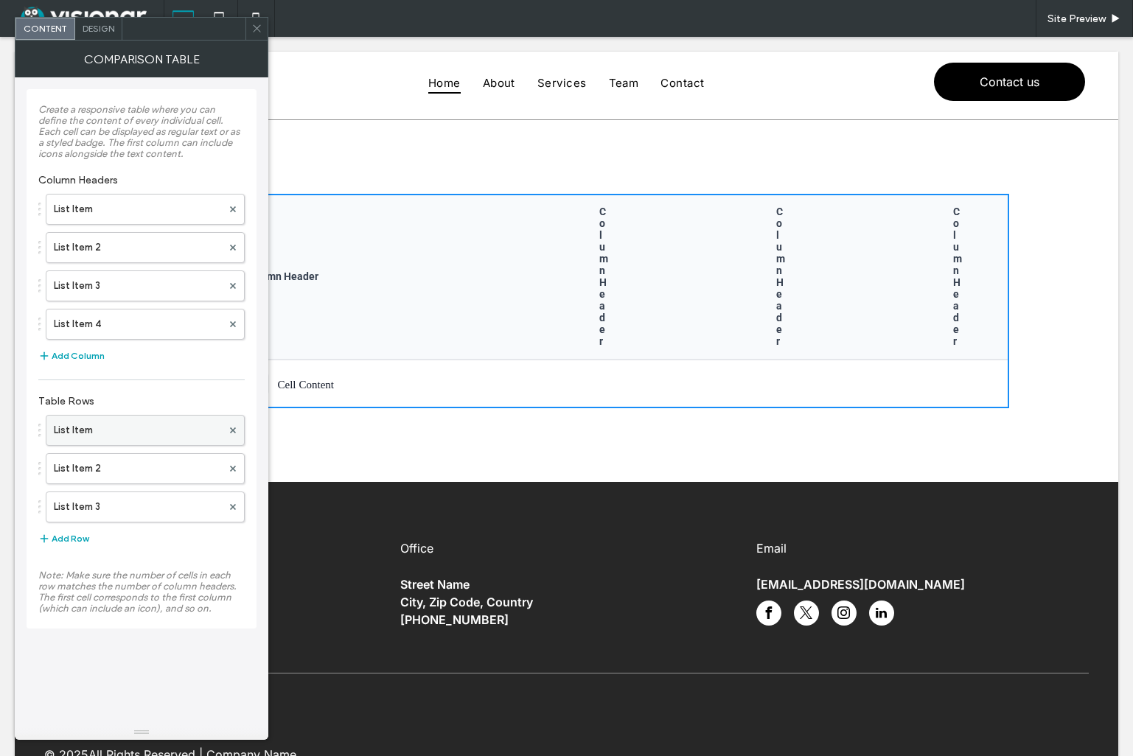
click at [178, 432] on label "List Item" at bounding box center [138, 430] width 168 height 29
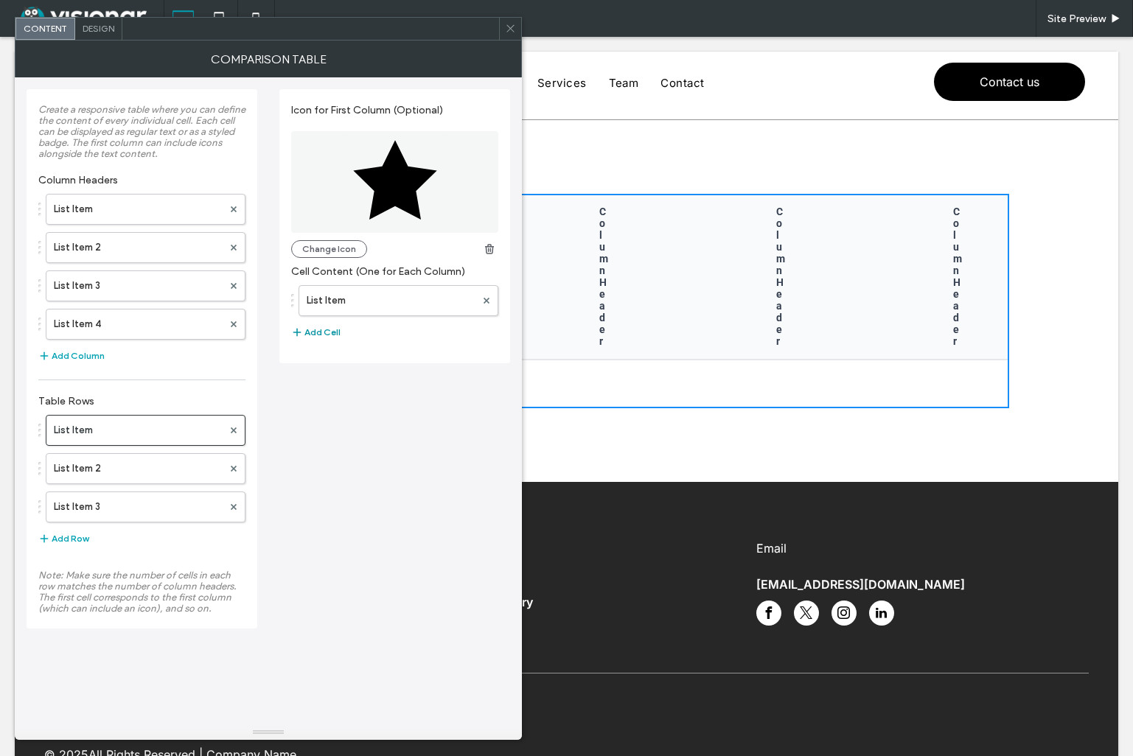
click at [320, 330] on button "Add Cell" at bounding box center [315, 333] width 49 height 18
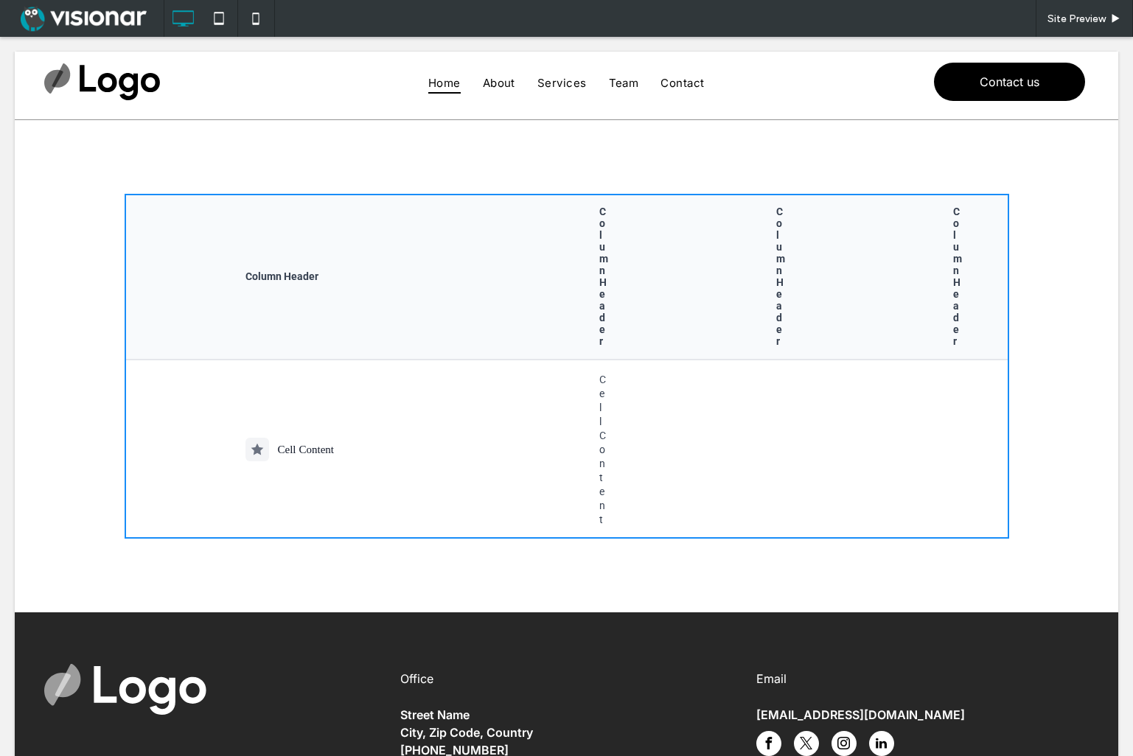
click at [512, 376] on td "Cell Content" at bounding box center [566, 449] width 177 height 179
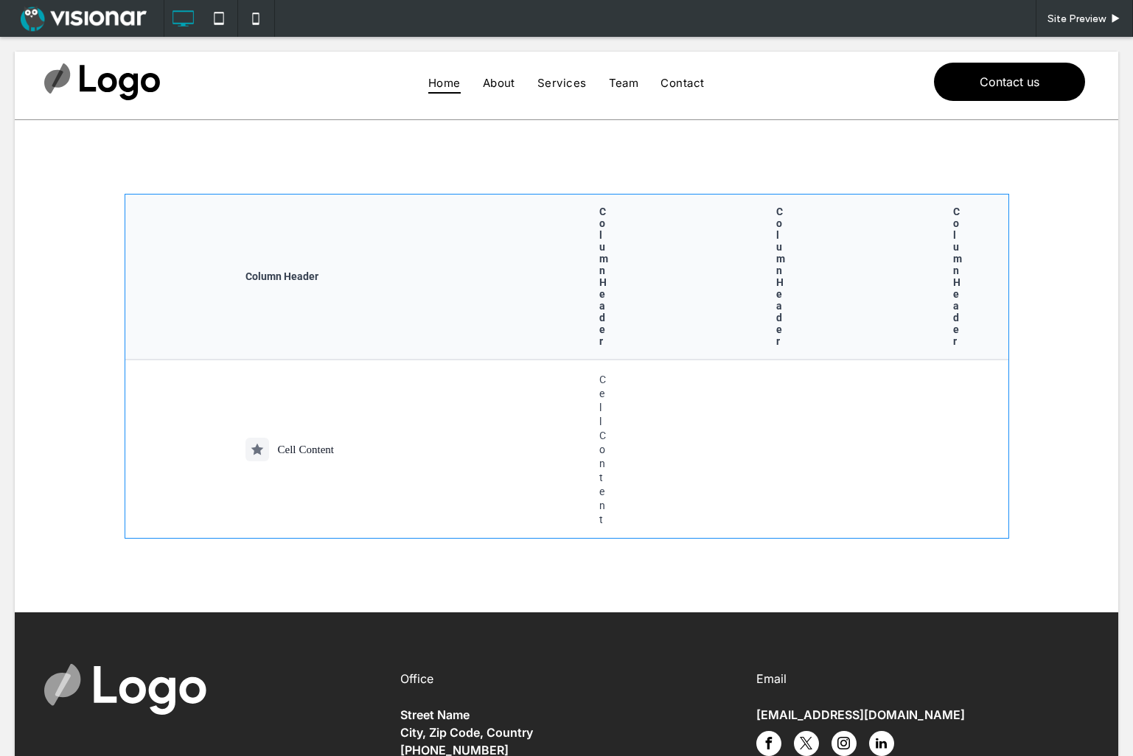
click at [510, 375] on span at bounding box center [567, 366] width 885 height 345
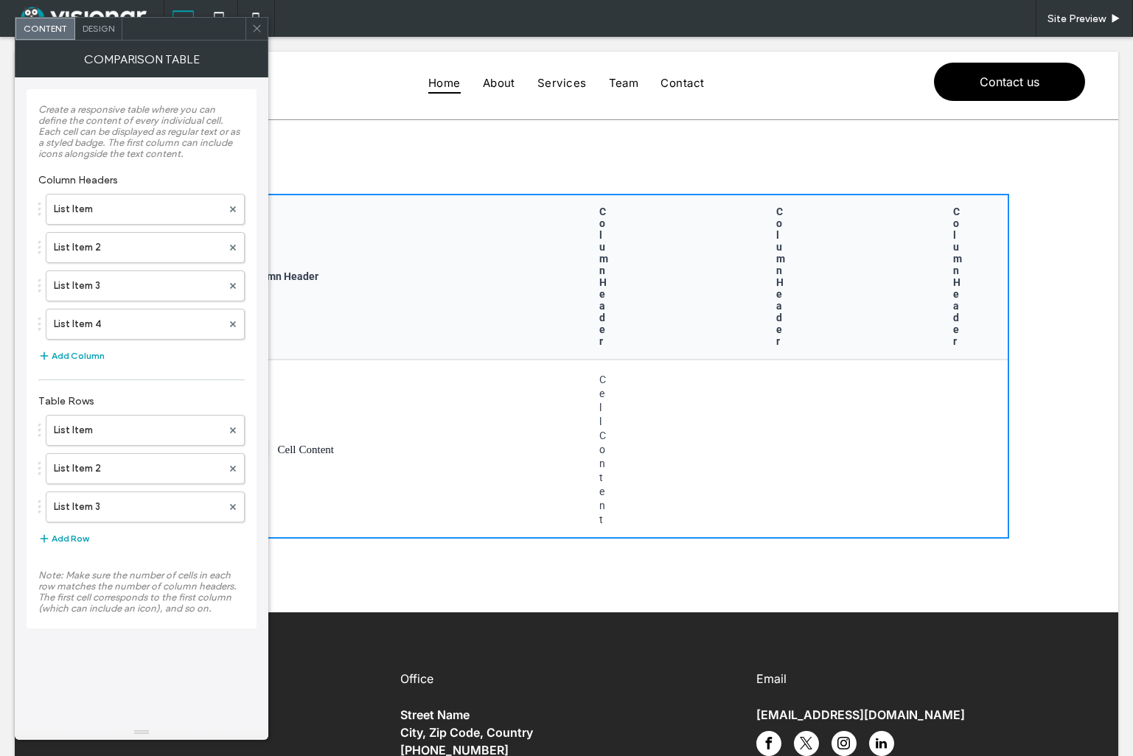
scroll to position [1, 0]
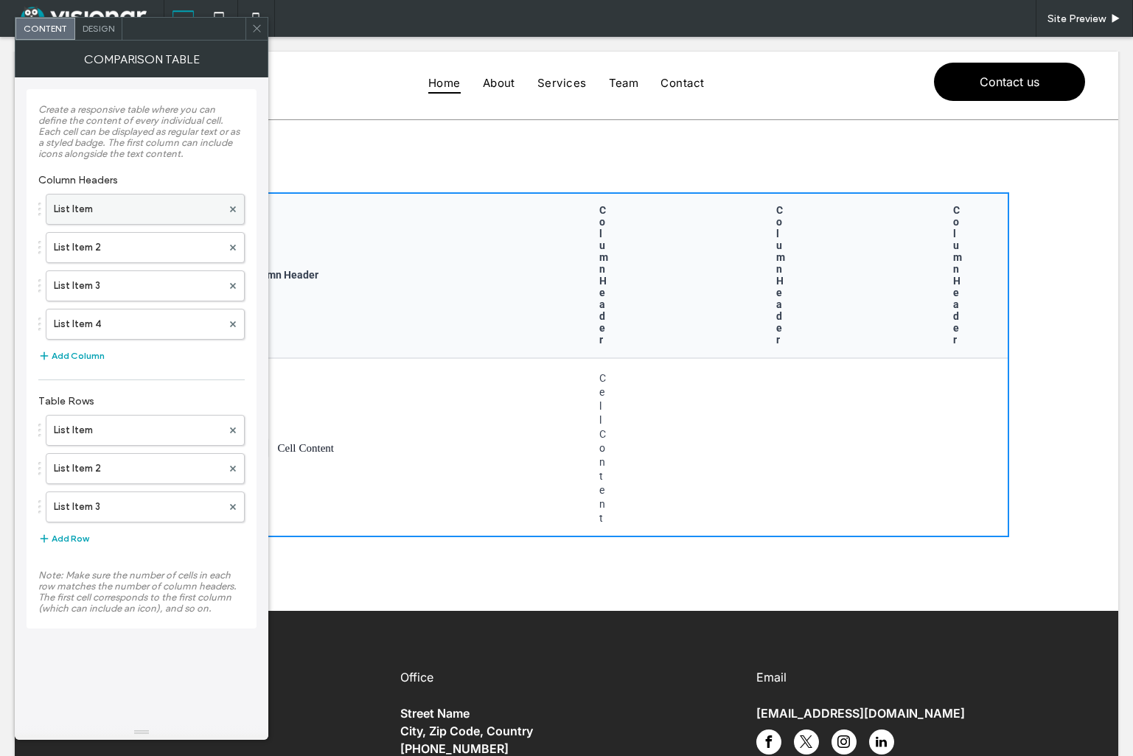
click at [129, 206] on label "List Item" at bounding box center [138, 209] width 168 height 29
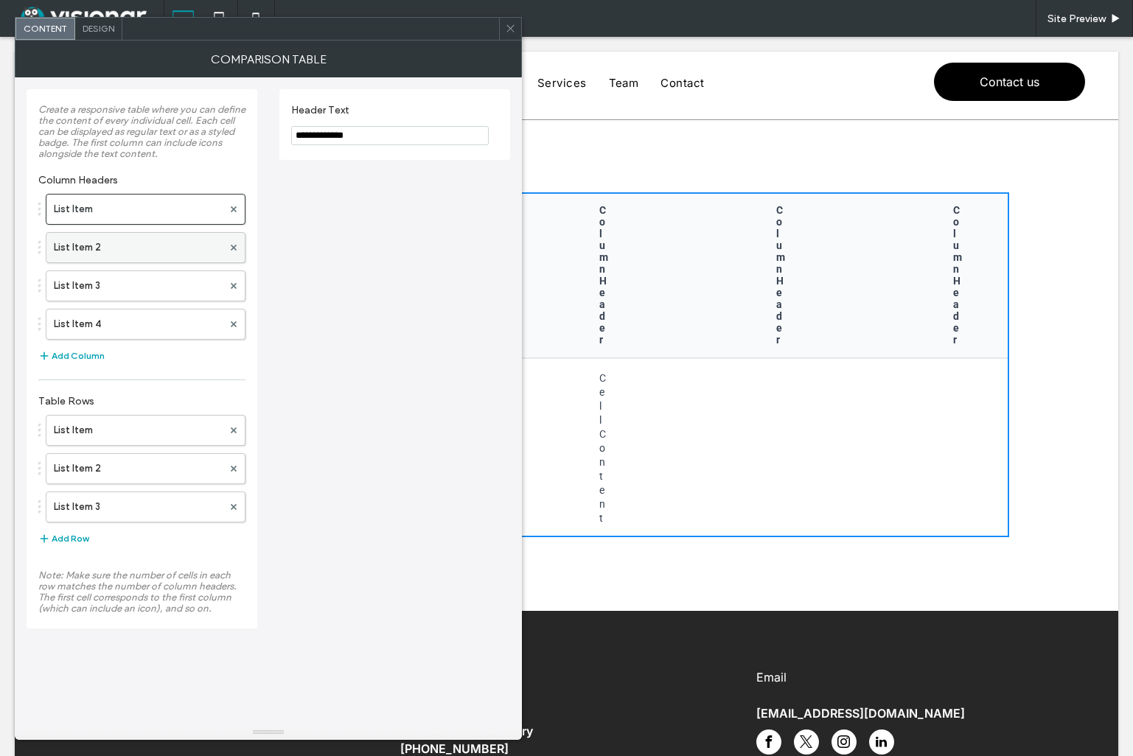
click at [160, 248] on label "List Item 2" at bounding box center [138, 247] width 169 height 29
click at [167, 282] on label "List Item 3" at bounding box center [138, 285] width 169 height 29
click at [164, 322] on label "List Item 4" at bounding box center [138, 324] width 169 height 29
click at [161, 432] on label "List Item" at bounding box center [138, 430] width 169 height 29
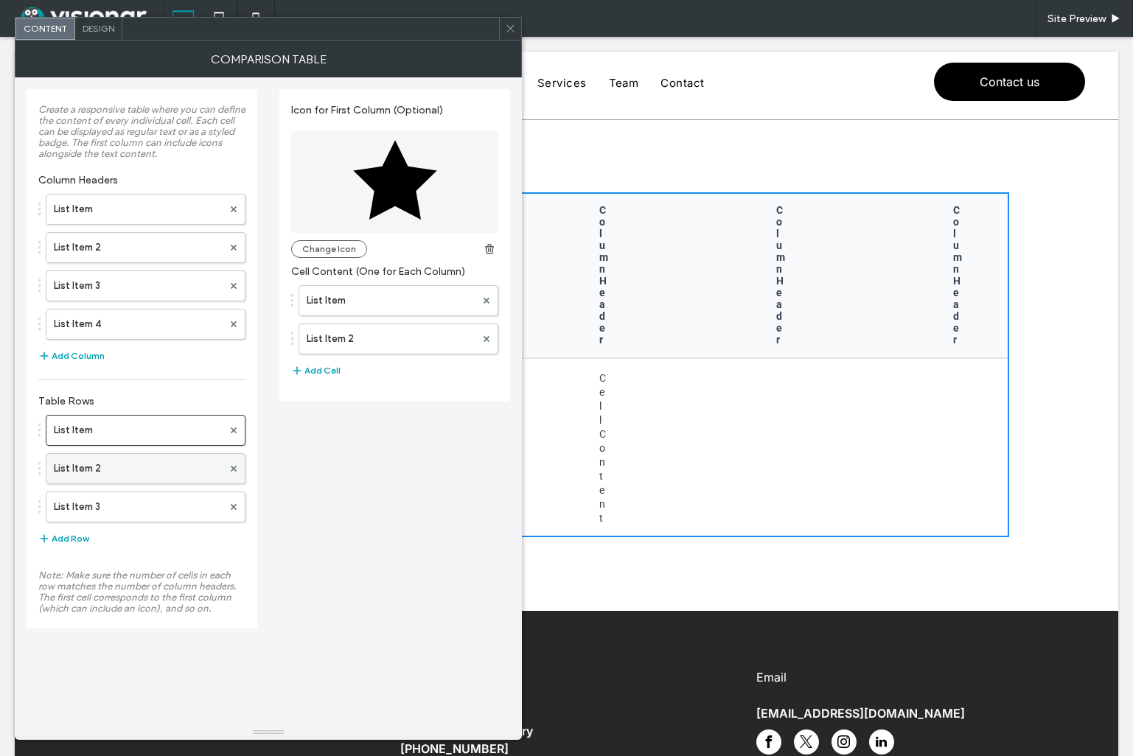
click at [167, 466] on label "List Item 2" at bounding box center [138, 468] width 169 height 29
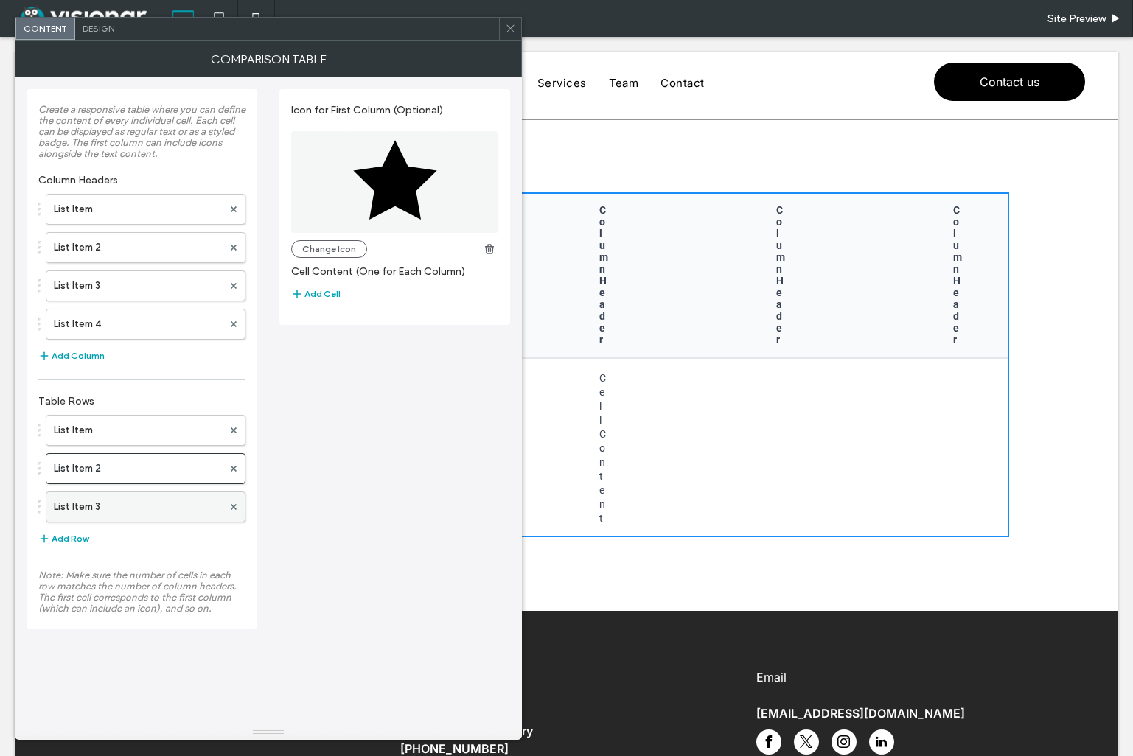
click at [163, 500] on label "List Item 3" at bounding box center [138, 506] width 169 height 29
click at [149, 423] on label "List Item" at bounding box center [138, 430] width 169 height 29
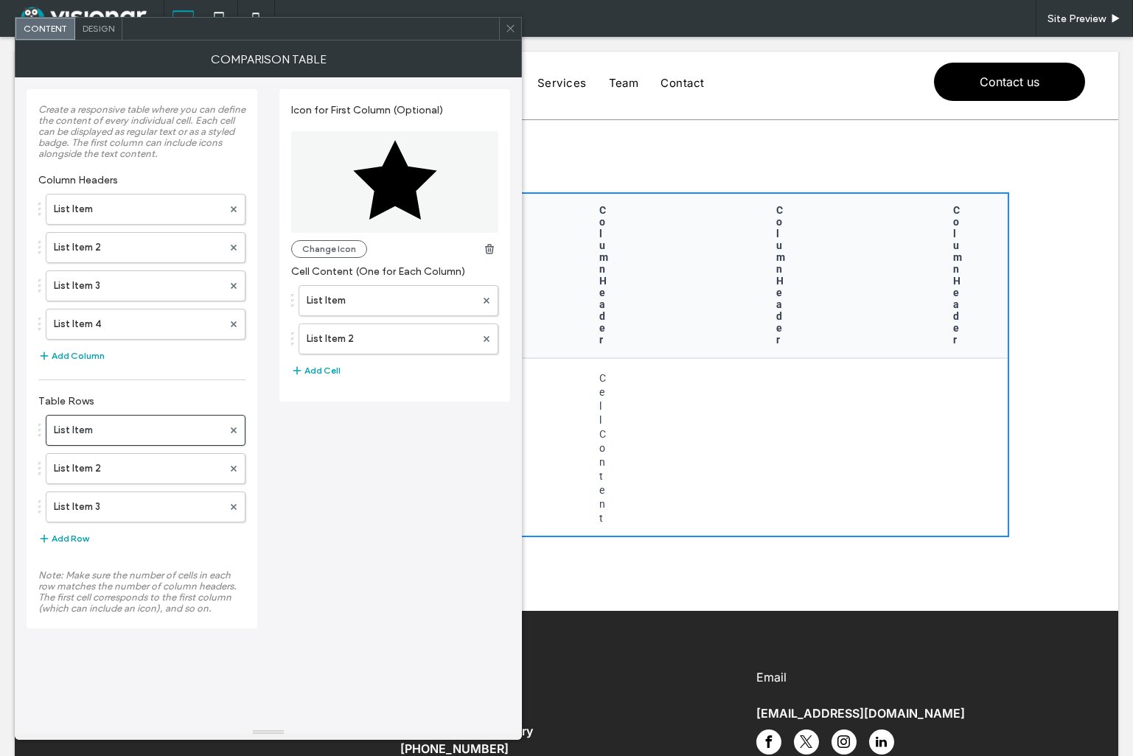
click at [510, 29] on icon at bounding box center [510, 28] width 11 height 11
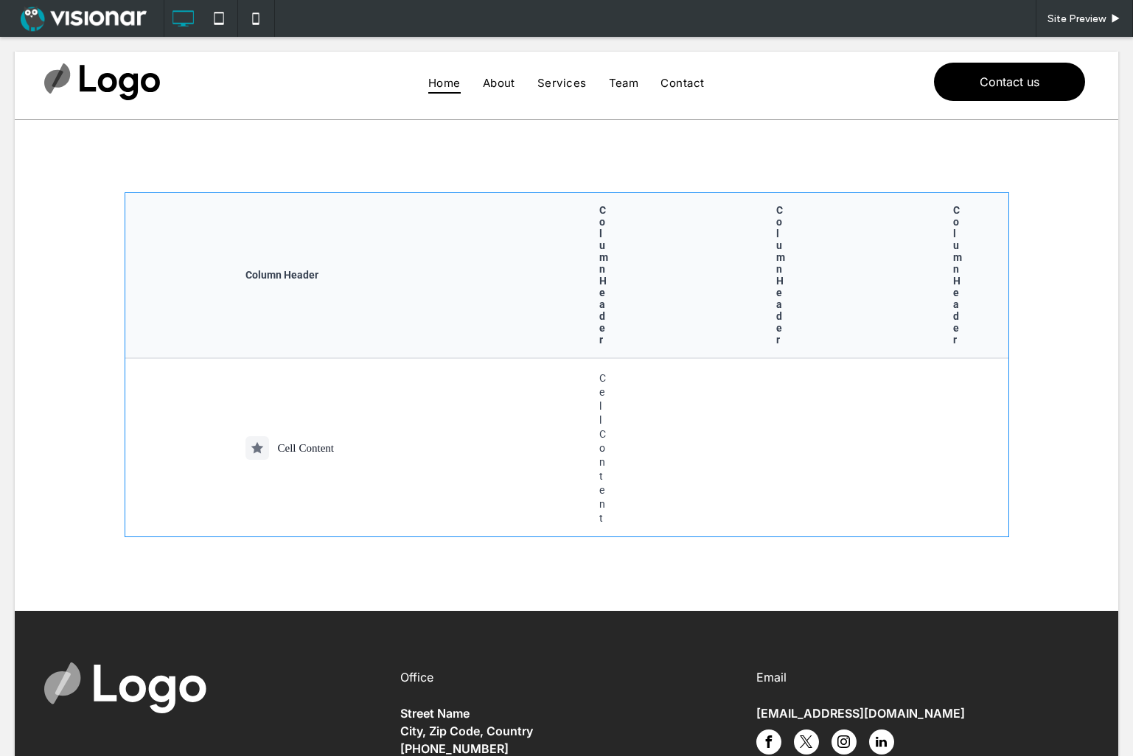
click at [547, 469] on span at bounding box center [567, 364] width 885 height 345
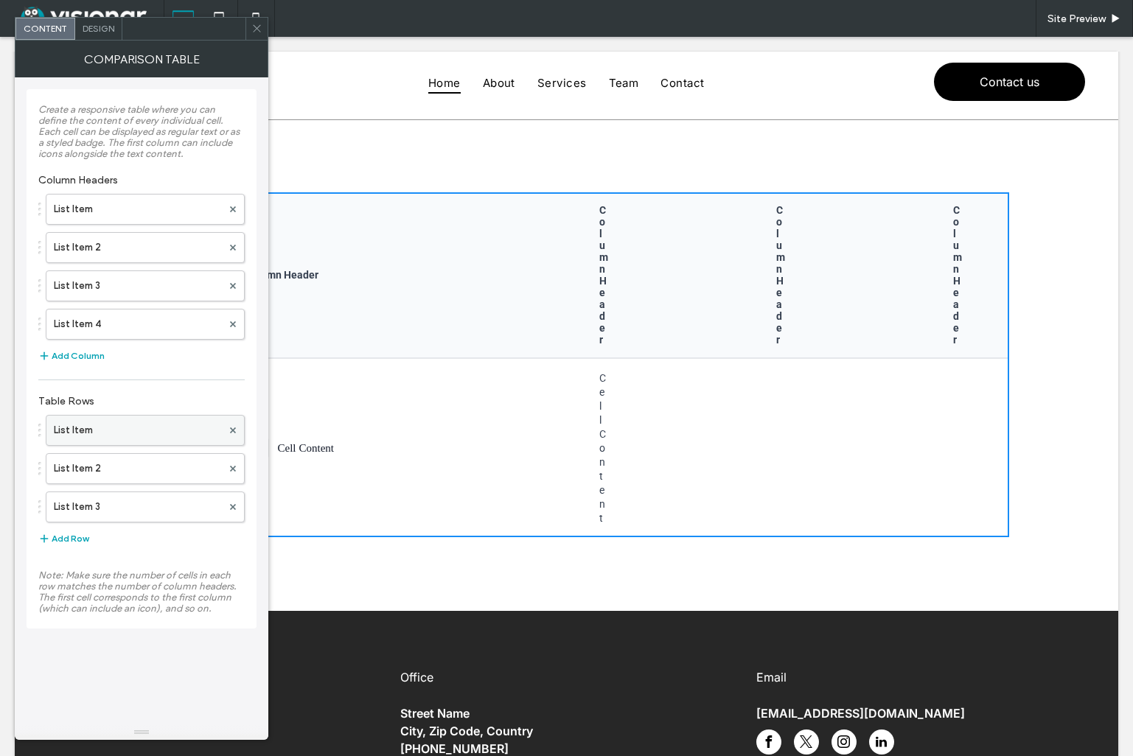
click at [112, 420] on label "List Item" at bounding box center [138, 430] width 168 height 29
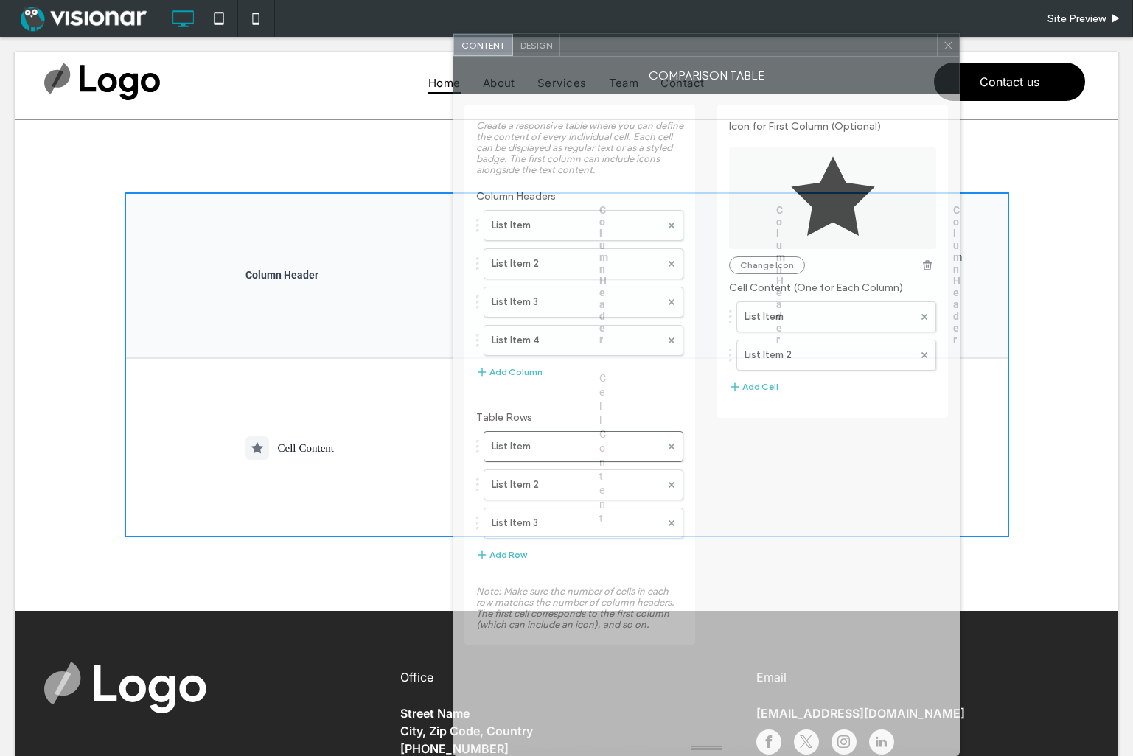
drag, startPoint x: 315, startPoint y: 41, endPoint x: 704, endPoint y: 144, distance: 401.9
click at [702, 144] on div "Content Design Comparison Table Create a responsive table where you can define …" at bounding box center [706, 394] width 507 height 723
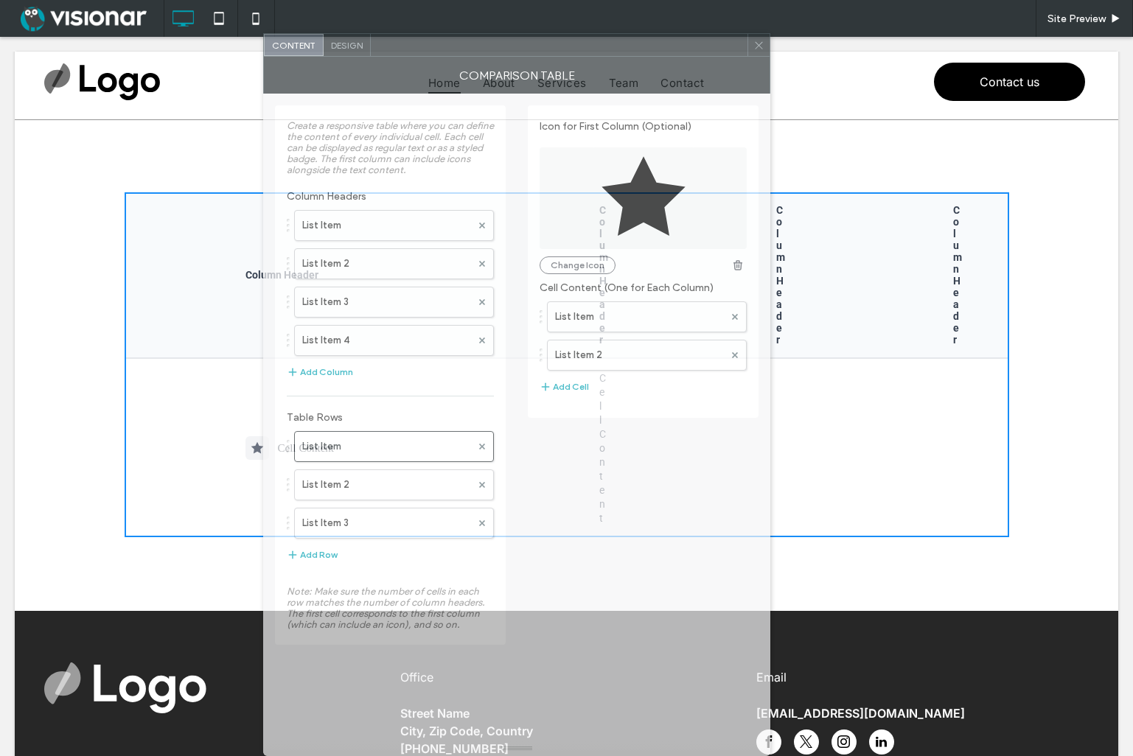
drag, startPoint x: 873, startPoint y: 49, endPoint x: 684, endPoint y: 91, distance: 194.2
click at [684, 91] on div "Content Design Comparison Table Create a responsive table where you can define …" at bounding box center [516, 394] width 507 height 723
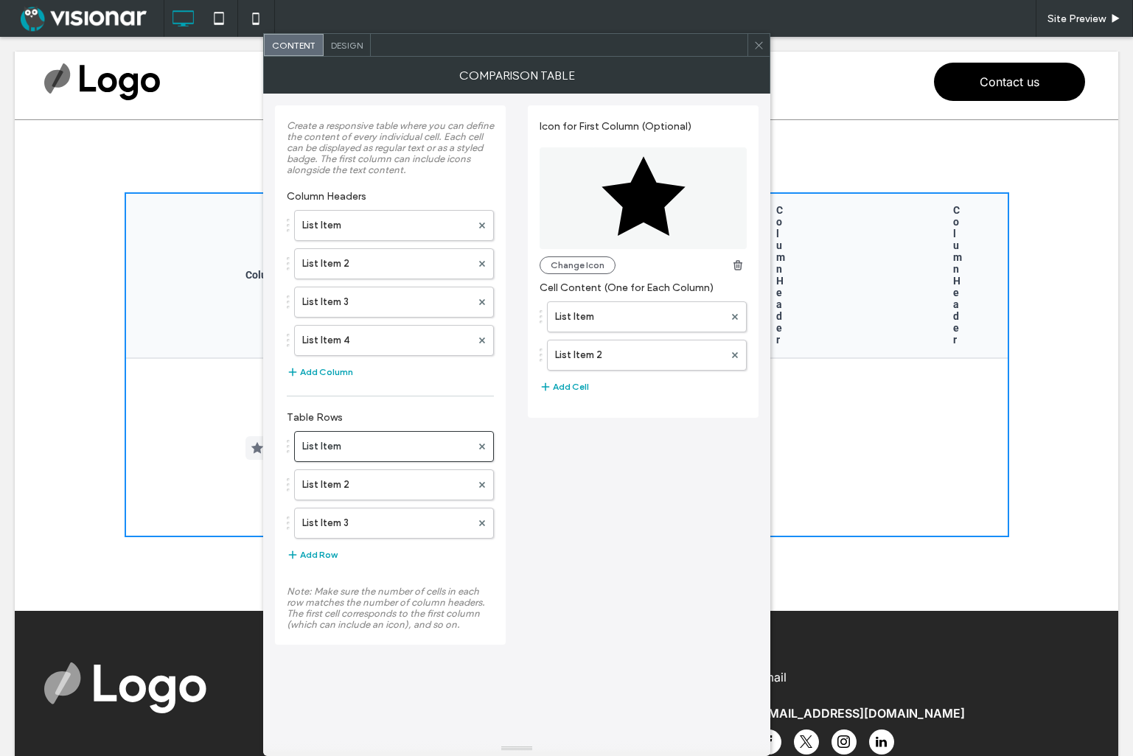
click at [761, 46] on icon at bounding box center [758, 45] width 11 height 11
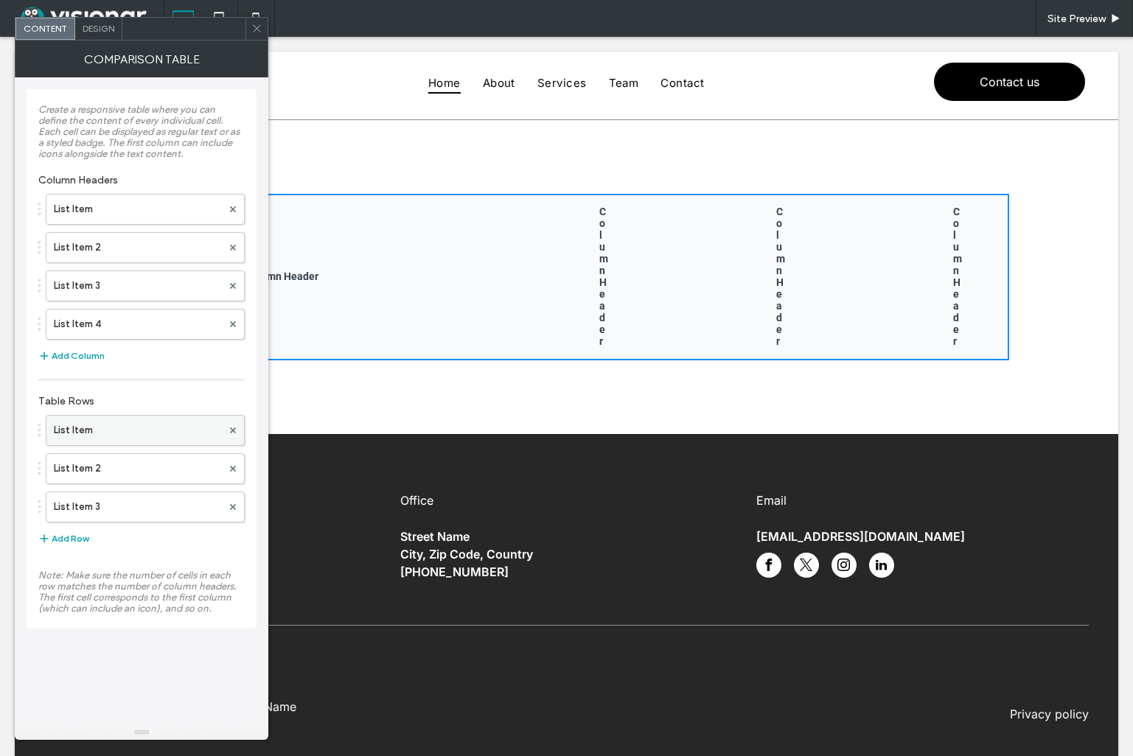
click at [133, 431] on label "List Item" at bounding box center [138, 430] width 168 height 29
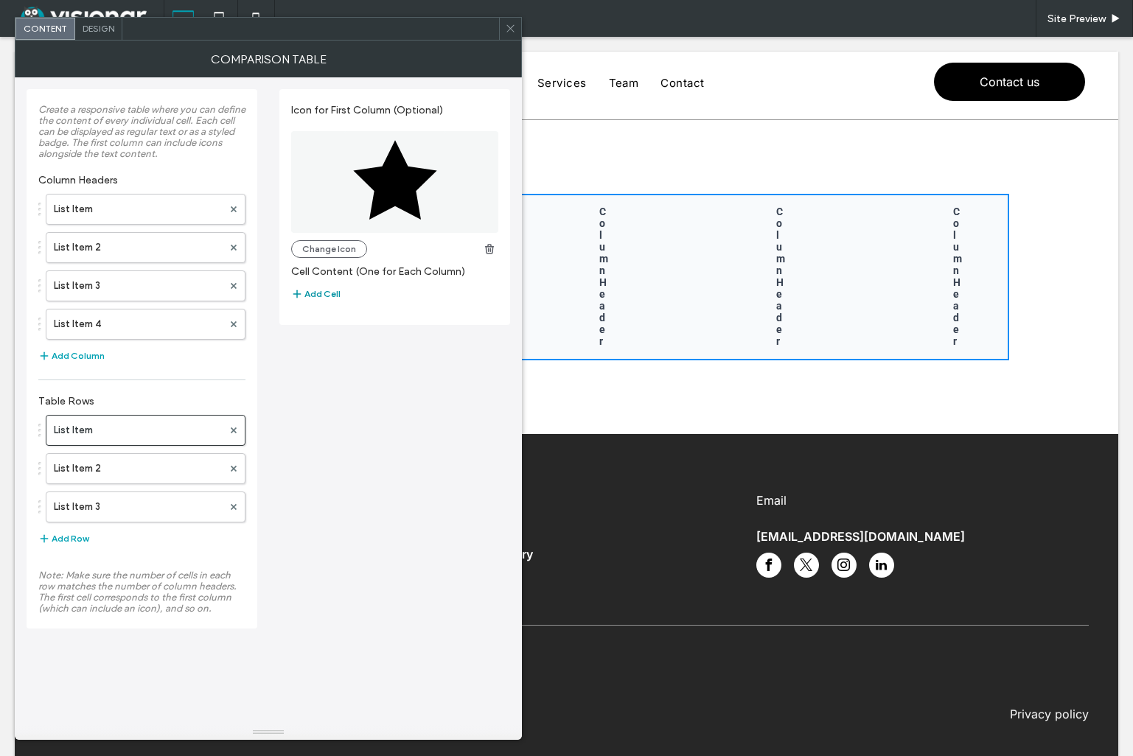
click at [317, 292] on button "Add Cell" at bounding box center [315, 294] width 49 height 18
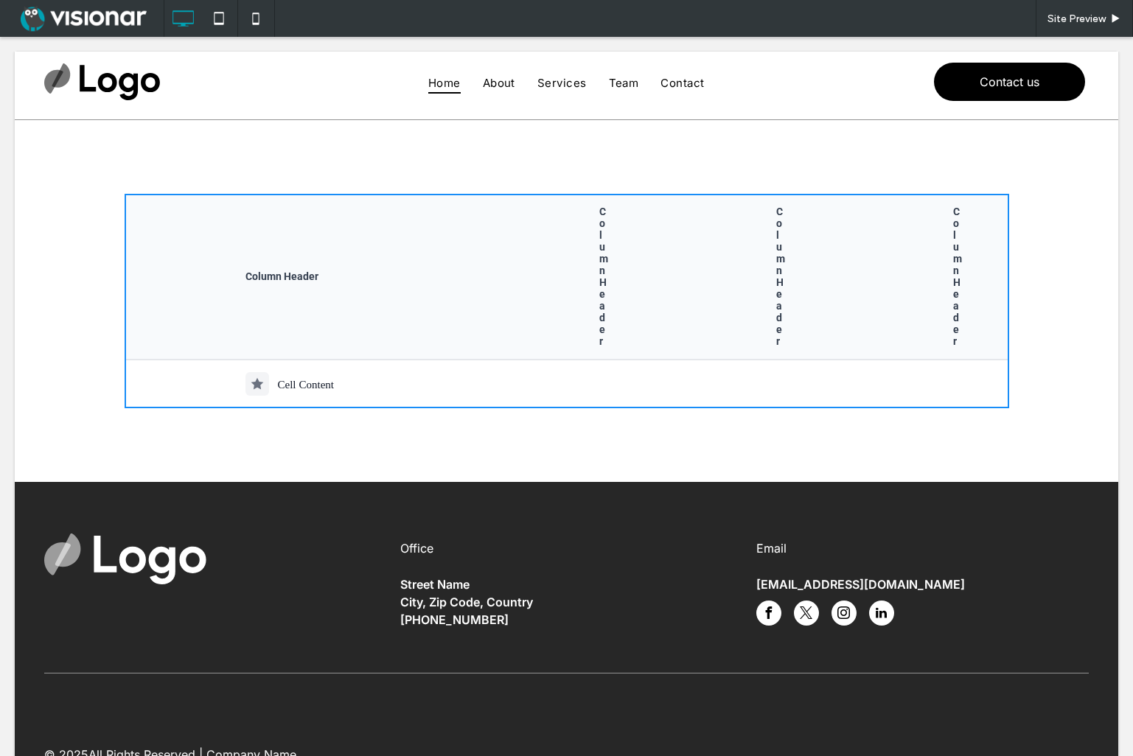
click at [451, 379] on td "Cell Content" at bounding box center [302, 384] width 354 height 49
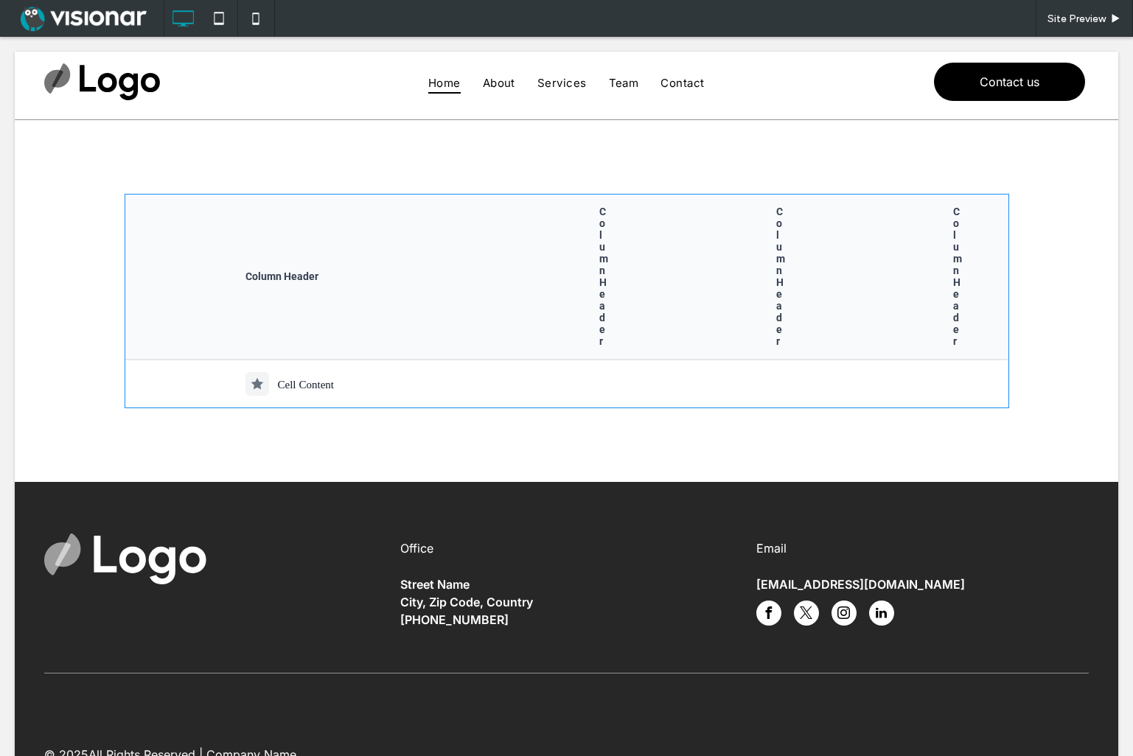
click at [447, 369] on span at bounding box center [567, 301] width 885 height 214
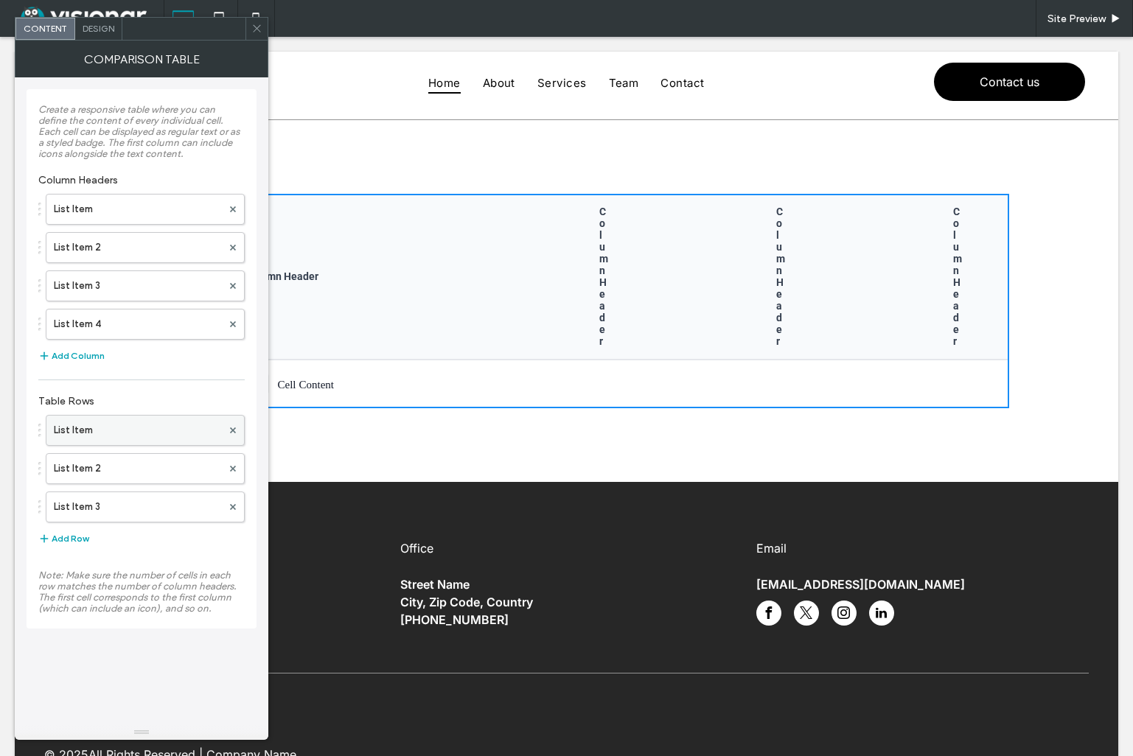
click at [152, 428] on label "List Item" at bounding box center [138, 430] width 168 height 29
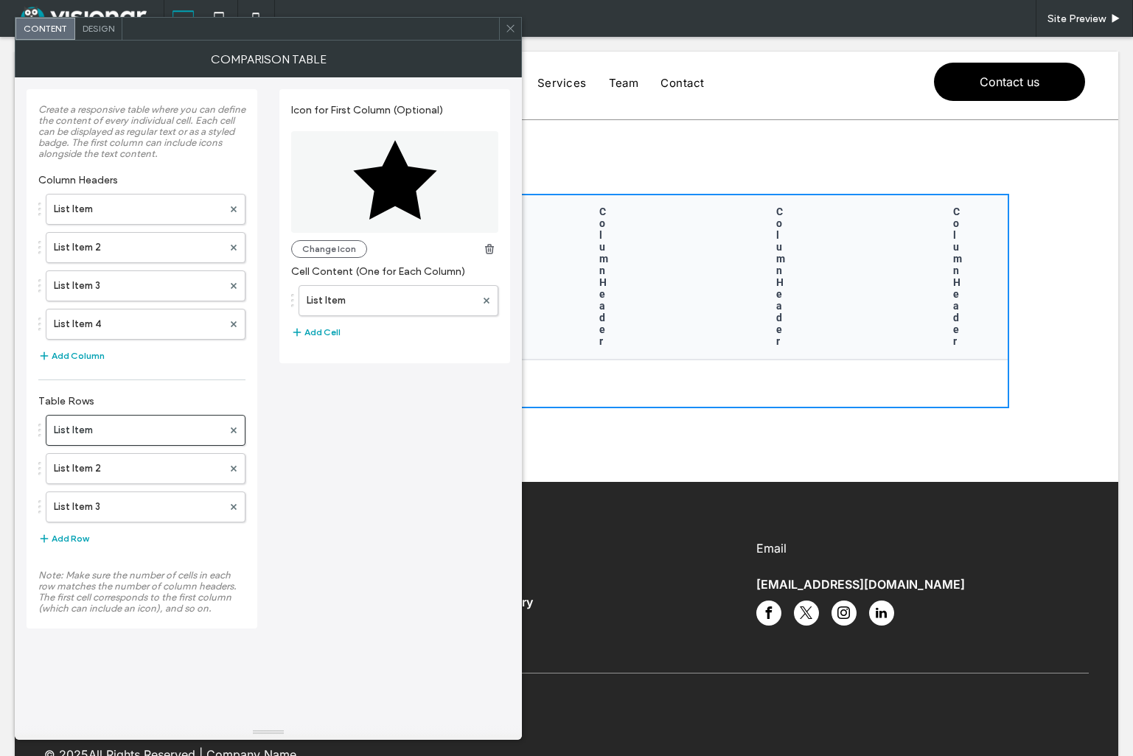
click at [510, 30] on icon at bounding box center [510, 28] width 11 height 11
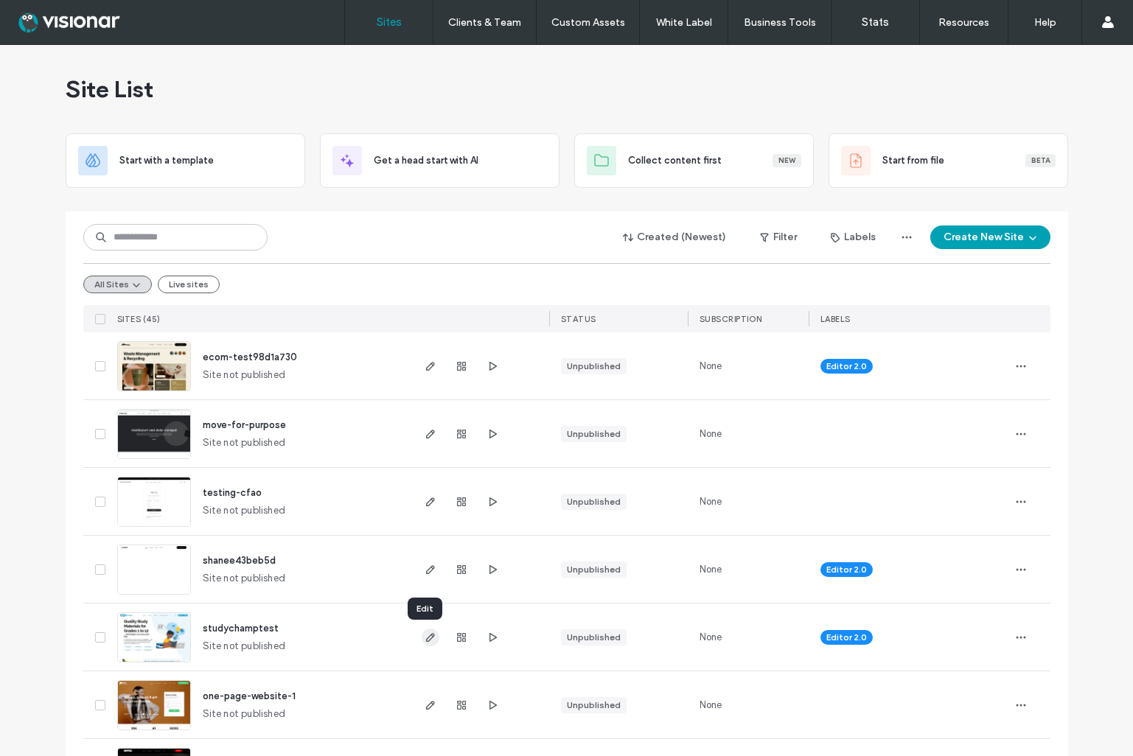
click at [425, 635] on icon "button" at bounding box center [431, 638] width 12 height 12
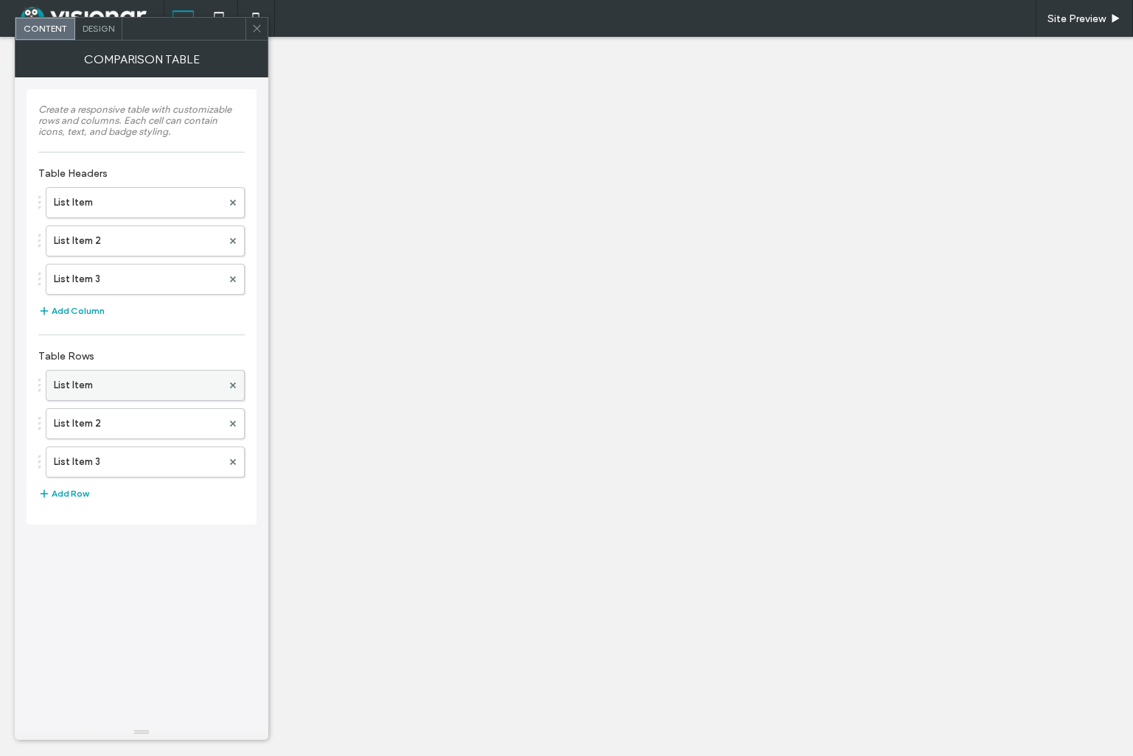
click at [136, 383] on label "List Item" at bounding box center [138, 385] width 168 height 29
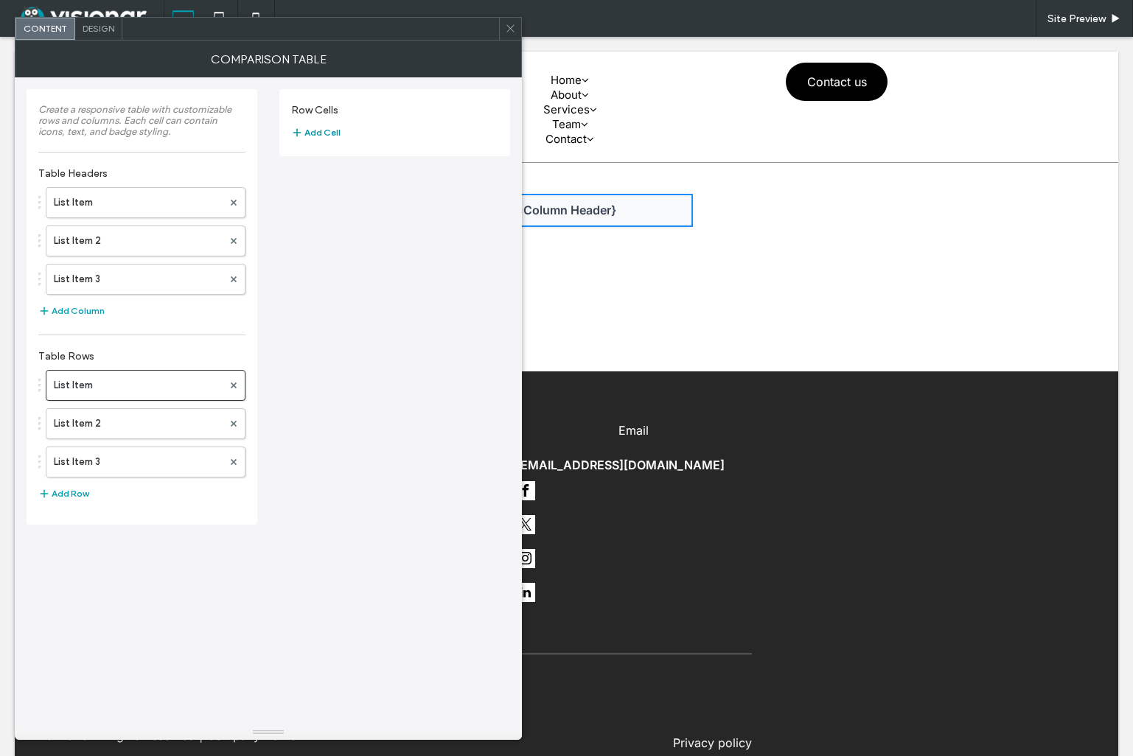
click at [318, 130] on button "Add Cell" at bounding box center [315, 133] width 49 height 18
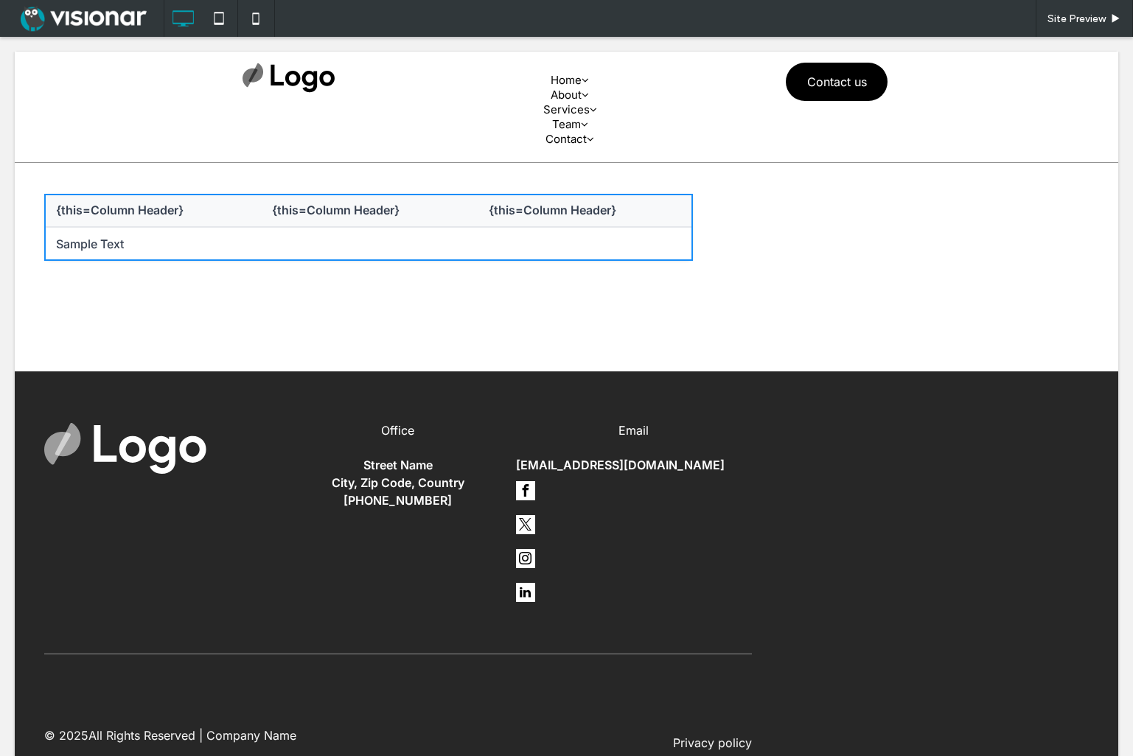
click at [441, 217] on th "{this=Column Header}" at bounding box center [368, 210] width 216 height 33
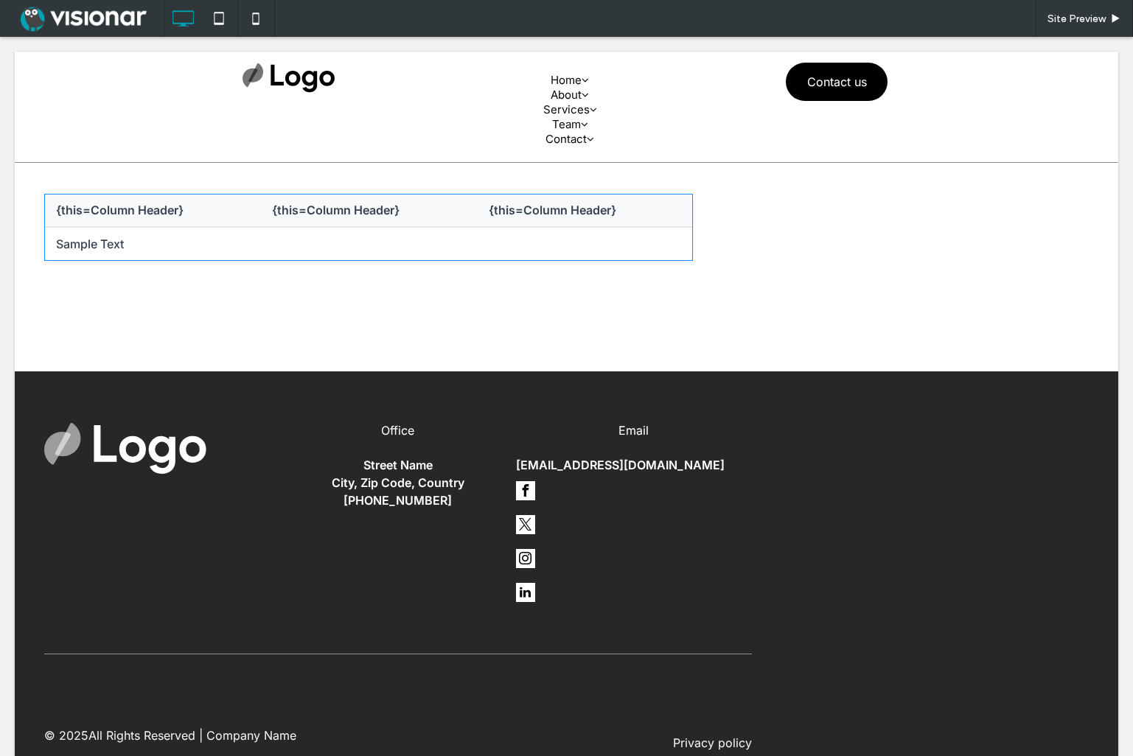
click at [436, 219] on span at bounding box center [368, 227] width 649 height 67
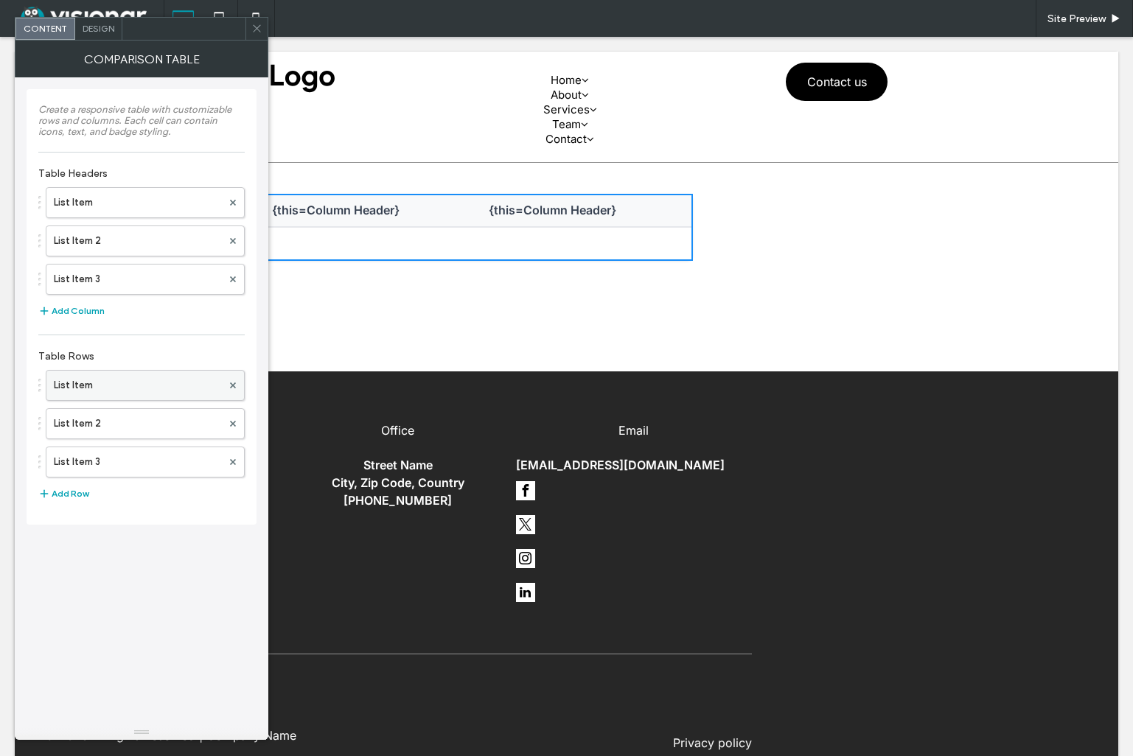
click at [167, 386] on label "List Item" at bounding box center [138, 385] width 168 height 29
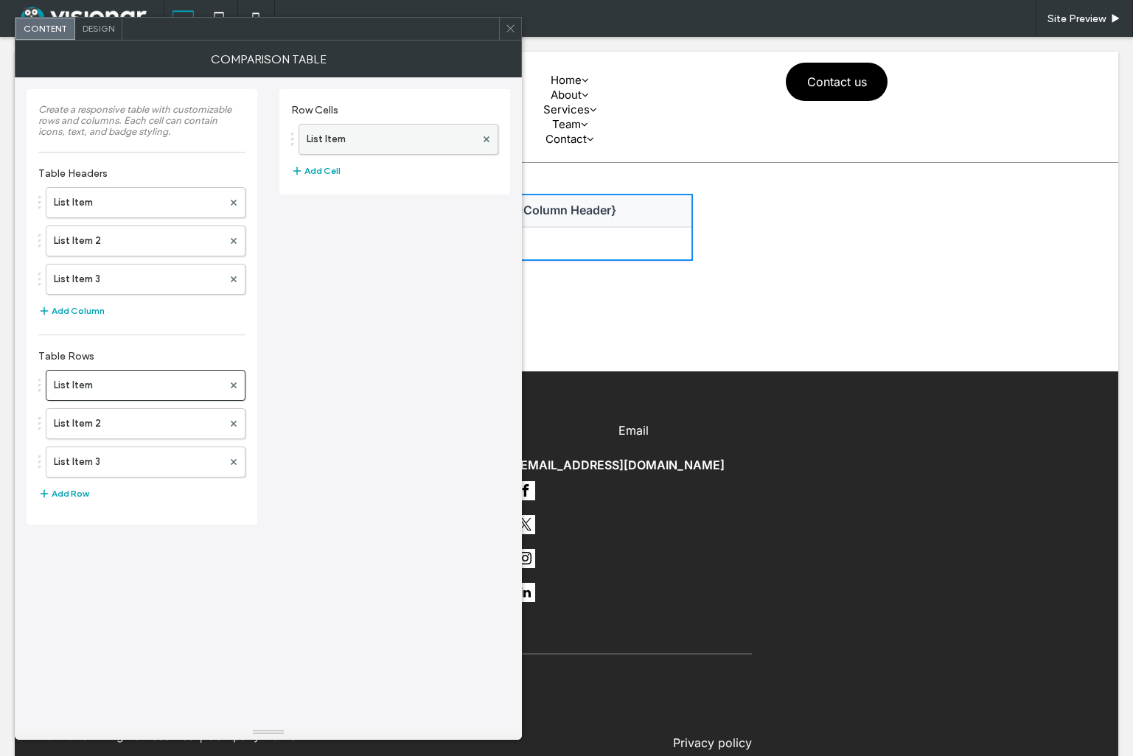
click at [406, 130] on label "List Item" at bounding box center [391, 139] width 169 height 29
click at [489, 137] on div at bounding box center [486, 139] width 22 height 22
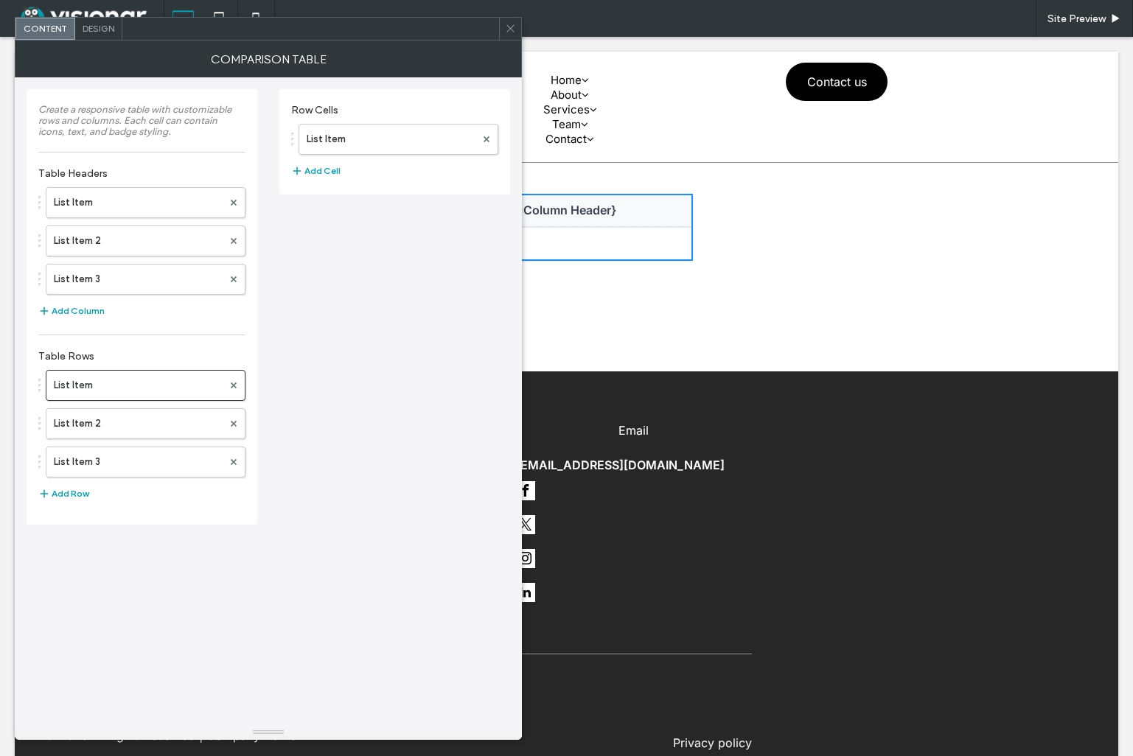
click at [517, 27] on div at bounding box center [510, 29] width 22 height 22
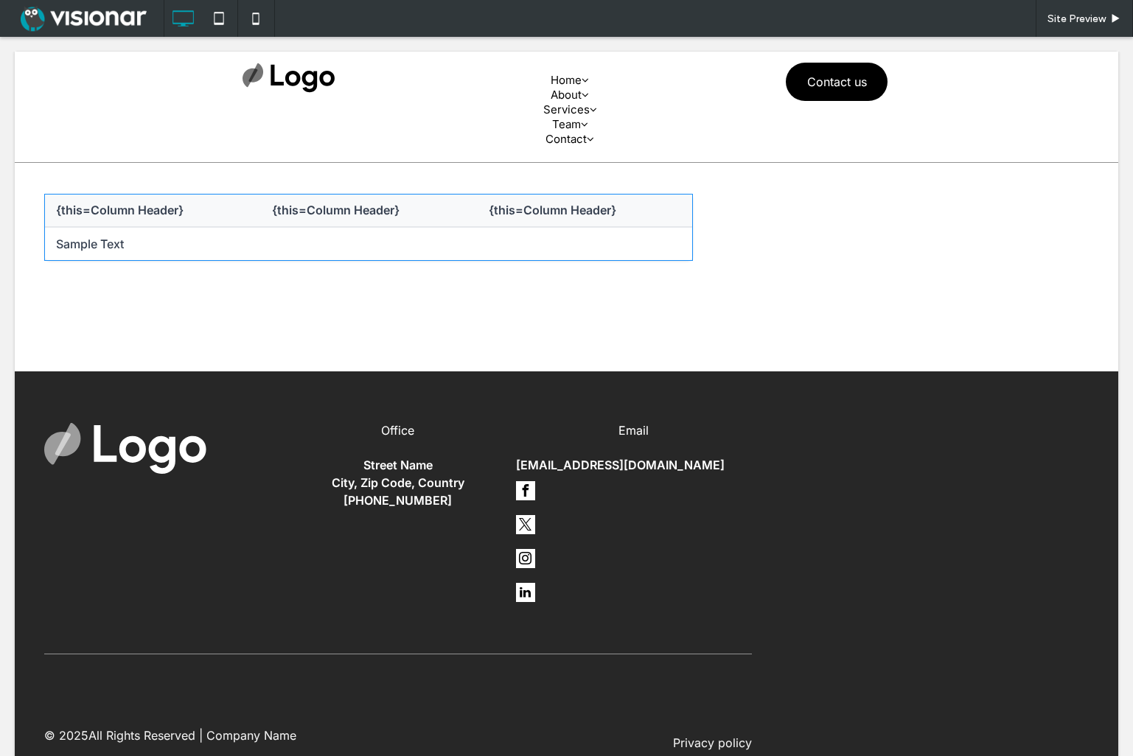
click at [508, 237] on span at bounding box center [368, 227] width 649 height 67
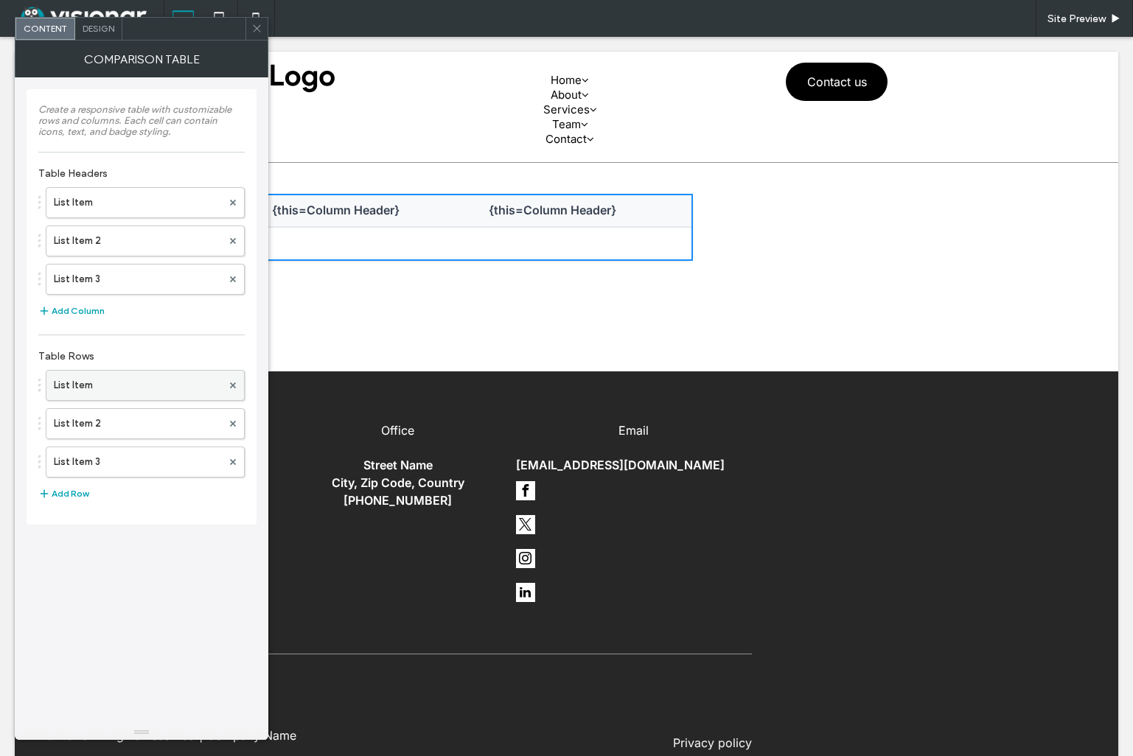
click at [167, 394] on label "List Item" at bounding box center [138, 385] width 168 height 29
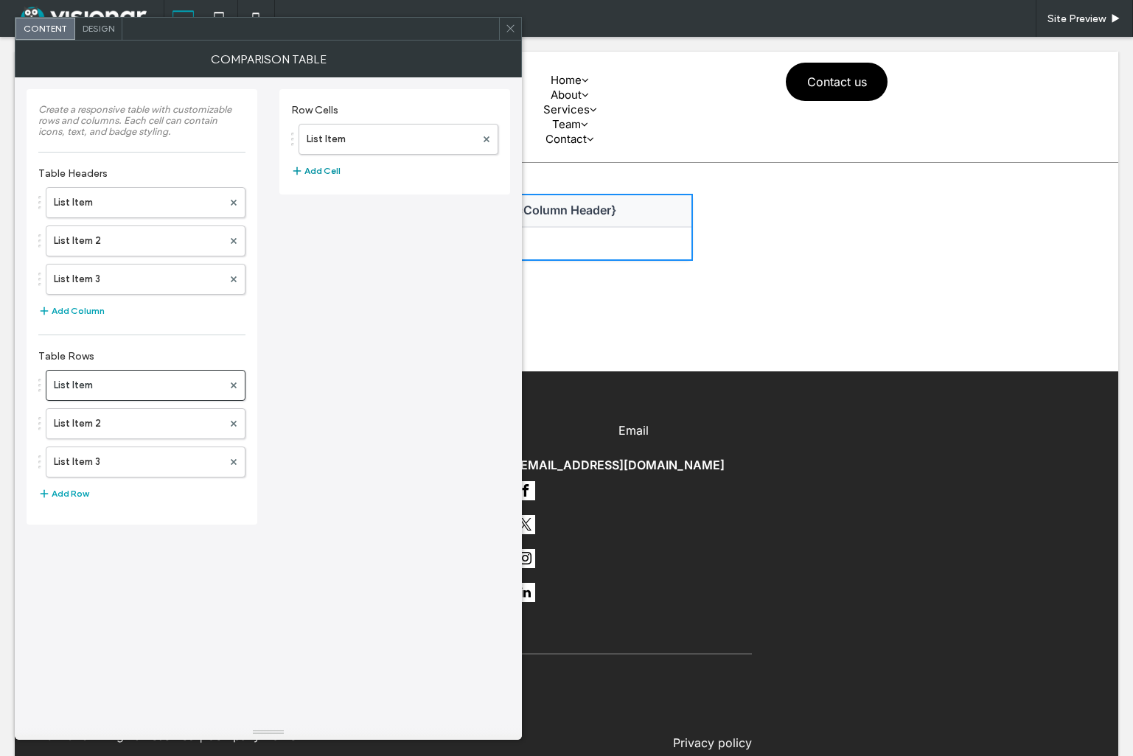
click at [334, 174] on button "Add Cell" at bounding box center [315, 171] width 49 height 18
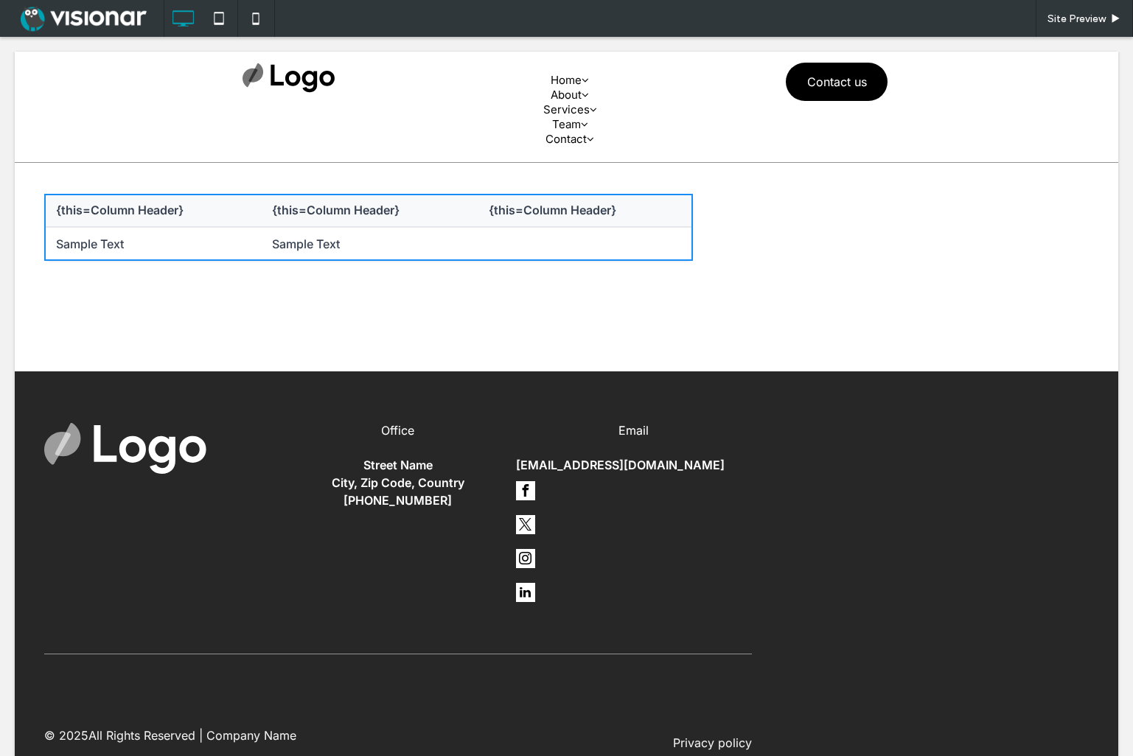
click at [476, 214] on th "{this=Column Header}" at bounding box center [368, 210] width 216 height 33
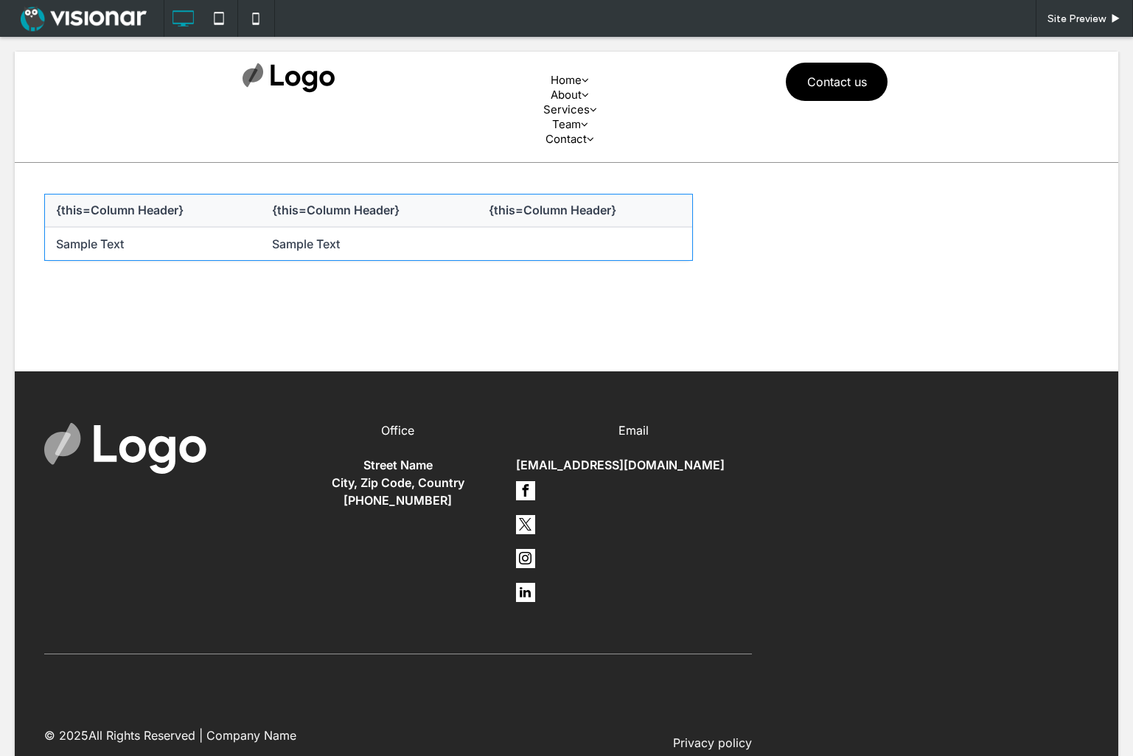
click at [302, 209] on span at bounding box center [368, 227] width 649 height 67
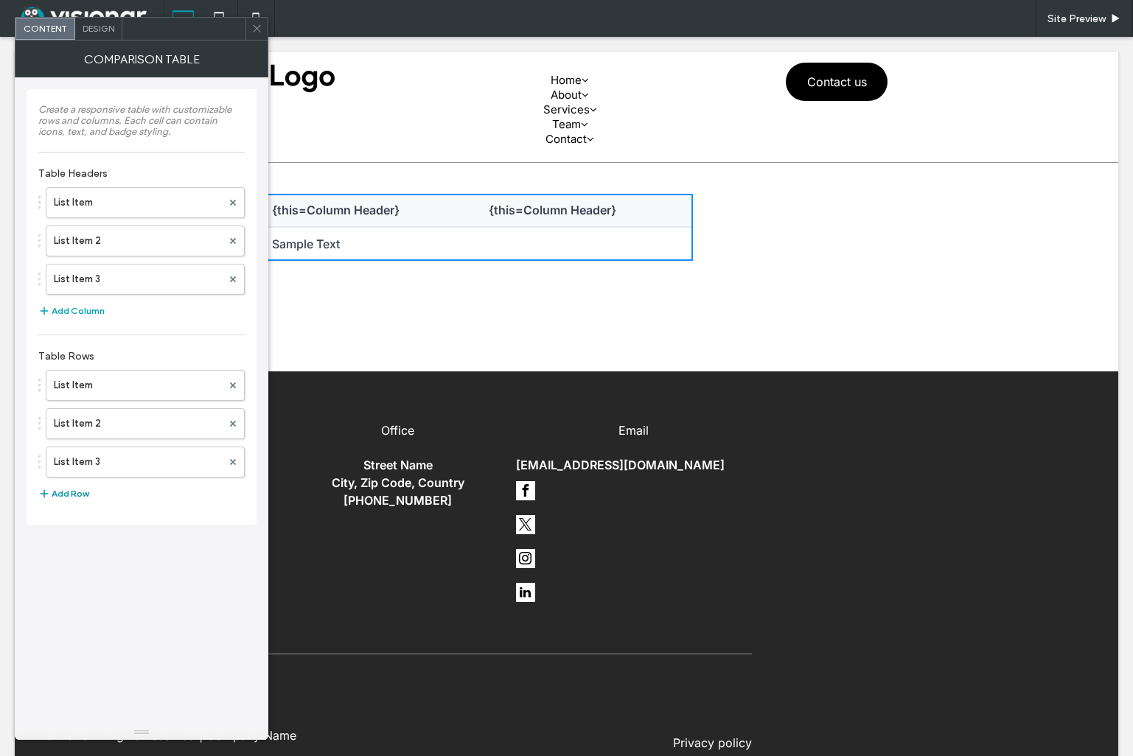
click at [62, 496] on button "Add Row" at bounding box center [63, 494] width 50 height 18
click at [150, 499] on label "List Item 4" at bounding box center [138, 500] width 168 height 29
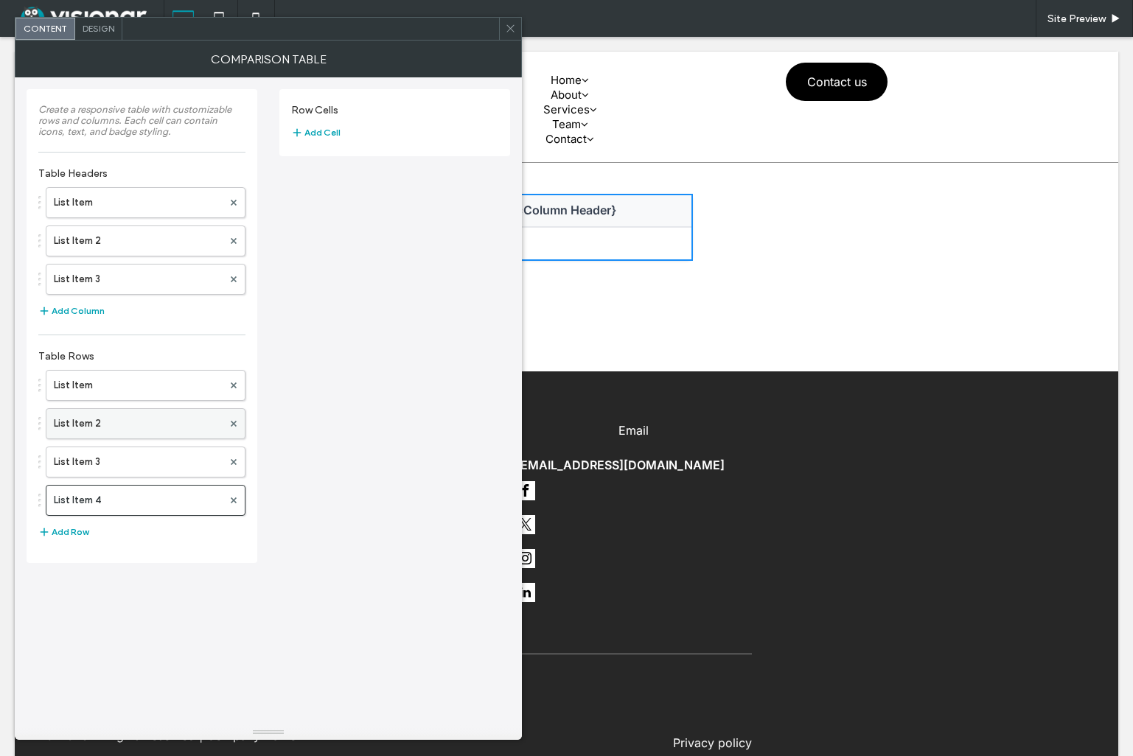
click at [165, 420] on label "List Item 2" at bounding box center [138, 423] width 169 height 29
click at [190, 384] on label "List Item" at bounding box center [138, 385] width 169 height 29
click at [324, 206] on button "Add Cell" at bounding box center [315, 209] width 49 height 18
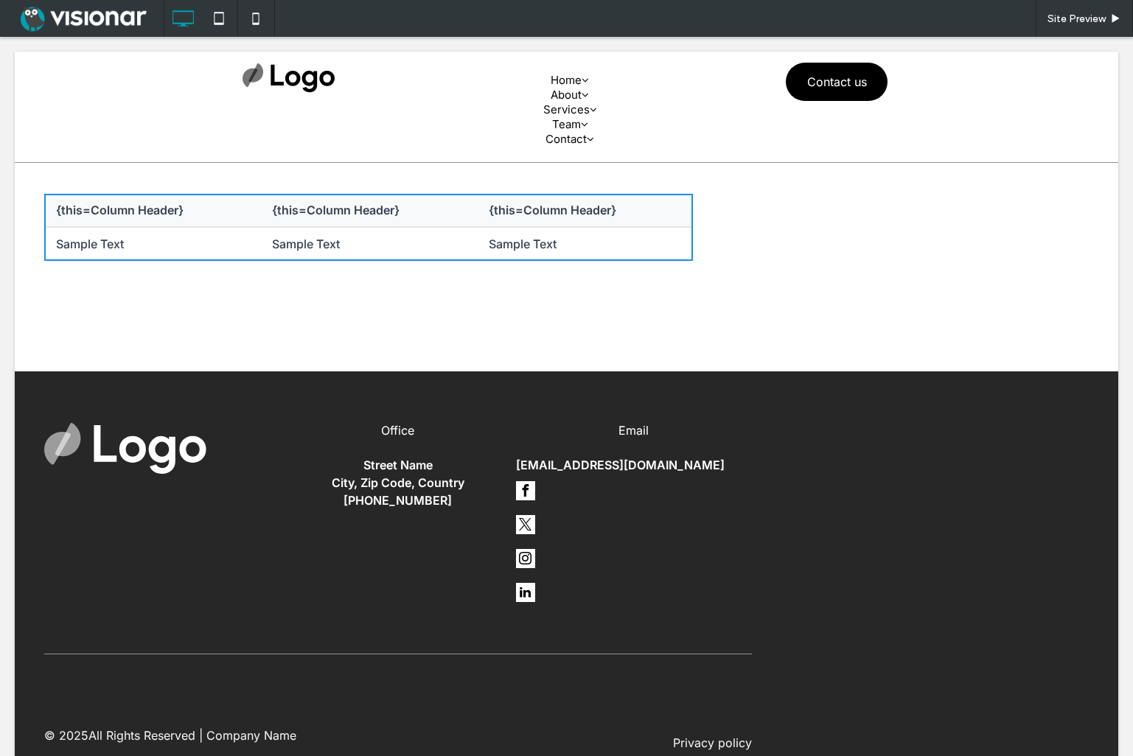
click at [260, 224] on th "{this=Column Header}" at bounding box center [152, 210] width 216 height 33
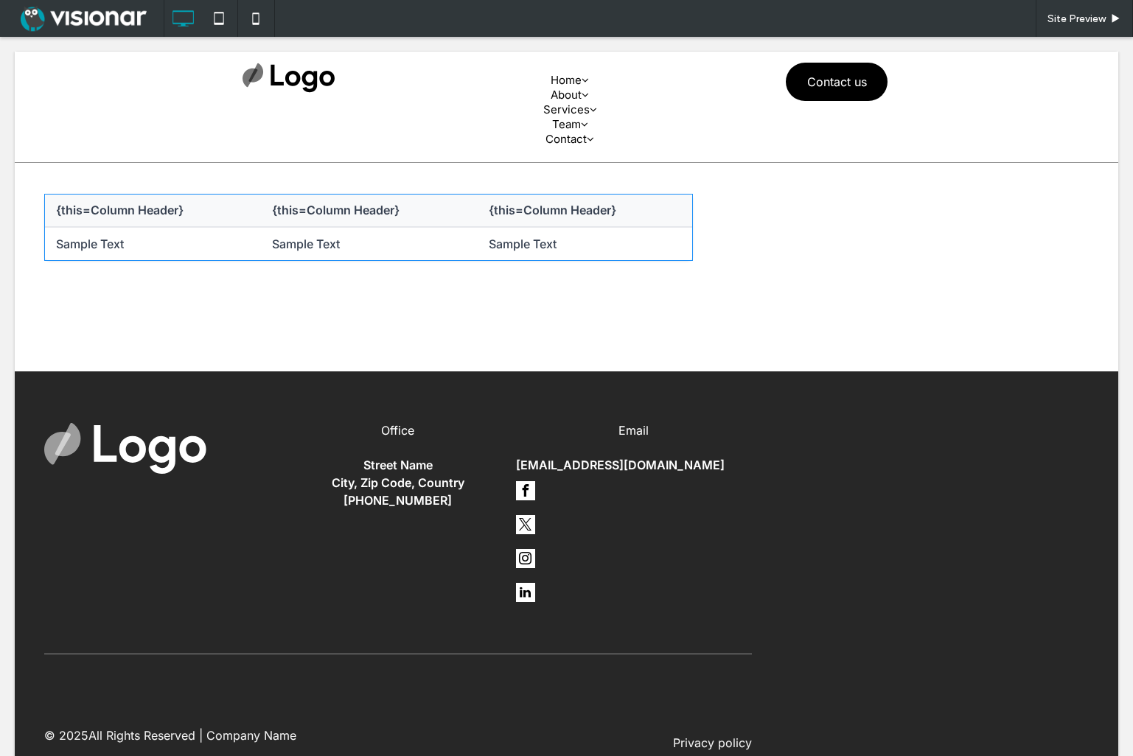
click at [307, 222] on span at bounding box center [368, 227] width 649 height 67
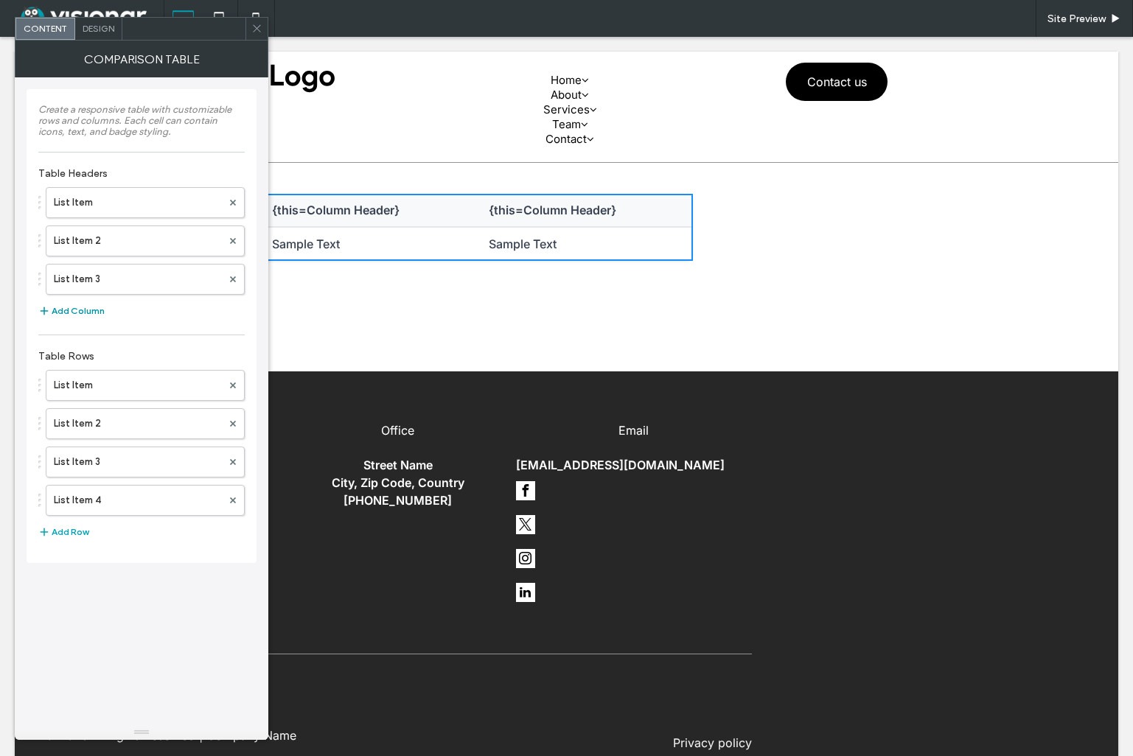
click at [81, 310] on button "Add Column" at bounding box center [71, 311] width 66 height 18
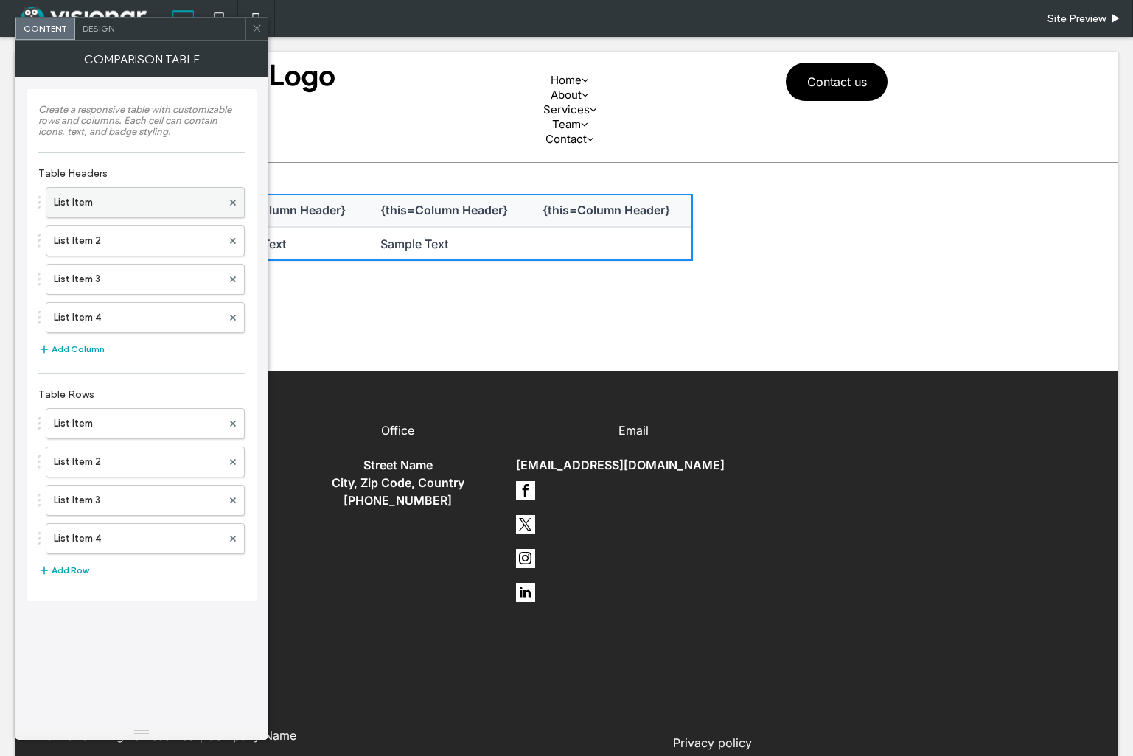
click at [168, 211] on label "List Item" at bounding box center [138, 202] width 168 height 29
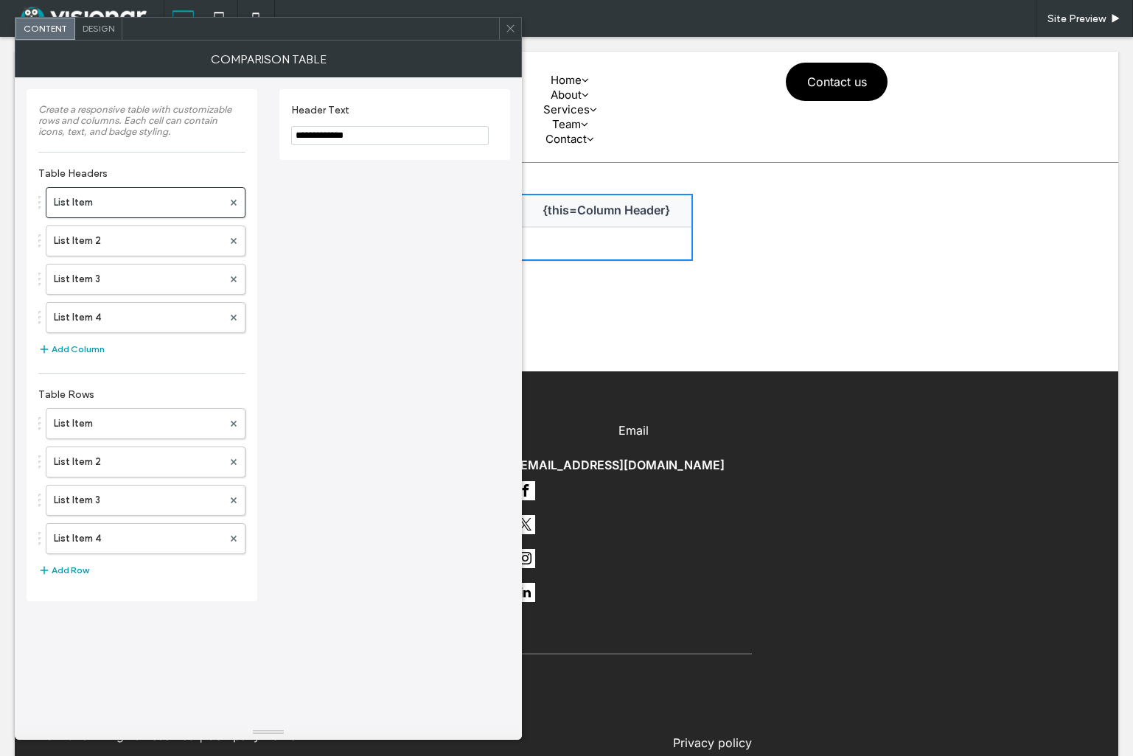
drag, startPoint x: 308, startPoint y: 135, endPoint x: 259, endPoint y: 134, distance: 49.4
click at [259, 134] on div "**********" at bounding box center [269, 339] width 484 height 524
click at [514, 31] on icon at bounding box center [510, 28] width 11 height 11
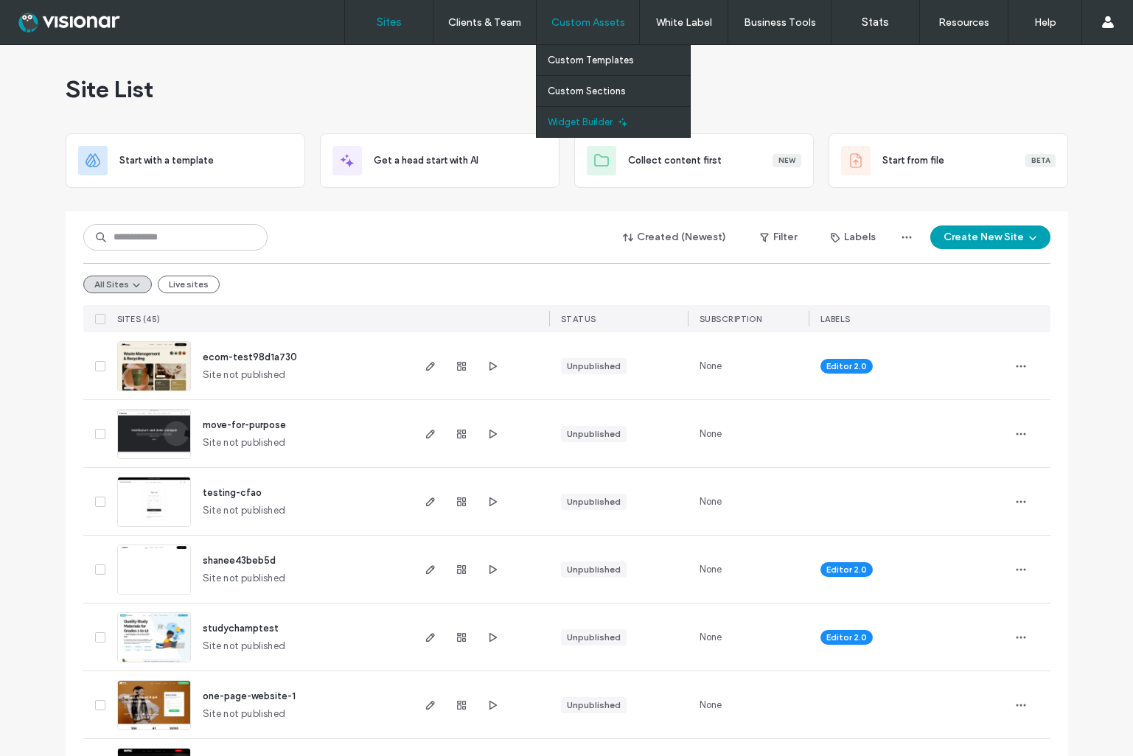
click at [593, 114] on link "Widget Builder" at bounding box center [619, 122] width 142 height 30
